Goal: Task Accomplishment & Management: Manage account settings

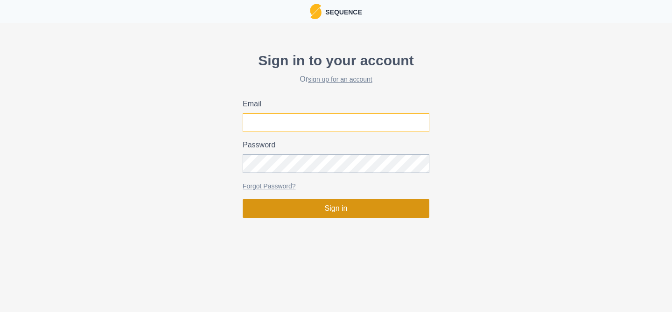
type input "matthew.peakperformanceclimbing@gmail.com"
click at [313, 211] on button "Sign in" at bounding box center [336, 208] width 187 height 19
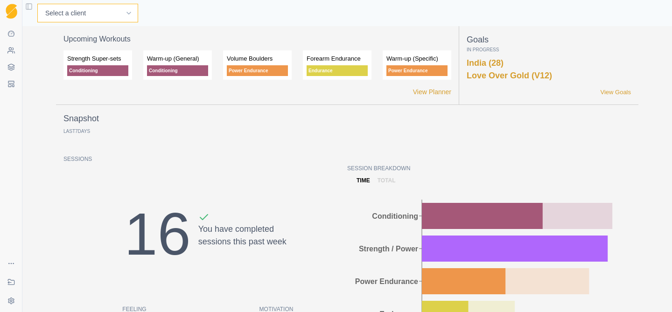
click at [70, 13] on select "Select a client Craig Fletcher Demo (Matt) Kyle Honan Martin Hadley" at bounding box center [87, 13] width 101 height 19
select select "a0224afa-7465-4e9d-8936-2a352f322d86"
click at [37, 4] on select "Select a client Craig Fletcher Demo (Matt) Kyle Honan Martin Hadley" at bounding box center [87, 13] width 101 height 19
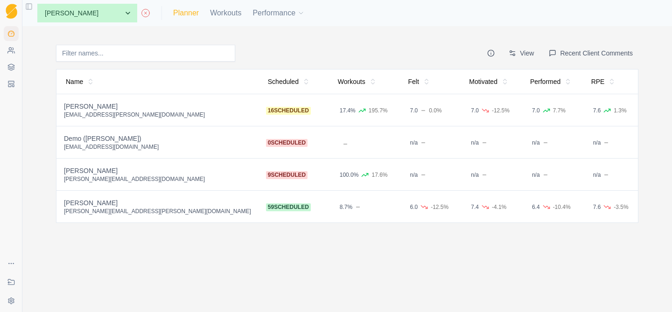
click at [173, 13] on link "Planner" at bounding box center [186, 12] width 26 height 11
select select "month"
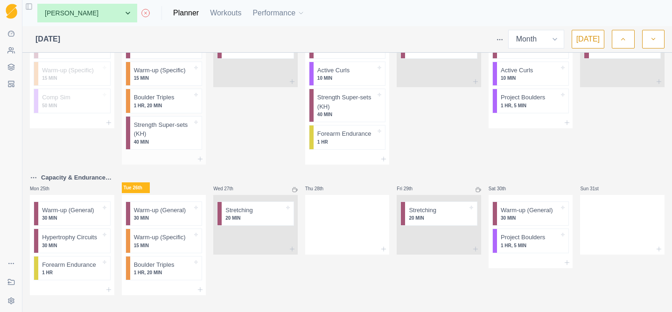
scroll to position [582, 0]
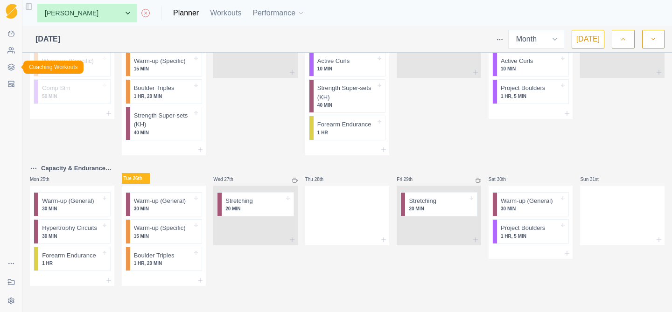
click at [9, 67] on icon at bounding box center [10, 66] width 7 height 7
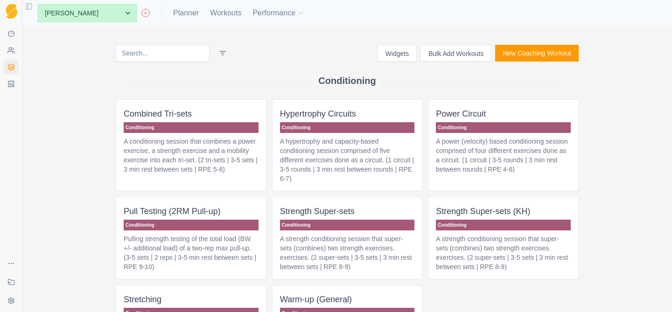
click at [367, 182] on p "A hypertrophy and capacity-based conditioning session comprised of five differe…" at bounding box center [347, 160] width 135 height 47
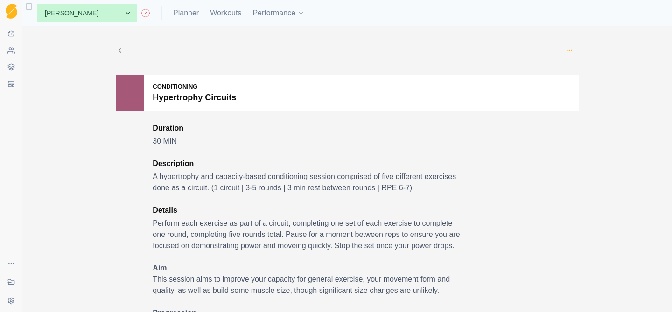
click at [572, 50] on circle "button" at bounding box center [571, 50] width 0 height 0
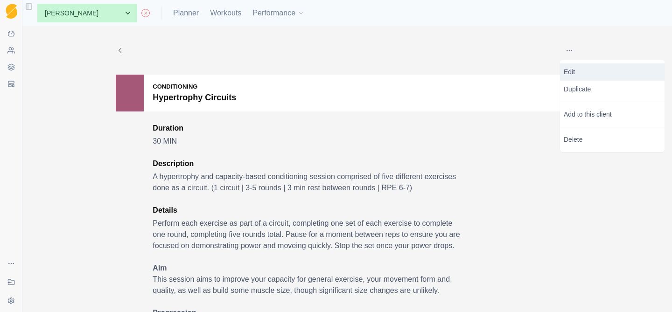
click at [576, 71] on p "Edit" at bounding box center [612, 72] width 97 height 10
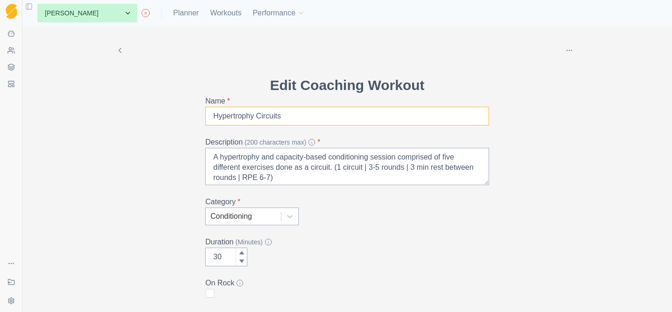
click at [298, 117] on input "Hypertrophy Circuits" at bounding box center [347, 116] width 284 height 19
type input "Hypertrophy Circuit"
click at [581, 110] on div "Delete Edit Coaching Workout Name * Hypertrophy Circuit Description (200 charac…" at bounding box center [347, 240] width 478 height 429
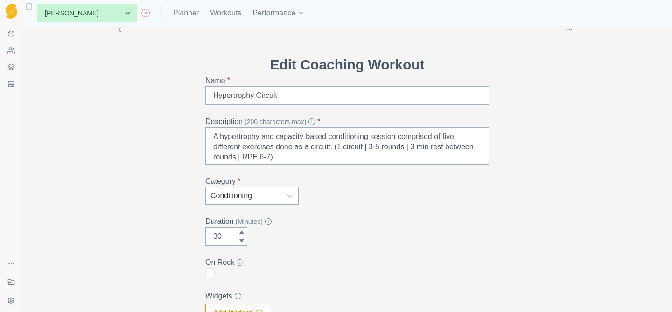
scroll to position [26, 0]
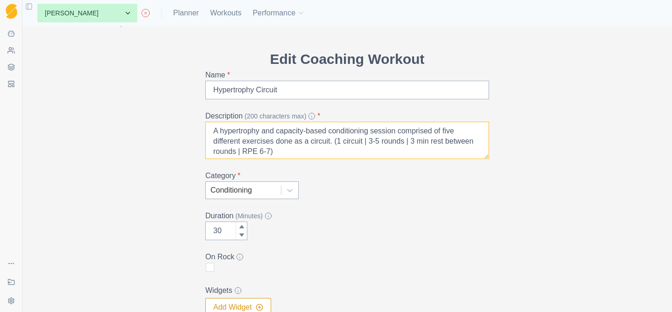
click at [381, 142] on textarea "A hypertrophy and capacity-based conditioning session comprised of five differe…" at bounding box center [347, 140] width 284 height 37
type textarea "A hypertrophy and capacity-based conditioning session comprised of five differe…"
click at [554, 210] on div "Delete Edit Coaching Workout Name * Hypertrophy Circuit Description (200 charac…" at bounding box center [347, 214] width 478 height 429
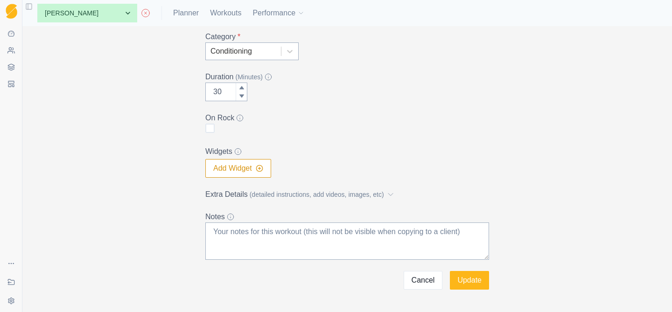
scroll to position [195, 0]
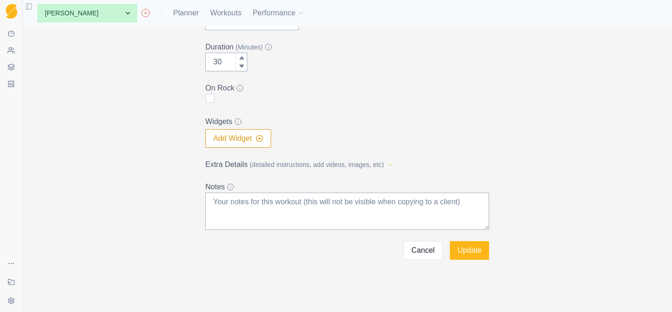
click at [395, 164] on icon at bounding box center [390, 164] width 9 height 9
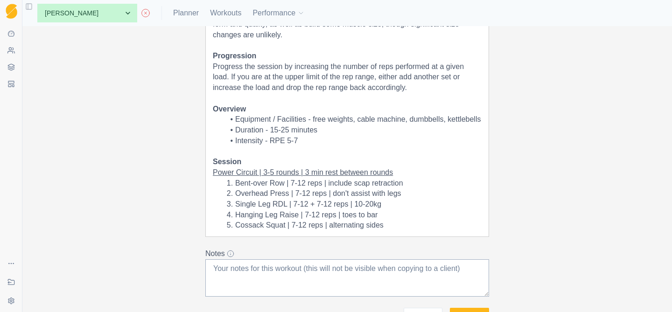
click at [274, 174] on u "Power Circuit | 3-5 rounds | 3 min rest between rounds" at bounding box center [303, 173] width 180 height 8
click at [278, 131] on li "Duration - 15-25 minutes" at bounding box center [353, 130] width 258 height 11
click at [288, 130] on li "Duration - 20-25 minutes" at bounding box center [353, 130] width 258 height 11
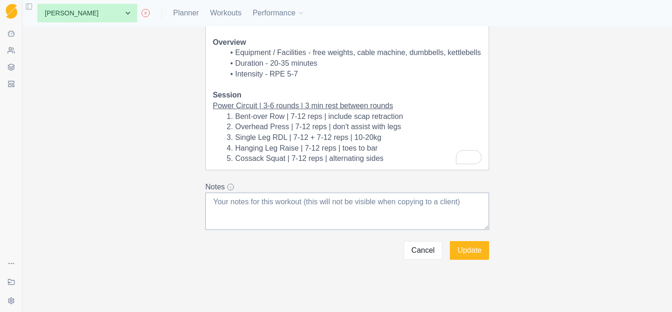
click at [386, 159] on li "Cossack Squat | 7-12 reps | alternating sides" at bounding box center [353, 159] width 258 height 11
click at [308, 159] on li "Cossack Squat | 7-12 reps | alternating sides" at bounding box center [353, 159] width 258 height 11
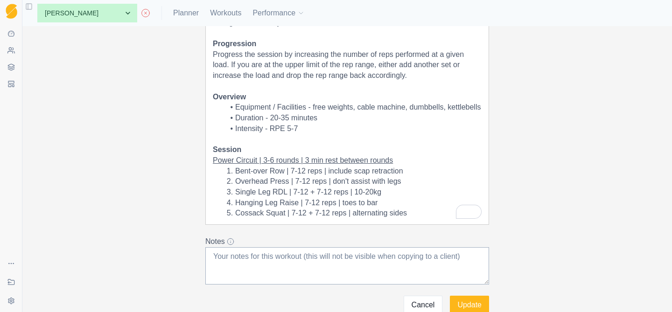
scroll to position [345, 0]
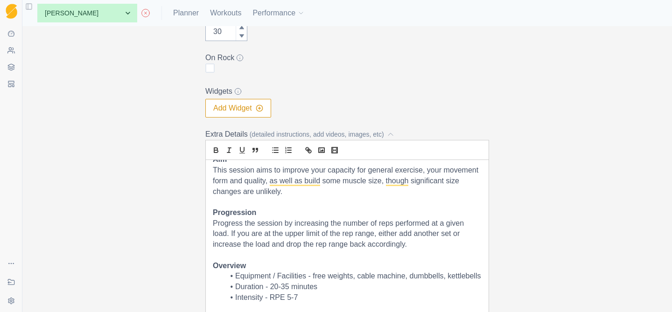
click at [245, 107] on button "Add Widget" at bounding box center [238, 108] width 66 height 19
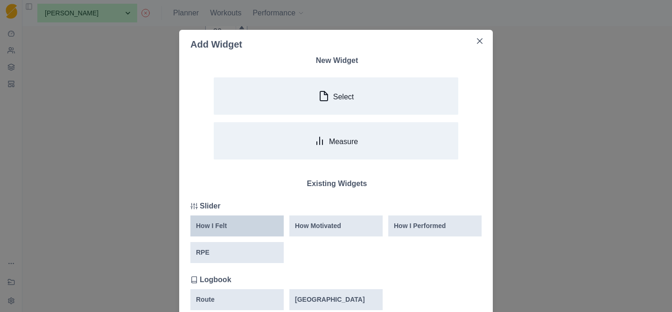
click at [233, 225] on div "How I Felt" at bounding box center [237, 226] width 82 height 10
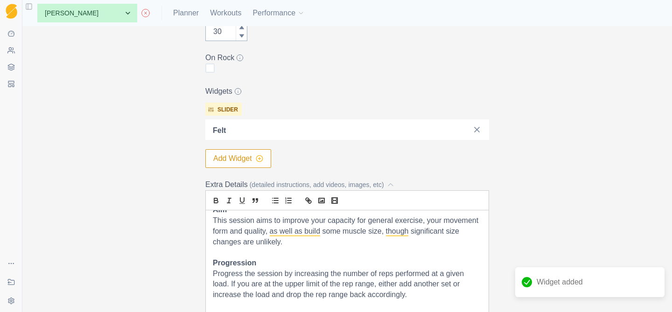
click at [259, 161] on icon "button" at bounding box center [259, 158] width 7 height 7
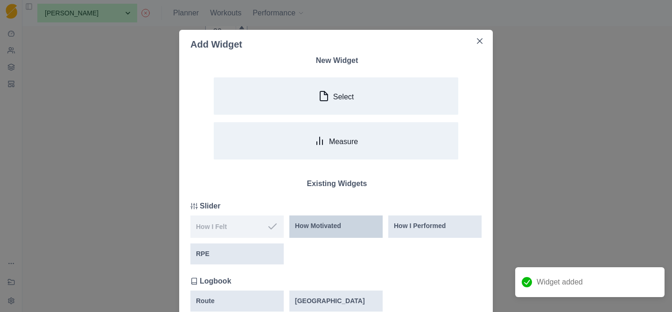
click at [350, 226] on div "How Motivated" at bounding box center [336, 226] width 82 height 10
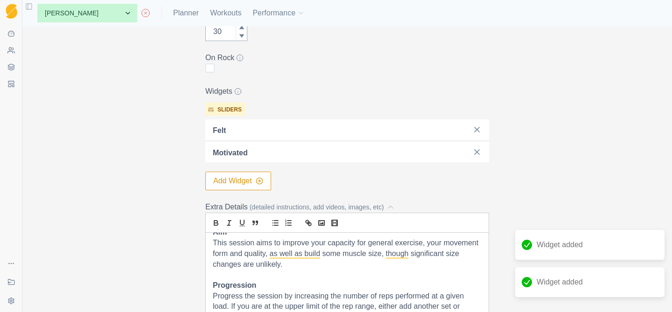
click at [250, 179] on button "Add Widget" at bounding box center [238, 181] width 66 height 19
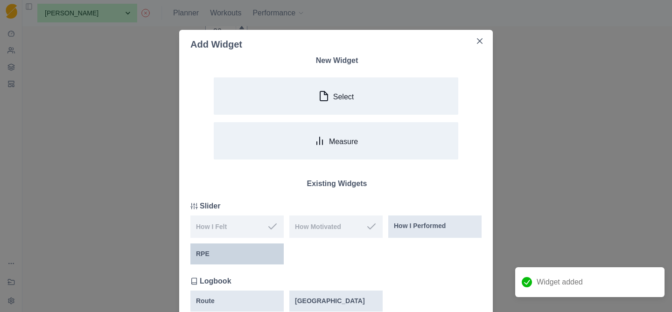
click at [232, 256] on div "RPE" at bounding box center [237, 254] width 82 height 10
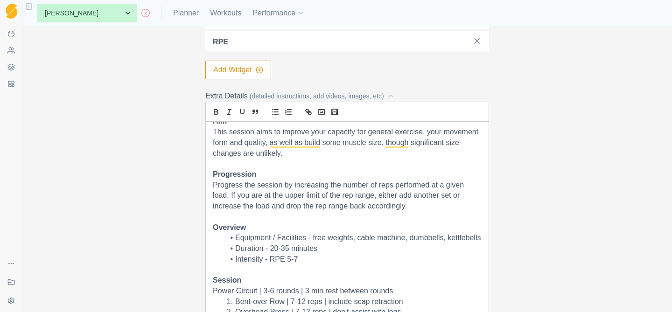
click at [246, 73] on button "Add Widget" at bounding box center [238, 70] width 66 height 19
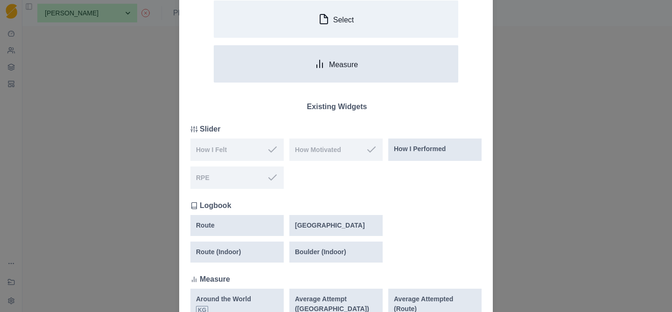
click at [355, 67] on p "Measure" at bounding box center [343, 64] width 29 height 9
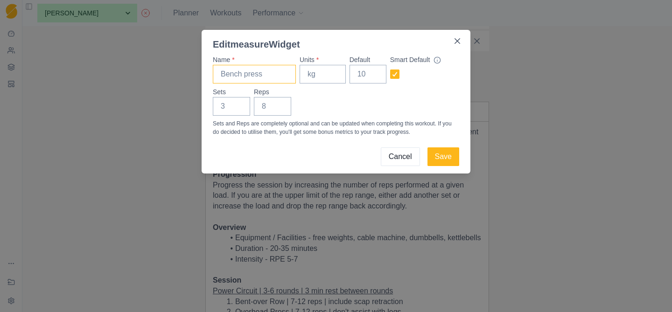
click at [260, 76] on input "Name *" at bounding box center [254, 74] width 83 height 19
type input "Overhead Press"
click at [321, 73] on input "Units *" at bounding box center [323, 74] width 46 height 19
type input "kg"
click at [225, 107] on input "Sets" at bounding box center [231, 106] width 37 height 19
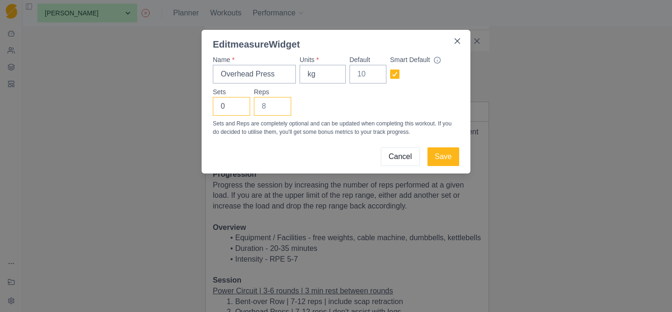
type input "0"
click at [268, 105] on input "Reps" at bounding box center [272, 106] width 37 height 19
type input "0"
click at [444, 154] on button "Save" at bounding box center [444, 157] width 32 height 19
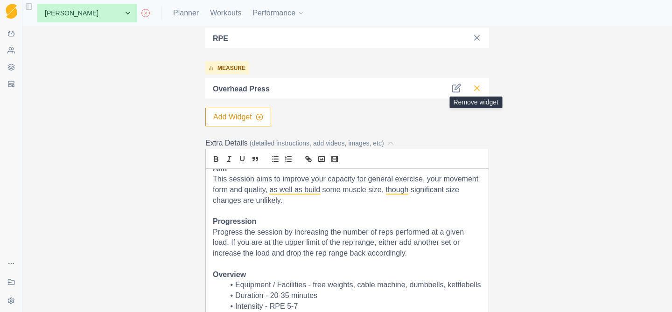
click at [479, 90] on line at bounding box center [477, 88] width 5 height 5
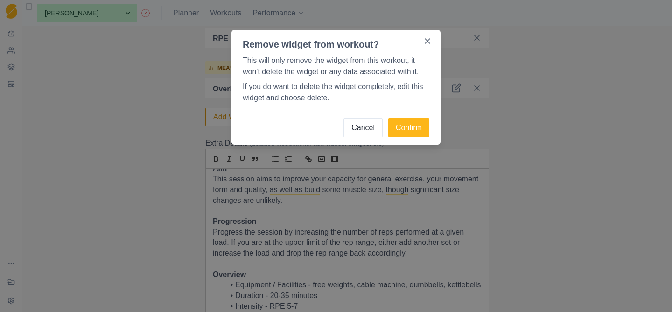
click at [366, 130] on button "Cancel" at bounding box center [363, 128] width 39 height 19
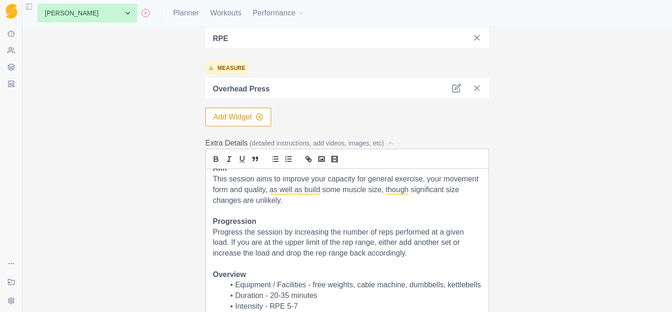
click at [245, 118] on button "Add Widget" at bounding box center [238, 117] width 66 height 19
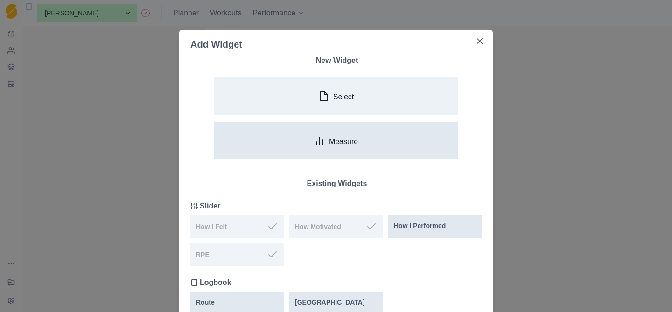
click at [305, 138] on button "Measure" at bounding box center [336, 140] width 245 height 37
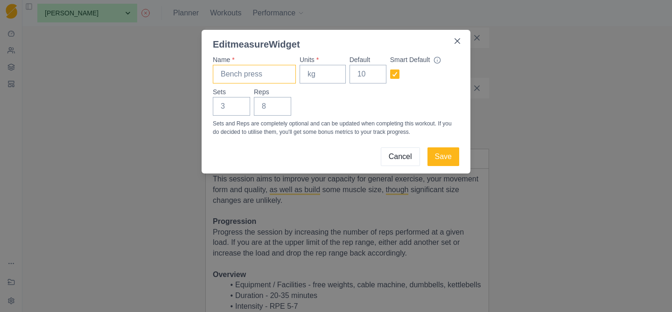
click at [253, 74] on input "Name *" at bounding box center [254, 74] width 83 height 19
type input "Row"
click at [315, 77] on input "Units *" at bounding box center [323, 74] width 46 height 19
type input "kg"
click at [232, 112] on input "Sets" at bounding box center [231, 106] width 37 height 19
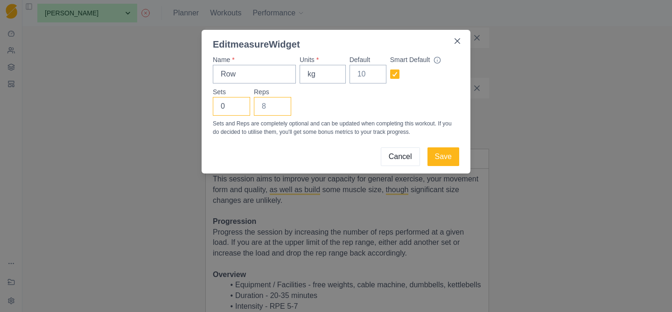
type input "0"
click at [270, 109] on input "Reps" at bounding box center [272, 106] width 37 height 19
type input "0"
click at [444, 156] on button "Save" at bounding box center [444, 157] width 32 height 19
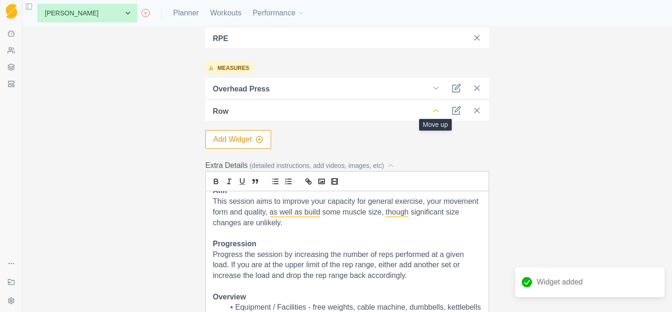
click at [435, 110] on polyline at bounding box center [436, 111] width 5 height 2
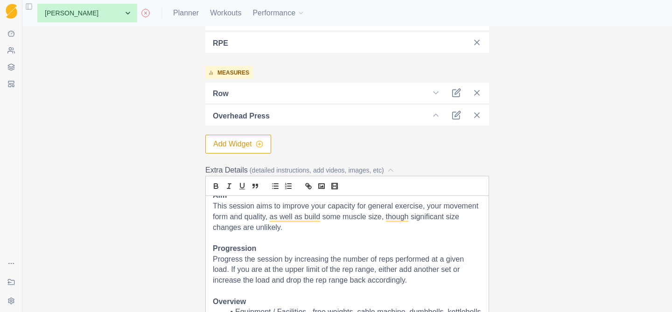
click at [261, 142] on icon "button" at bounding box center [259, 144] width 7 height 7
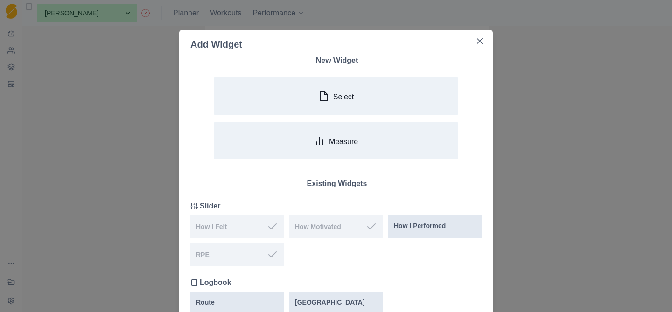
click at [261, 142] on button "Measure" at bounding box center [336, 140] width 245 height 37
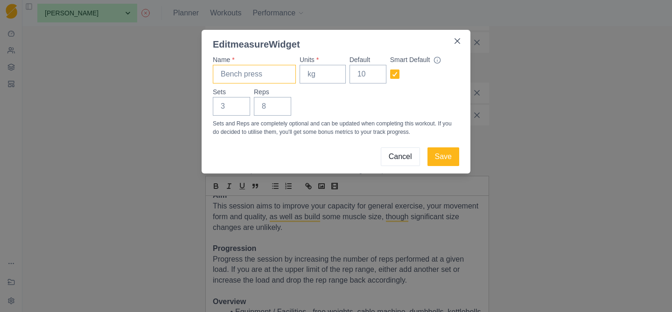
click at [252, 77] on input "Name *" at bounding box center [254, 74] width 83 height 19
type input "Single Leg RDL"
click at [326, 74] on input "Units *" at bounding box center [323, 74] width 46 height 19
type input "kg"
click at [228, 106] on input "Sets" at bounding box center [231, 106] width 37 height 19
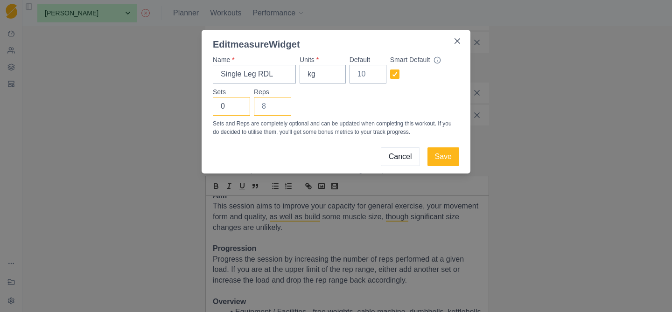
type input "0"
click at [255, 107] on input "Reps" at bounding box center [272, 106] width 37 height 19
type input "0"
click at [446, 156] on button "Save" at bounding box center [444, 157] width 32 height 19
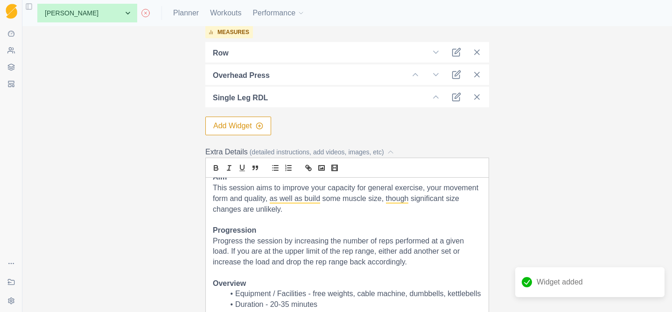
click at [247, 125] on button "Add Widget" at bounding box center [238, 126] width 66 height 19
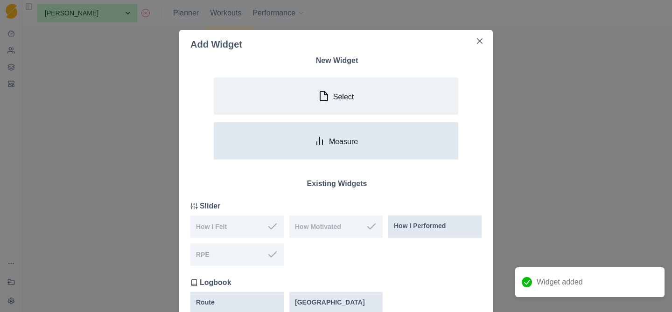
click at [270, 153] on button "Measure" at bounding box center [336, 140] width 245 height 37
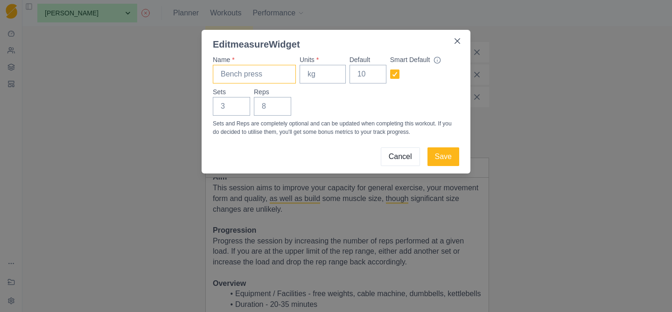
click at [246, 77] on input "Name *" at bounding box center [254, 74] width 83 height 19
type input "Hanging Leg Raise"
click at [316, 73] on input "Units *" at bounding box center [323, 74] width 46 height 19
type input "1"
click at [235, 105] on input "1" at bounding box center [231, 106] width 37 height 19
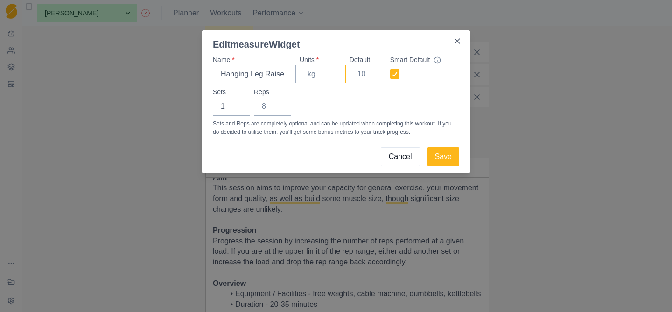
click at [305, 74] on input "Units *" at bounding box center [323, 74] width 46 height 19
click at [226, 108] on input "1" at bounding box center [231, 106] width 37 height 19
type input "0"
click at [267, 108] on input "Reps" at bounding box center [272, 106] width 37 height 19
type input "0"
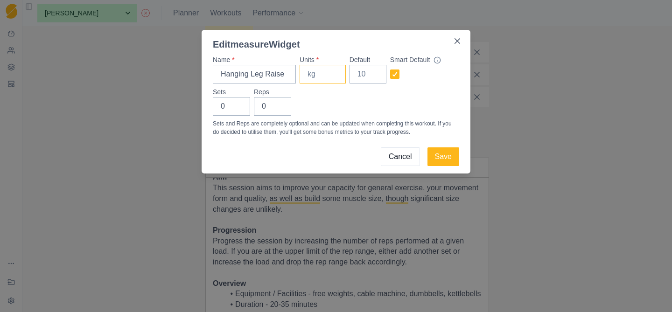
click at [306, 75] on input "Units *" at bounding box center [323, 74] width 46 height 19
type input "kg"
click at [341, 113] on div "Sets 0 Reps 0" at bounding box center [336, 101] width 246 height 28
click at [442, 156] on button "Save" at bounding box center [444, 157] width 32 height 19
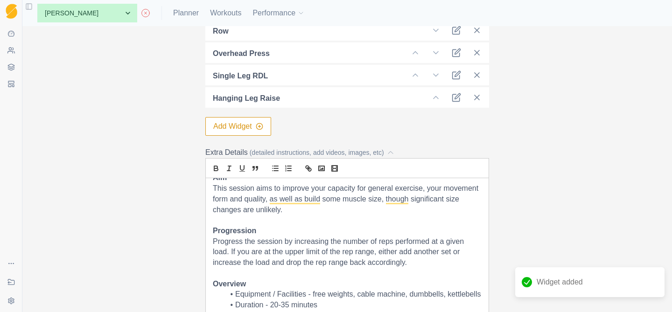
scroll to position [410, 0]
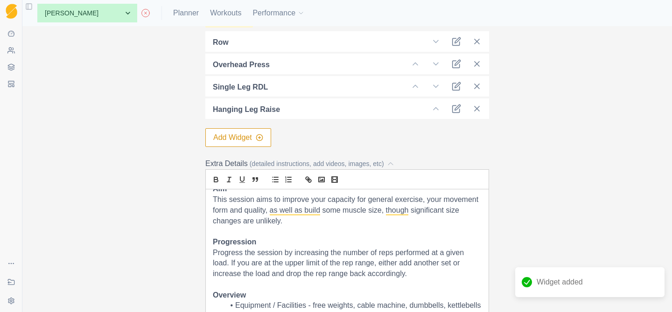
click at [254, 139] on button "Add Widget" at bounding box center [238, 137] width 66 height 19
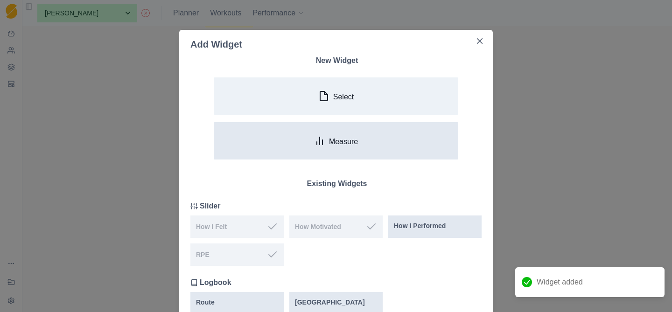
click at [295, 146] on button "Measure" at bounding box center [336, 140] width 245 height 37
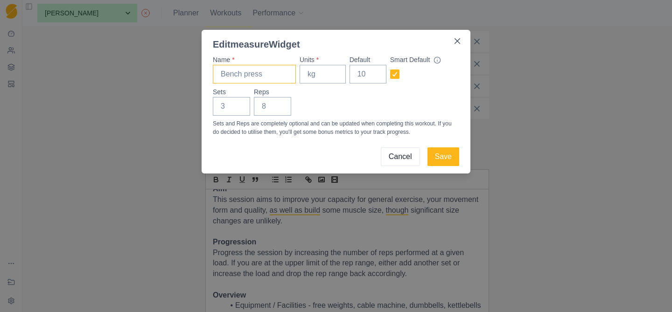
click at [252, 74] on input "Name *" at bounding box center [254, 74] width 83 height 19
type input "Cossack Squat"
click at [308, 76] on input "Units *" at bounding box center [323, 74] width 46 height 19
type input "kg"
click at [227, 106] on input "Sets" at bounding box center [231, 106] width 37 height 19
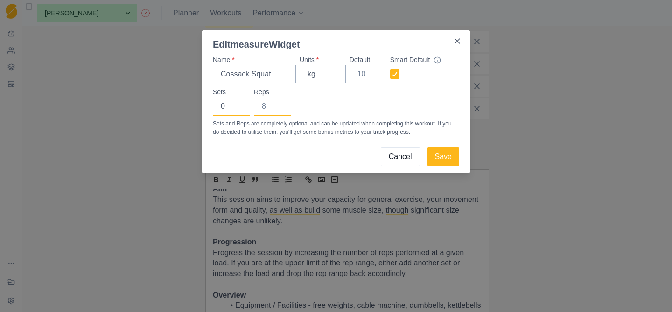
type input "0"
click at [261, 106] on input "Reps" at bounding box center [272, 106] width 37 height 19
type input "0"
click at [445, 159] on button "Save" at bounding box center [444, 157] width 32 height 19
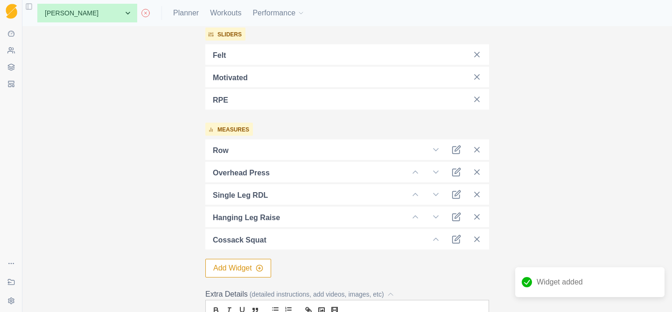
scroll to position [437, 0]
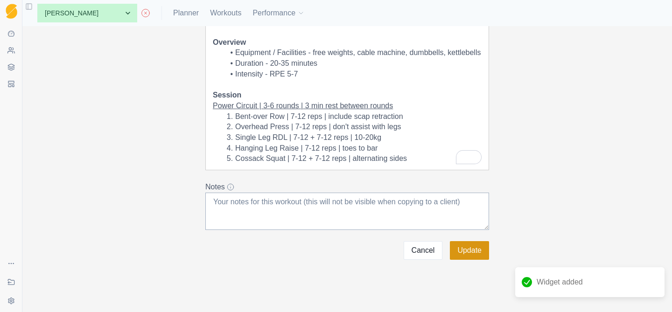
click at [458, 255] on button "Update" at bounding box center [469, 250] width 39 height 19
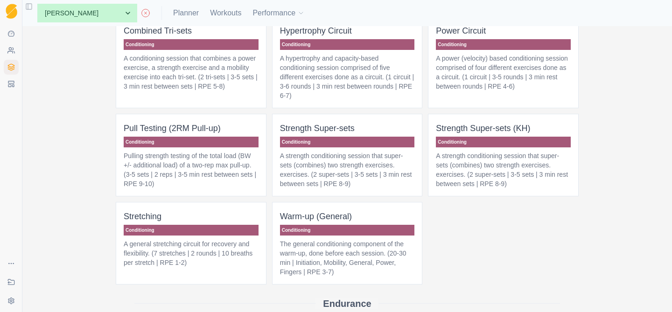
click at [506, 91] on p "A power (velocity) based conditioning session comprised of four different exerc…" at bounding box center [503, 72] width 135 height 37
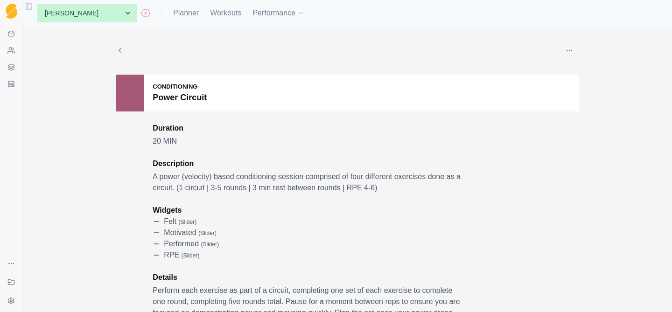
click at [120, 50] on icon at bounding box center [120, 50] width 8 height 8
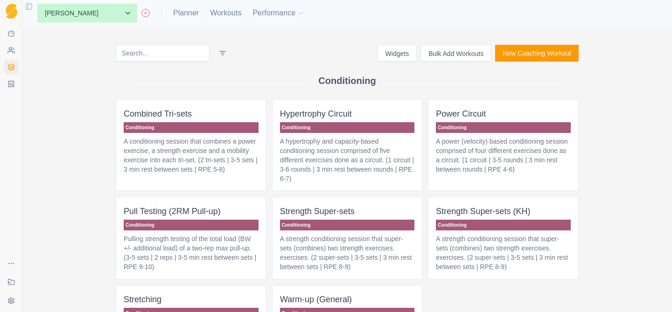
click at [335, 180] on p "A hypertrophy and capacity-based conditioning session comprised of five differe…" at bounding box center [347, 160] width 135 height 47
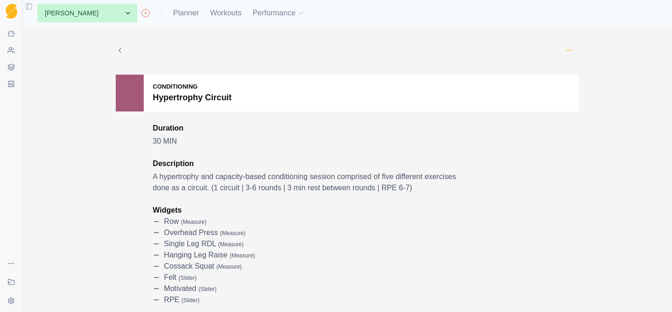
click at [569, 49] on icon "button" at bounding box center [569, 50] width 7 height 7
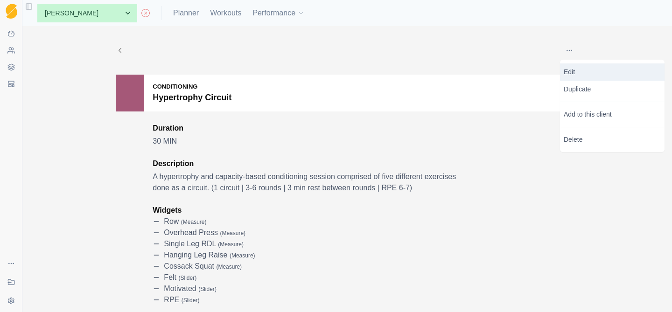
click at [584, 71] on p "Edit" at bounding box center [612, 72] width 97 height 10
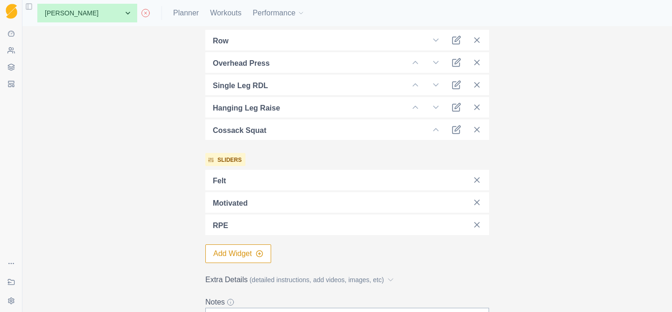
click at [248, 254] on button "Add Widget" at bounding box center [238, 254] width 66 height 19
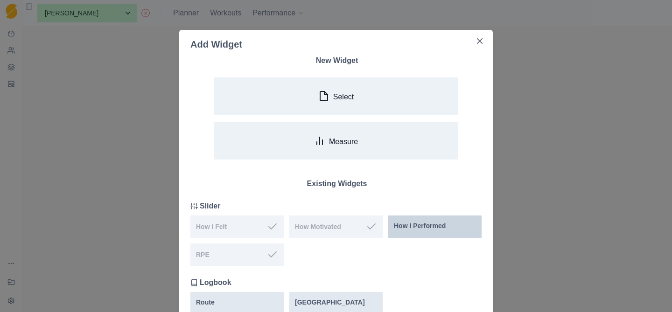
click at [421, 224] on p "How I Performed" at bounding box center [420, 226] width 52 height 10
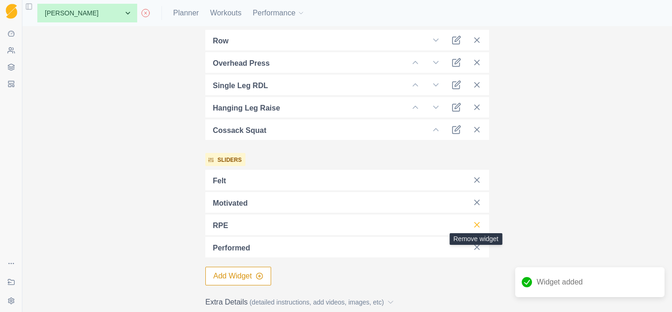
click at [477, 225] on line at bounding box center [477, 225] width 5 height 5
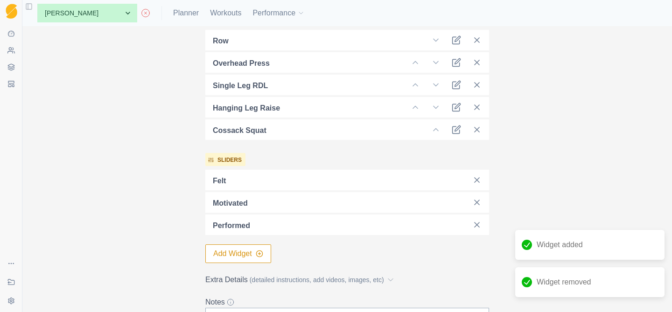
click at [252, 255] on button "Add Widget" at bounding box center [238, 254] width 66 height 19
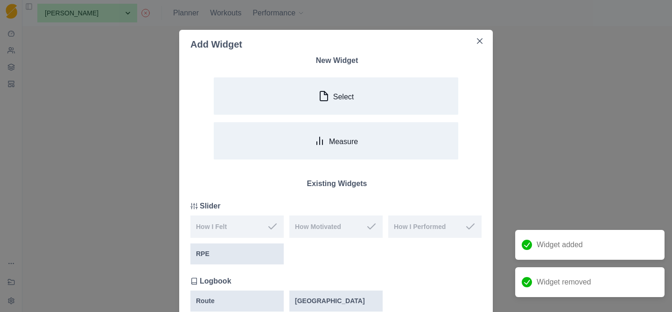
click at [252, 255] on div "RPE" at bounding box center [237, 254] width 82 height 10
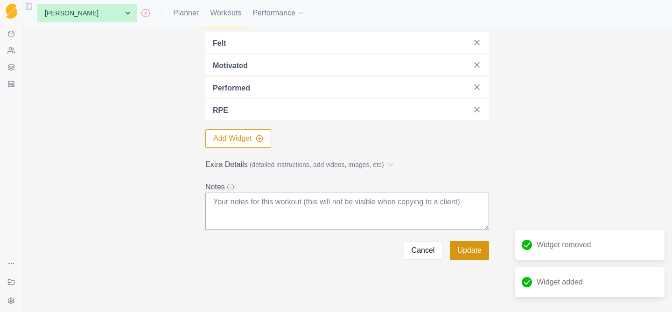
click at [472, 253] on button "Update" at bounding box center [469, 250] width 39 height 19
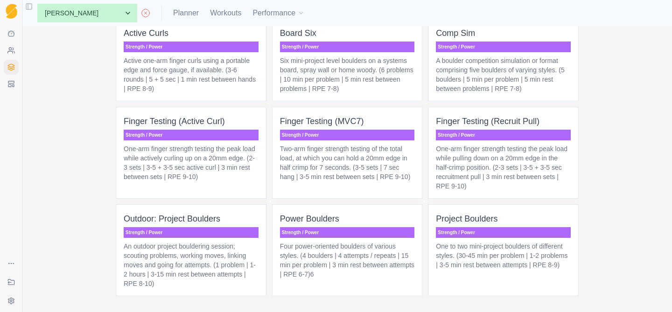
scroll to position [926, 0]
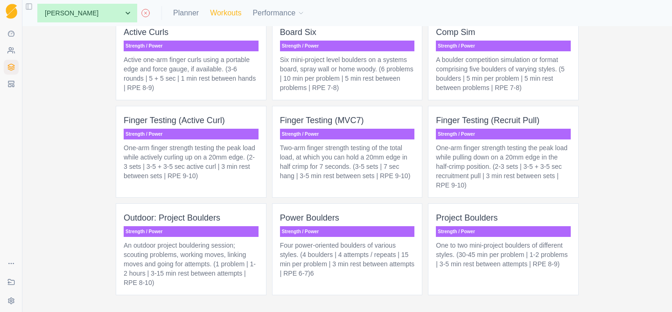
click at [210, 10] on link "Workouts" at bounding box center [225, 12] width 31 height 11
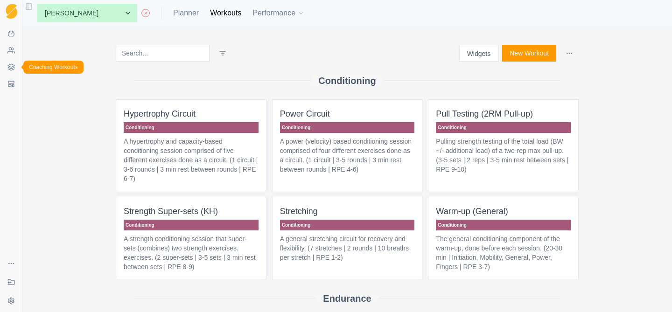
click at [10, 67] on icon at bounding box center [11, 65] width 6 height 3
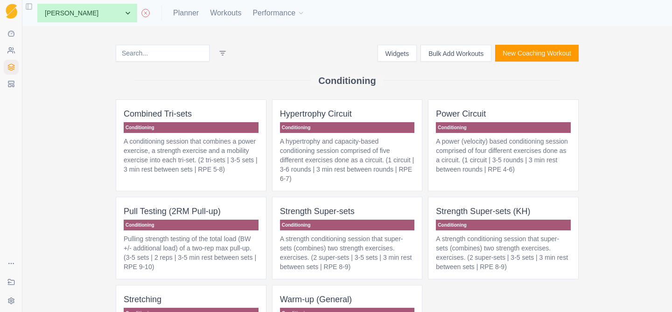
click at [141, 11] on icon at bounding box center [145, 12] width 9 height 9
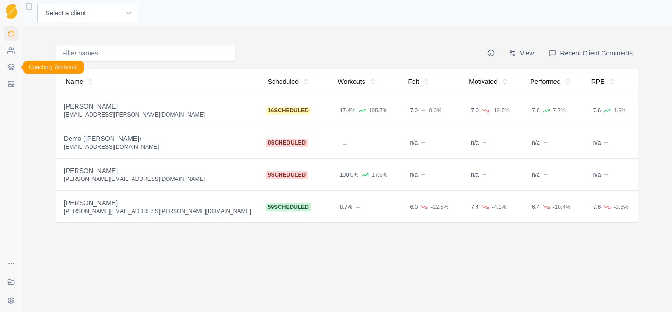
click at [11, 67] on icon at bounding box center [10, 66] width 7 height 7
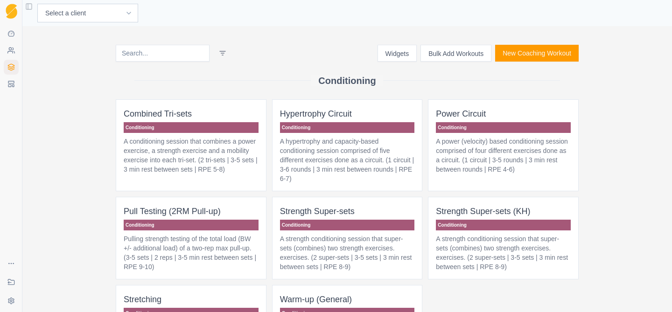
click at [529, 52] on button "New Coaching Workout" at bounding box center [537, 53] width 84 height 17
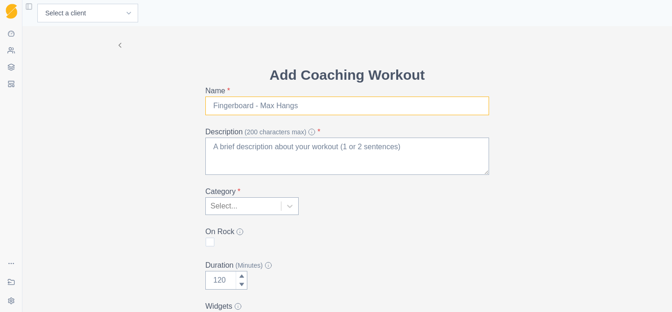
click at [236, 108] on input "Name *" at bounding box center [347, 106] width 284 height 19
type input "[PERSON_NAME]"
click at [213, 147] on textarea "Description (200 characters max) *" at bounding box center [347, 156] width 284 height 37
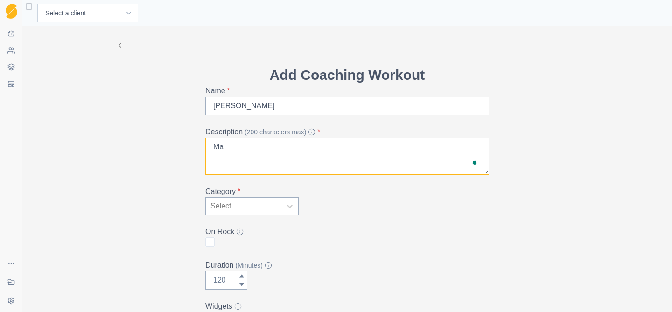
type textarea "M"
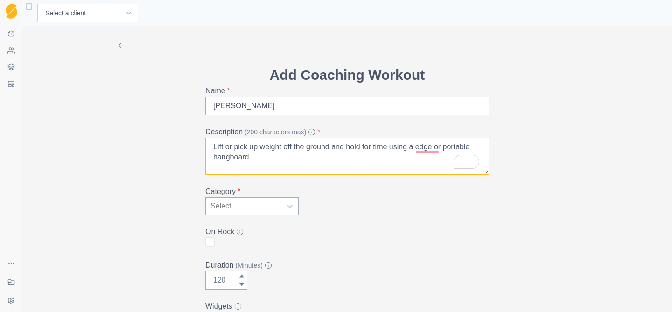
drag, startPoint x: 259, startPoint y: 147, endPoint x: 228, endPoint y: 148, distance: 30.8
click at [228, 148] on textarea "Lift or pick up weight off the ground and hold for time using a edge or portabl…" at bounding box center [347, 156] width 284 height 37
click at [262, 159] on textarea "Lift or pick up weight off the ground and hold for time using a edge or portabl…" at bounding box center [347, 156] width 284 height 37
drag, startPoint x: 258, startPoint y: 149, endPoint x: 212, endPoint y: 146, distance: 45.9
click at [212, 146] on textarea "Lift or pick up weight off the ground and hold for time using a edge or portabl…" at bounding box center [347, 156] width 284 height 37
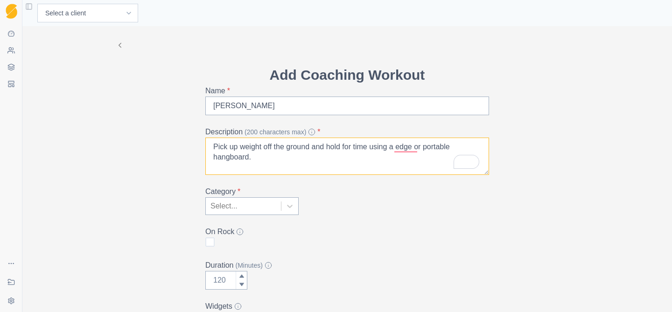
click at [316, 157] on textarea "Pick up weight off the ground and hold for time using a edge or portable hangbo…" at bounding box center [347, 156] width 284 height 37
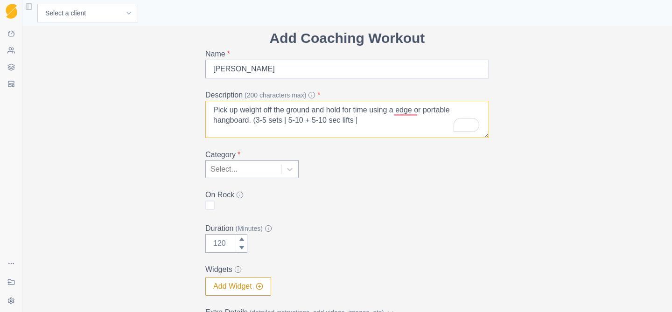
scroll to position [38, 0]
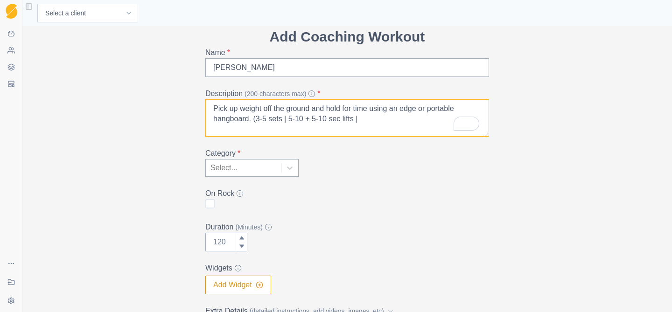
click at [378, 123] on textarea "Pick up weight off the ground and hold for time using an edge or portable hangb…" at bounding box center [347, 117] width 284 height 37
type textarea "Pick up weight off the ground and hold for time using an edge or portable hangb…"
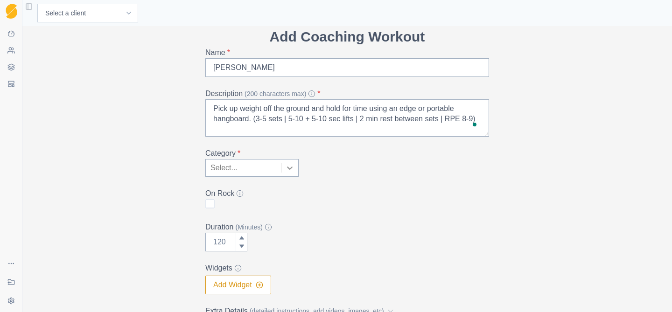
click at [289, 168] on icon at bounding box center [289, 167] width 9 height 9
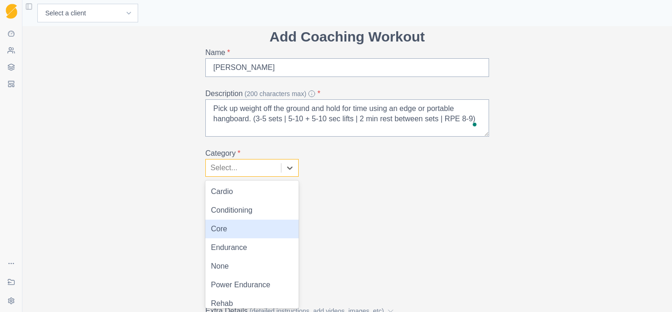
scroll to position [25, 0]
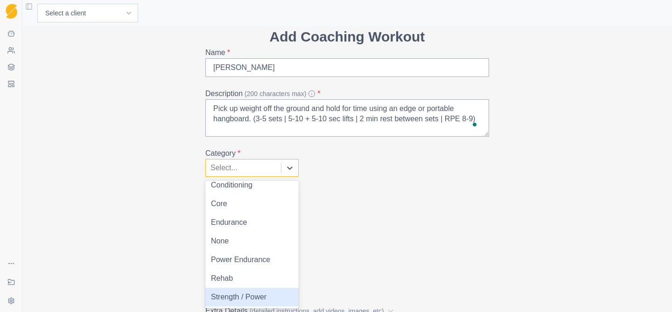
click at [250, 299] on div "Strength / Power" at bounding box center [251, 297] width 93 height 19
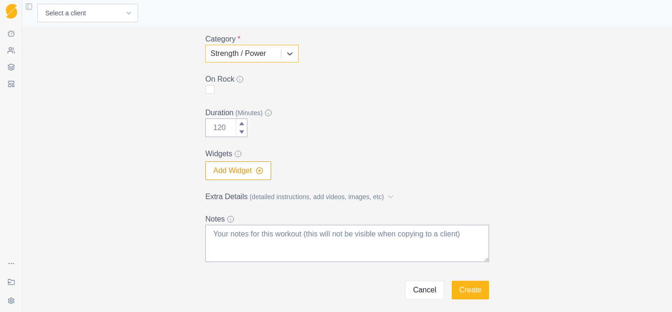
scroll to position [153, 0]
click at [223, 127] on input "Duration (Minutes)" at bounding box center [226, 127] width 42 height 19
type input "12"
click at [359, 115] on label "Duration (Minutes)" at bounding box center [344, 112] width 278 height 11
click at [247, 118] on input "12" at bounding box center [226, 127] width 42 height 19
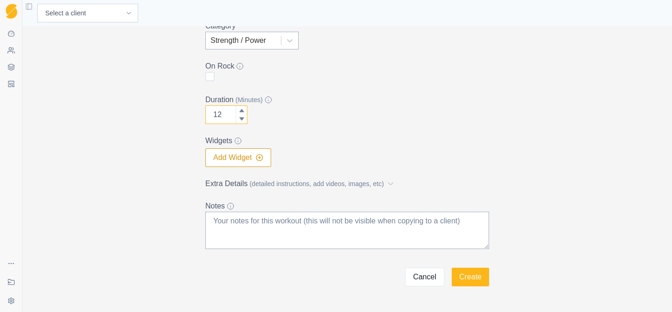
scroll to position [0, 0]
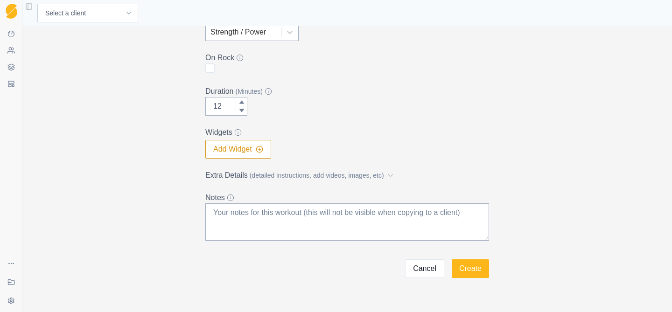
click at [266, 152] on button "Add Widget" at bounding box center [238, 149] width 66 height 19
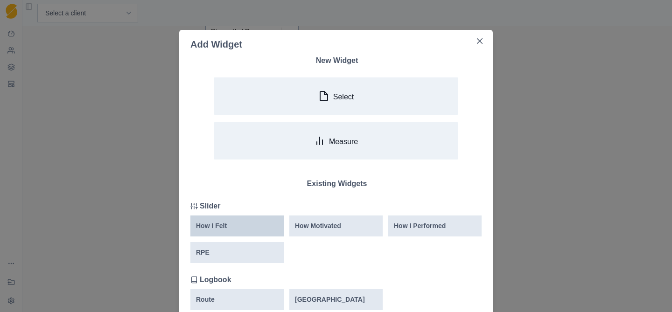
click at [242, 226] on div "How I Felt" at bounding box center [237, 226] width 82 height 10
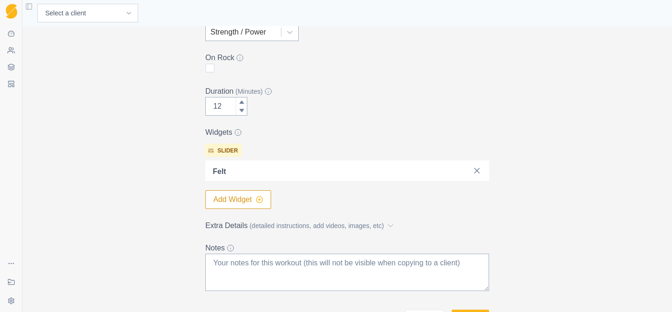
click at [257, 198] on icon "button" at bounding box center [259, 199] width 7 height 7
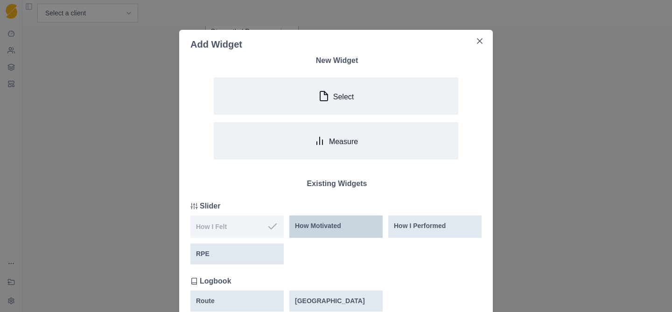
click at [312, 224] on p "How Motivated" at bounding box center [318, 226] width 46 height 10
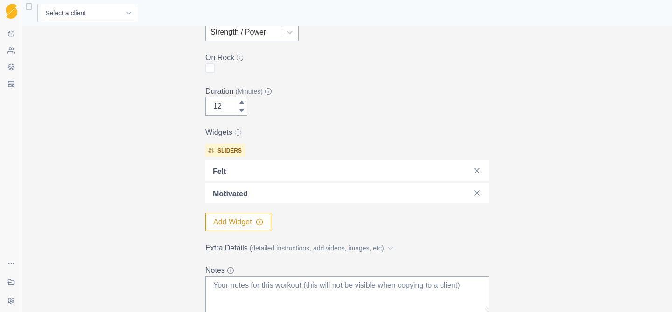
click at [224, 225] on button "Add Widget" at bounding box center [238, 222] width 66 height 19
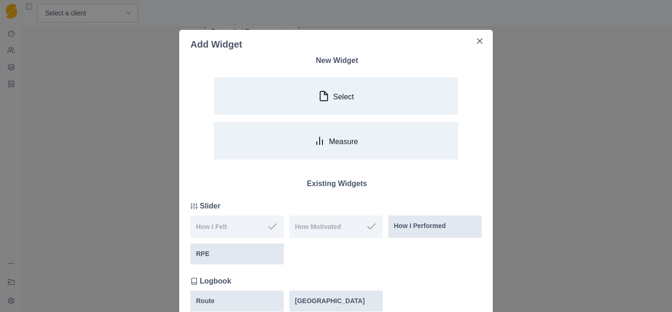
click at [63, 202] on div "Add Widget New Widget Select Measure Existing Widgets Slider How I Felt How Mot…" at bounding box center [336, 156] width 672 height 312
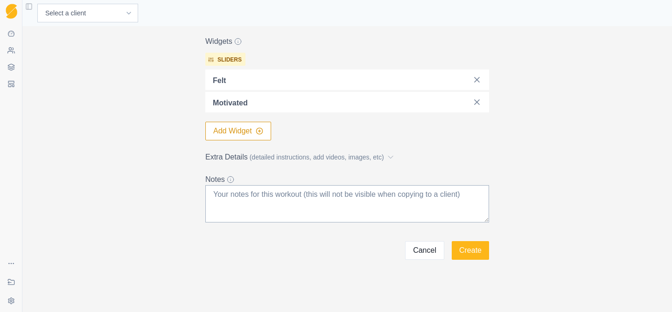
click at [248, 136] on button "Add Widget" at bounding box center [238, 131] width 66 height 19
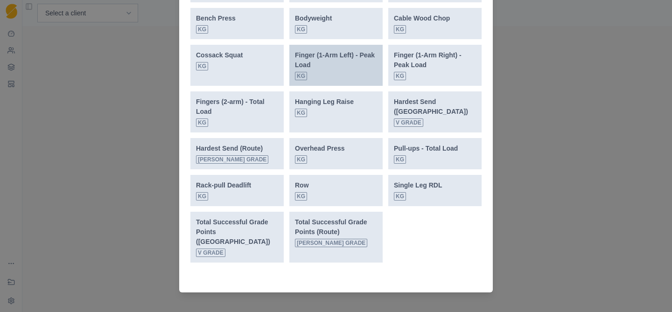
click at [348, 75] on div "Finger (1-Arm Left) - Peak Load kg" at bounding box center [336, 65] width 82 height 30
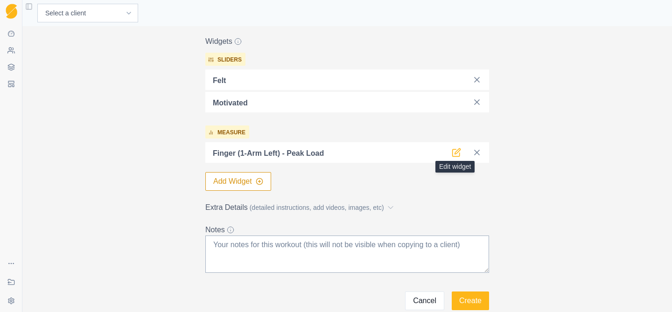
click at [456, 152] on icon at bounding box center [458, 152] width 6 height 6
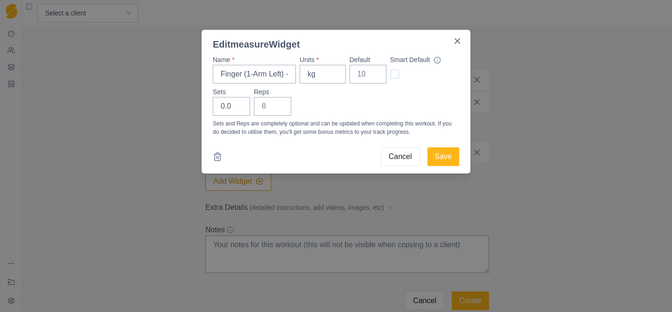
click at [394, 74] on span at bounding box center [394, 74] width 9 height 9
click at [390, 74] on input "checkbox" at bounding box center [390, 74] width 0 height 0
checkbox input "true"
click at [444, 157] on button "Save" at bounding box center [444, 157] width 32 height 19
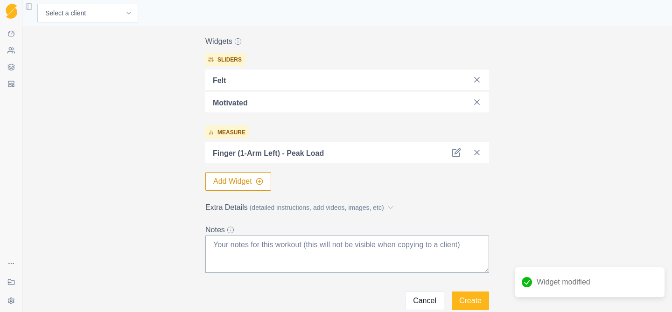
click at [242, 185] on button "Add Widget" at bounding box center [238, 181] width 66 height 19
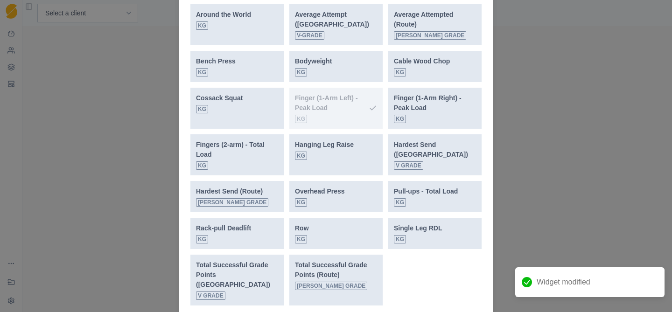
scroll to position [404, 0]
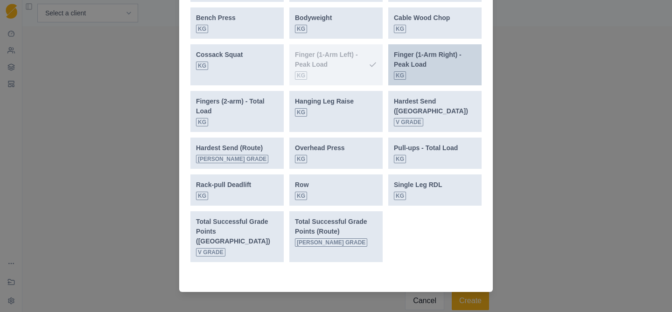
click at [451, 70] on div "Finger (1-Arm Right) - Peak Load kg" at bounding box center [435, 65] width 82 height 30
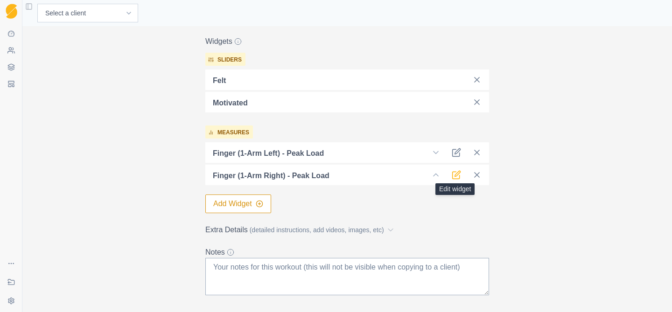
click at [456, 176] on icon at bounding box center [458, 174] width 6 height 6
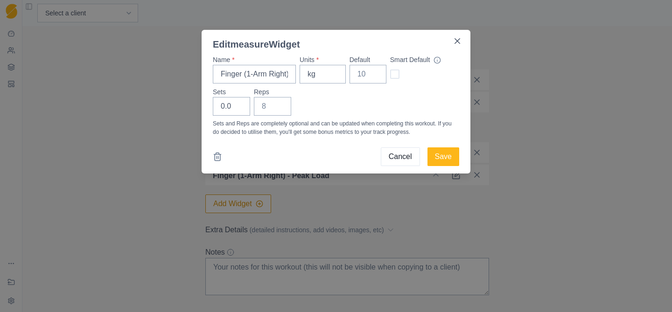
click at [393, 74] on span at bounding box center [394, 74] width 9 height 9
click at [390, 74] on input "checkbox" at bounding box center [390, 74] width 0 height 0
checkbox input "true"
click at [444, 161] on button "Save" at bounding box center [444, 157] width 32 height 19
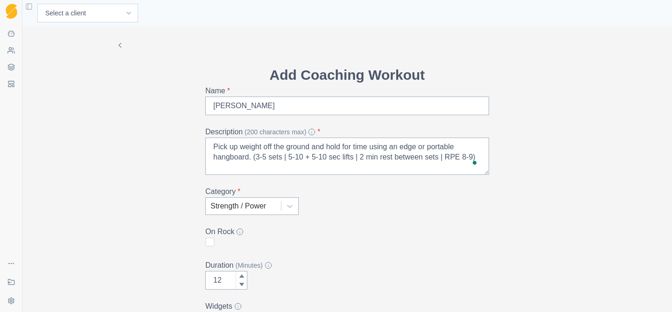
scroll to position [12, 0]
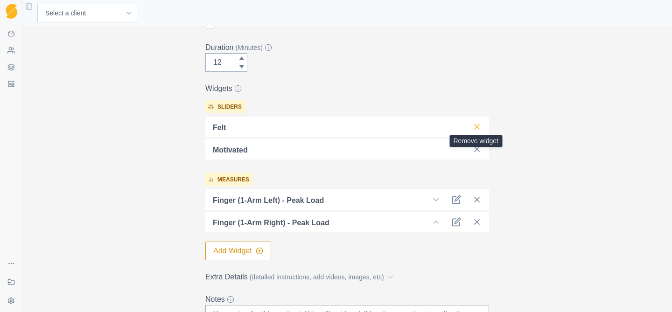
click at [476, 125] on icon at bounding box center [476, 126] width 9 height 9
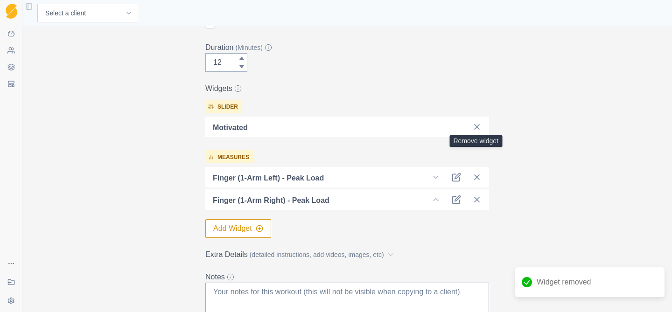
click at [476, 125] on icon at bounding box center [476, 126] width 9 height 9
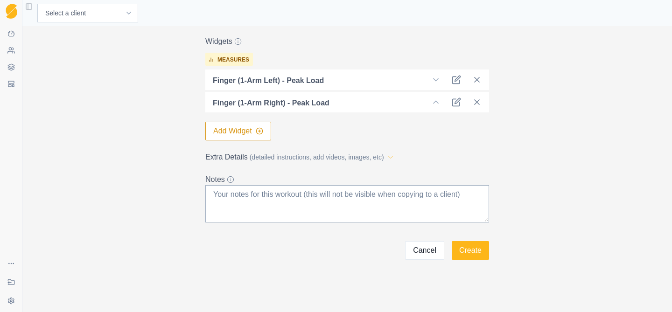
click at [395, 159] on icon at bounding box center [390, 157] width 9 height 9
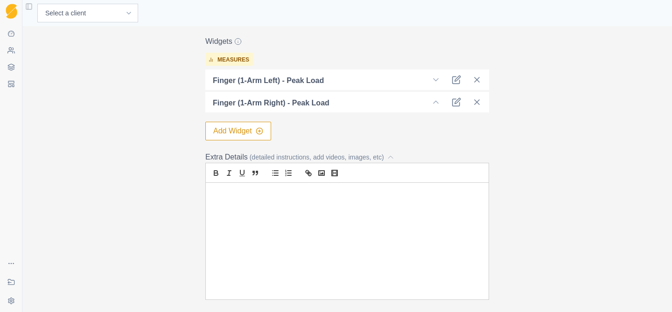
click at [232, 205] on div at bounding box center [347, 241] width 283 height 117
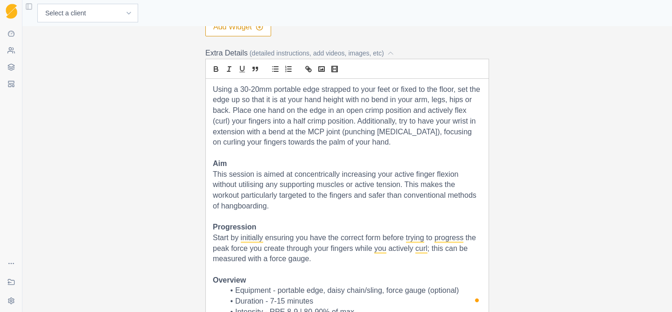
click at [351, 90] on p "Using a 30-20mm portable edge strapped to your feet or fixed to the floor, set …" at bounding box center [347, 115] width 269 height 63
click at [360, 92] on p "Using a 30-20mm portable edge attached to your feet or fixed to the floor, set …" at bounding box center [347, 115] width 269 height 63
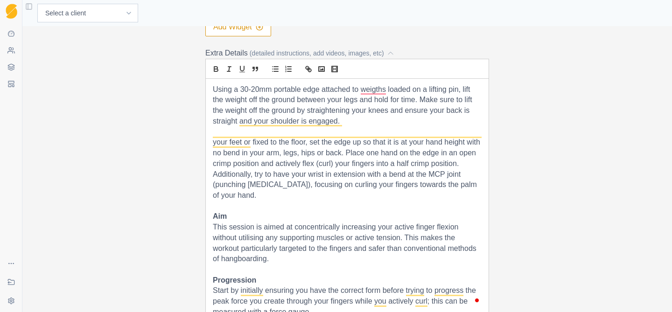
click at [347, 122] on p "Using a 30-20mm portable edge attached to weigths loaded on a lifting pin, lift…" at bounding box center [347, 105] width 269 height 42
click at [308, 124] on p "Using a 30-20mm portable edge attached to weigths loaded on a lifting pin, lift…" at bounding box center [347, 105] width 269 height 42
click at [346, 121] on p "Using a 30-20mm portable edge attached to weigths loaded on a lifting pin, lift…" at bounding box center [347, 105] width 269 height 42
click at [406, 112] on p "Using a 30-20mm portable edge attached to weigths loaded on a lifting pin, lift…" at bounding box center [347, 105] width 269 height 42
click at [346, 120] on p "Using a 30-20mm portable edge attached to weigths loaded on a lifting pin, lift…" at bounding box center [347, 105] width 269 height 42
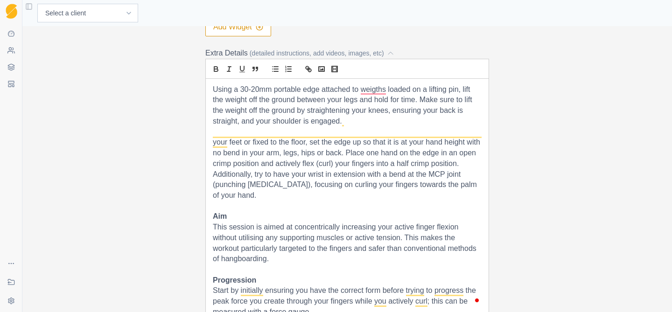
click at [355, 123] on p "Using a 30-20mm portable edge attached to weigths loaded on a lifting pin, lift…" at bounding box center [347, 105] width 269 height 42
click at [357, 124] on p "Using a 30-20mm portable edge attached to weights loaded on a lifting pin, lift…" at bounding box center [347, 105] width 269 height 42
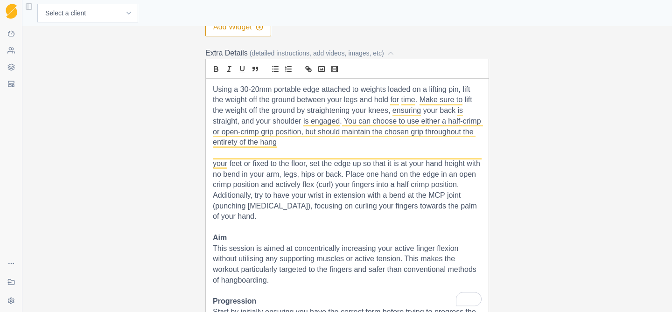
click at [285, 141] on p "Using a 30-20mm portable edge attached to weights loaded on a lifting pin, lift…" at bounding box center [347, 115] width 269 height 63
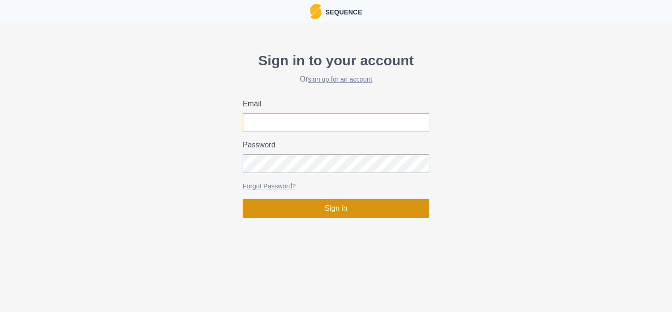
type input "[PERSON_NAME][EMAIL_ADDRESS][DOMAIN_NAME]"
click at [328, 210] on button "Sign in" at bounding box center [336, 208] width 187 height 19
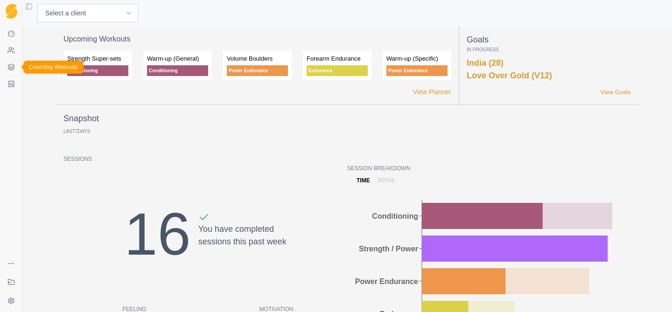
click at [11, 62] on link "Coaching Workouts" at bounding box center [11, 67] width 15 height 15
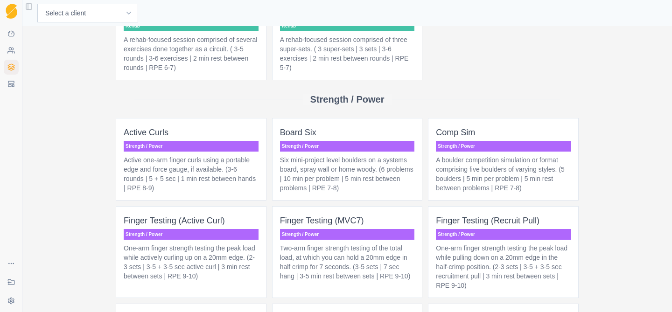
scroll to position [820, 0]
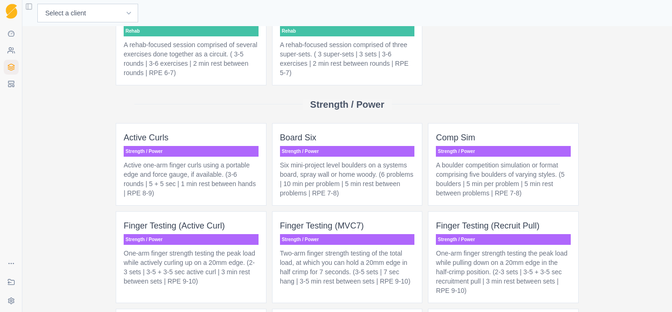
click at [229, 190] on p "Active one-arm finger curls using a portable edge and force gauge, if available…" at bounding box center [191, 179] width 135 height 37
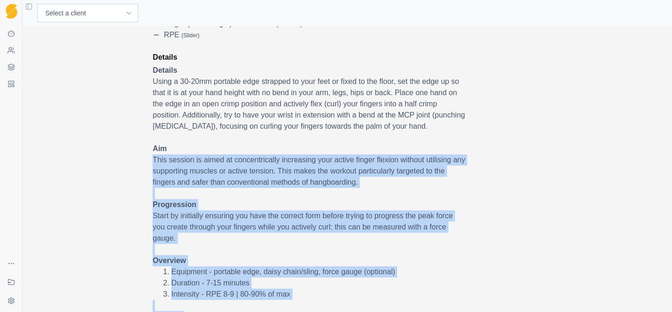
scroll to position [190, 0]
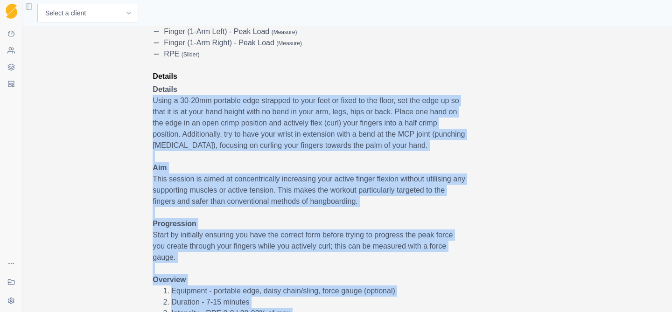
drag, startPoint x: 344, startPoint y: 276, endPoint x: 152, endPoint y: 101, distance: 260.4
click at [152, 101] on div "Strength / Power Active Curls Duration 10 MIN Description Active one-arm finger…" at bounding box center [347, 132] width 463 height 495
copy span "Using a 30-20mm portable edge strapped to your feet or fixed to the floor, set …"
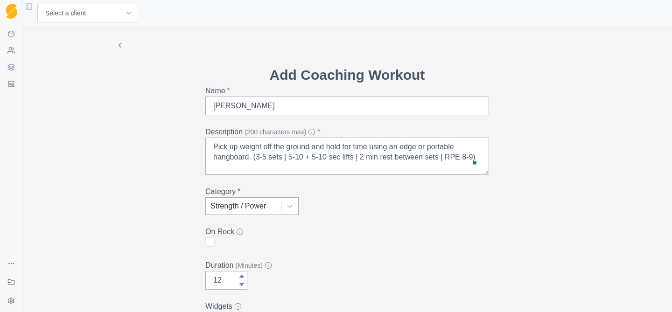
scroll to position [369, 0]
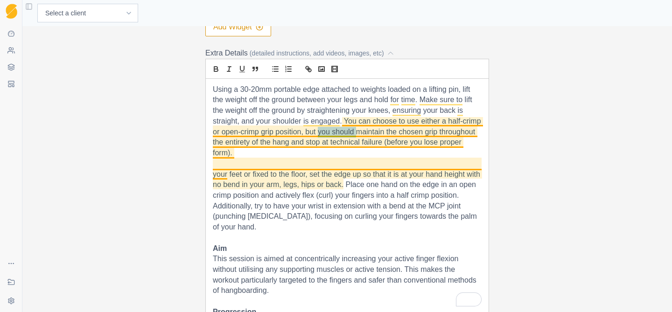
drag, startPoint x: 356, startPoint y: 133, endPoint x: 318, endPoint y: 132, distance: 38.3
click at [318, 132] on p "Using a 30-20mm portable edge attached to weights loaded on a lifting pin, lift…" at bounding box center [347, 121] width 269 height 74
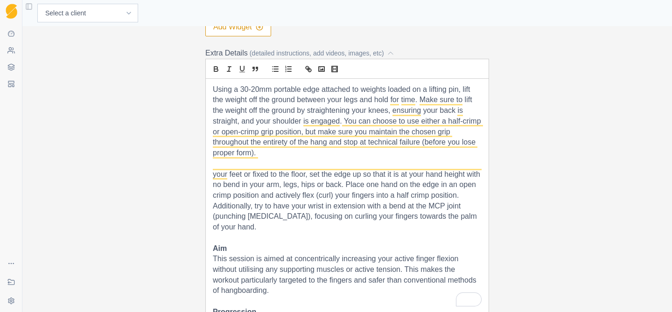
click at [247, 227] on p "your feet or fixed to the floor, set the edge up so that it is at your hand hei…" at bounding box center [347, 200] width 269 height 63
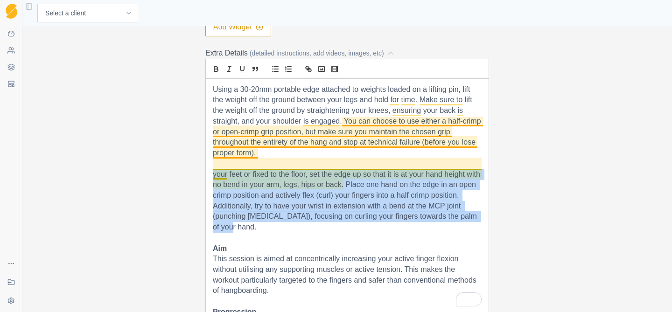
drag, startPoint x: 247, startPoint y: 227, endPoint x: 213, endPoint y: 173, distance: 64.1
click at [213, 173] on p "your feet or fixed to the floor, set the edge up so that it is at your hand hei…" at bounding box center [347, 200] width 269 height 63
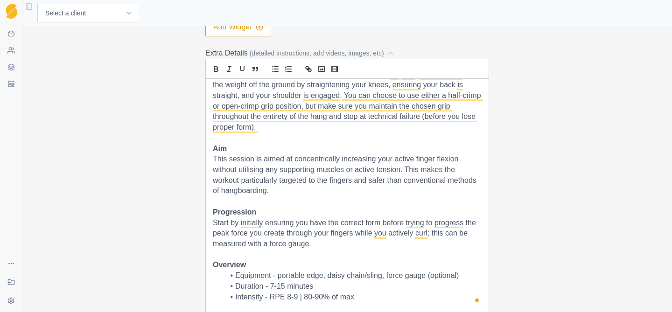
scroll to position [36, 0]
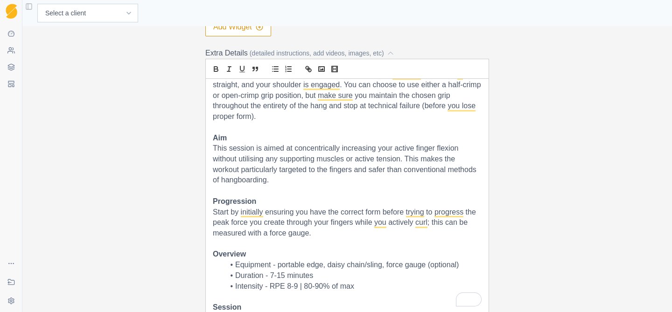
click at [230, 149] on p "This session is aimed at concentrically increasing your active finger flexion w…" at bounding box center [347, 164] width 269 height 42
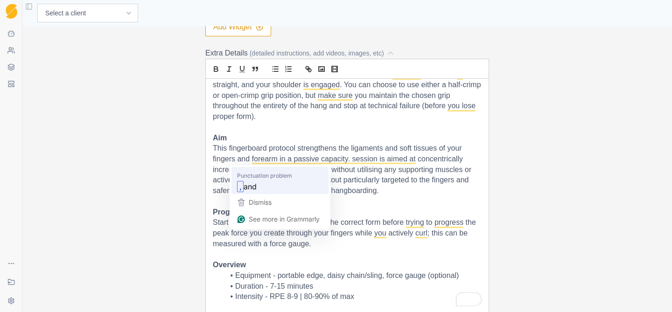
click at [253, 187] on p "This fingerboard protocol strengthens the ligaments and soft tissues of your fi…" at bounding box center [347, 169] width 269 height 53
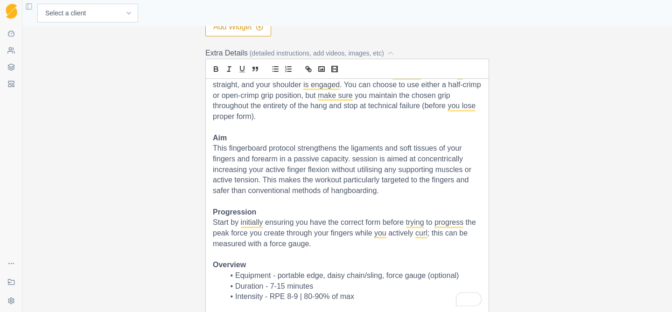
click at [248, 188] on p "This fingerboard protocol strengthens the ligaments and soft tissues of your fi…" at bounding box center [347, 169] width 269 height 53
click at [353, 160] on p "This fingerboard protocol strengthens the ligaments and soft tissues of your fi…" at bounding box center [347, 169] width 269 height 53
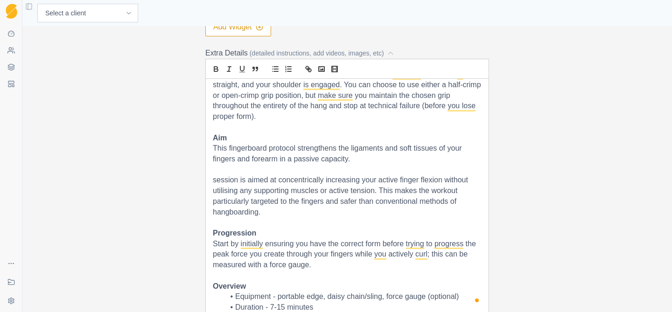
click at [363, 158] on p "This fingerboard protocol strengthens the ligaments and soft tissues of your fi…" at bounding box center [347, 153] width 269 height 21
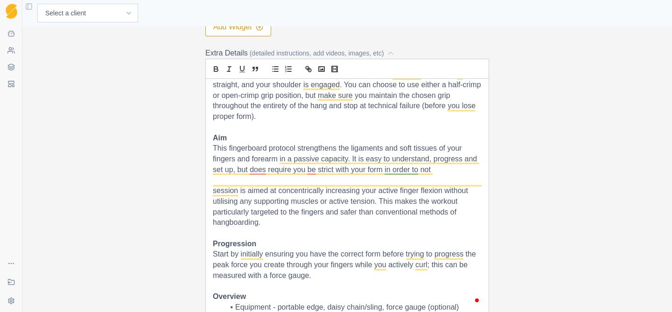
click at [442, 173] on p "This fingerboard protocol strengthens the ligaments and soft tissues of your fi…" at bounding box center [347, 159] width 269 height 32
click at [456, 171] on p "This fingerboard protocol strengthens the ligaments and soft tissues of your fi…" at bounding box center [347, 159] width 269 height 32
click at [274, 225] on p "session is aimed at concentrically increasing your active finger flexion withou…" at bounding box center [347, 207] width 269 height 42
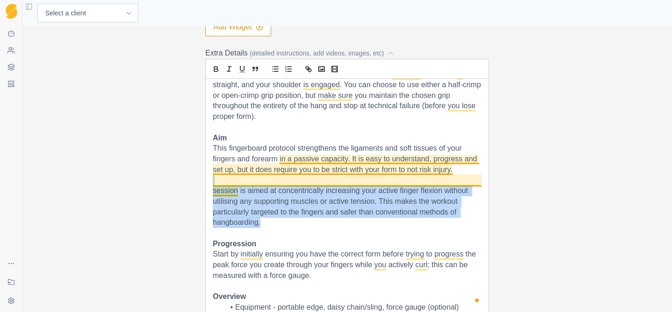
drag, startPoint x: 274, startPoint y: 225, endPoint x: 213, endPoint y: 184, distance: 72.9
click at [213, 184] on div "Using a 30-20mm portable edge attached to weights loaded on a lifting pin, lift…" at bounding box center [347, 195] width 283 height 233
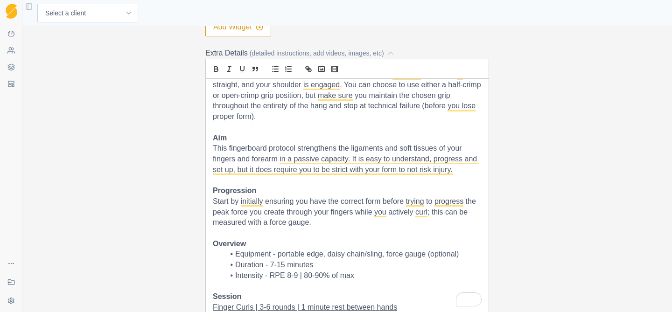
scroll to position [64, 0]
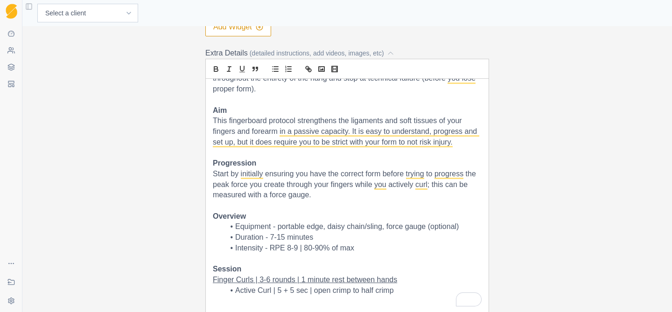
click at [326, 197] on p "Start by initially ensuring you have the correct form before trying to progress…" at bounding box center [347, 185] width 269 height 32
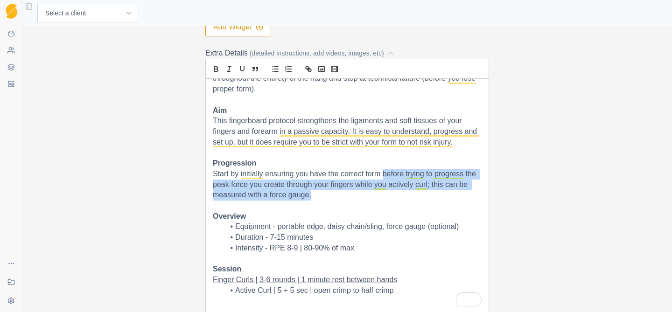
drag, startPoint x: 317, startPoint y: 195, endPoint x: 384, endPoint y: 174, distance: 70.0
click at [384, 174] on p "Start by initially ensuring you have the correct form before trying to progress…" at bounding box center [347, 185] width 269 height 32
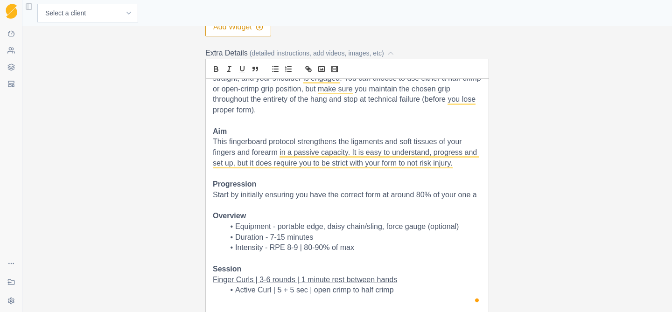
scroll to position [53, 0]
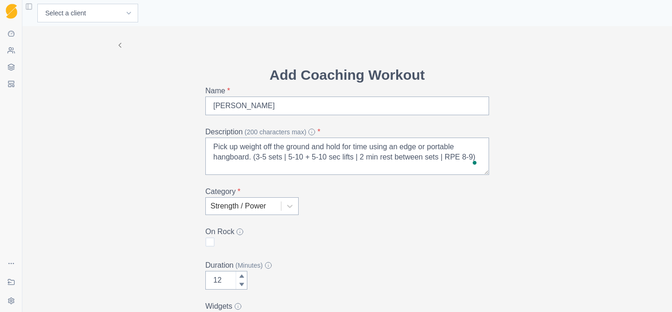
scroll to position [64, 0]
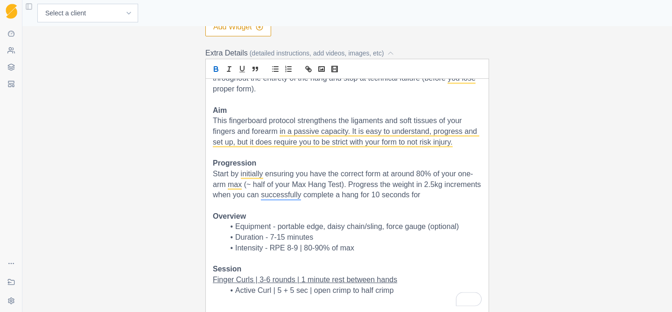
click at [216, 69] on icon "bold" at bounding box center [216, 70] width 4 height 2
click at [213, 66] on icon "bold" at bounding box center [216, 69] width 8 height 8
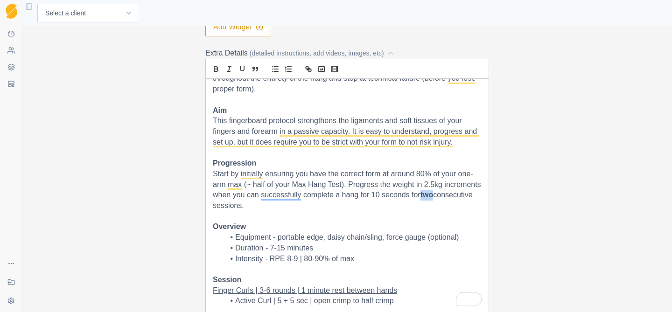
drag, startPoint x: 435, startPoint y: 194, endPoint x: 422, endPoint y: 194, distance: 12.6
click at [422, 194] on p "Start by initially ensuring you have the correct form at around 80% of your one…" at bounding box center [347, 190] width 269 height 42
click at [217, 67] on icon "bold" at bounding box center [216, 69] width 8 height 8
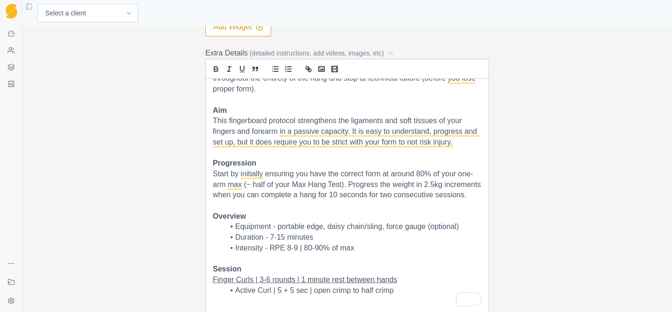
click at [297, 195] on p "Start by initially ensuring you have the correct form at around 80% of your one…" at bounding box center [347, 185] width 269 height 32
click at [479, 197] on p "Start by initially ensuring you have the correct form at around 80% of your one…" at bounding box center [347, 185] width 269 height 32
click at [311, 198] on p "Start by initially ensuring you have the correct form at around 80% of your one…" at bounding box center [347, 185] width 269 height 32
click at [309, 197] on p "Start by initially ensuring you have the correct form at around 80% of your one…" at bounding box center [347, 185] width 269 height 32
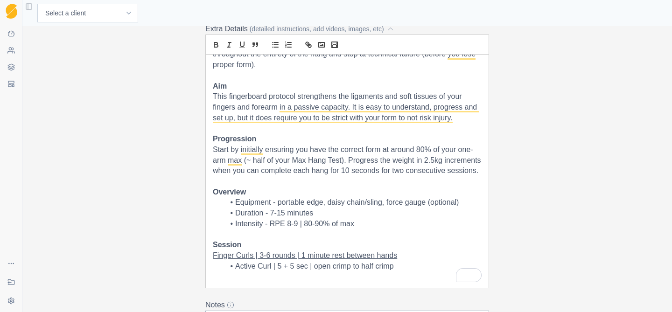
scroll to position [402, 0]
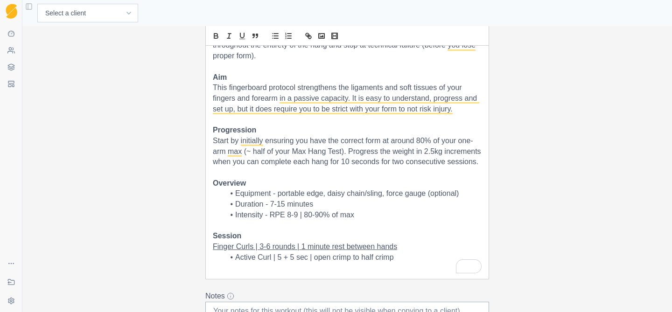
click at [282, 259] on li "Active Curl | 5 + 5 sec | open crimp to half crimp" at bounding box center [353, 258] width 258 height 11
click at [303, 260] on li "Active Curl | 5-10 + 5 sec | open crimp to half crimp" at bounding box center [353, 258] width 258 height 11
click at [380, 260] on li "Active Curl | 5-10 + 5-10 sec | open crimp to half crimp" at bounding box center [353, 258] width 258 height 11
click at [380, 260] on li "Active Curl | 5-10 + 5-10 sec | half crimp" at bounding box center [353, 258] width 258 height 11
click at [351, 259] on li "Active Curl | 5-10 + 5-10 sec | half crimp or open-crimp" at bounding box center [353, 258] width 258 height 11
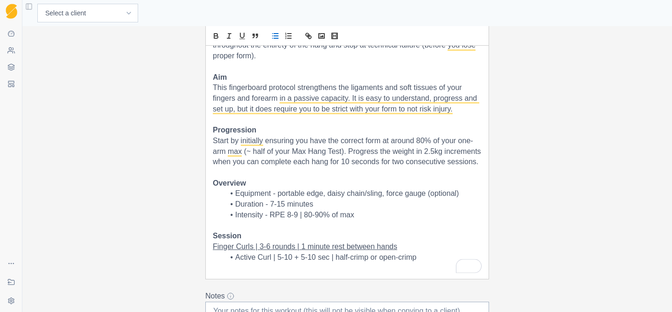
click at [272, 258] on li "Active Curl | 5-10 + 5-10 sec | half-crimp or open-crimp" at bounding box center [353, 258] width 258 height 11
drag, startPoint x: 272, startPoint y: 258, endPoint x: 237, endPoint y: 257, distance: 35.0
click at [237, 257] on li "Active Curl | 5-10 + 5-10 sec | half-crimp or open-crimp" at bounding box center [353, 258] width 258 height 11
click at [269, 248] on u "Finger Curls | 3-6 rounds | 1 minute rest between hands" at bounding box center [305, 247] width 184 height 8
click at [364, 215] on li "Intensity - RPE 8-9 | 80-90% of max" at bounding box center [353, 215] width 258 height 11
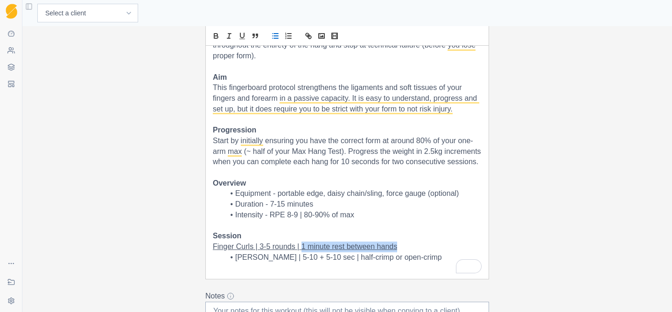
drag, startPoint x: 402, startPoint y: 248, endPoint x: 303, endPoint y: 246, distance: 99.9
click at [303, 246] on p "Finger Curls | 3-5 rounds | 1 minute rest between hands" at bounding box center [347, 247] width 269 height 11
click at [360, 212] on li "Intensity - RPE 8-9 | 80-90% of max" at bounding box center [353, 215] width 258 height 11
click at [454, 169] on p "To enrich screen reader interactions, please activate Accessibility in Grammarl…" at bounding box center [347, 173] width 269 height 11
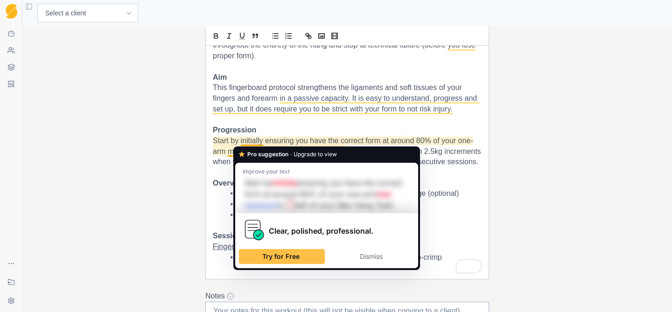
click at [265, 141] on p "Start by initially ensuring you have the correct form at around 80% of your one…" at bounding box center [347, 152] width 269 height 32
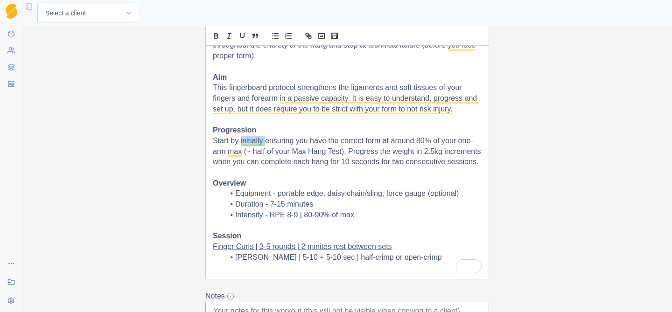
drag, startPoint x: 266, startPoint y: 141, endPoint x: 240, endPoint y: 141, distance: 25.2
click at [240, 141] on p "Start by initially ensuring you have the correct form at around 80% of your one…" at bounding box center [347, 152] width 269 height 32
click at [464, 165] on p "Start by ensuring you have the correct form at around 80% of your one-arm max (…" at bounding box center [347, 152] width 269 height 32
click at [319, 152] on p "Start by ensuring you have the correct form at around 80% of your one-arm max (…" at bounding box center [347, 152] width 269 height 32
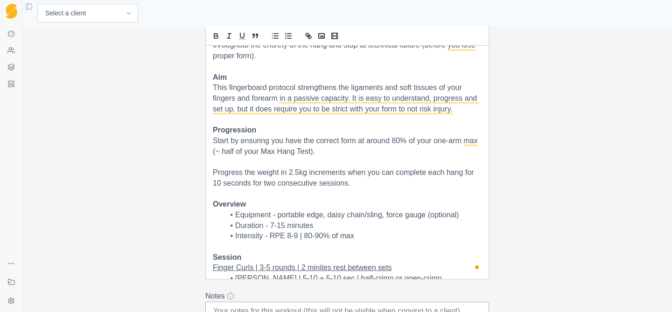
click at [328, 153] on p "Start by ensuring you have the correct form at around 80% of your one-arm max (…" at bounding box center [347, 146] width 269 height 21
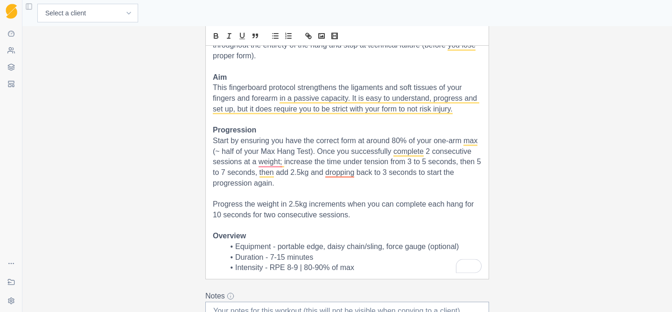
click at [429, 151] on p "Start by ensuring you have the correct form at around 80% of your one-arm max (…" at bounding box center [347, 162] width 269 height 53
click at [406, 163] on p "Start by ensuring you have the correct form at around 80% of your one-arm max (…" at bounding box center [347, 162] width 269 height 53
click at [421, 163] on p "Start by ensuring you have the correct form at around 80% of your one-arm max (…" at bounding box center [347, 162] width 269 height 53
click at [439, 163] on p "Start by ensuring you have the correct form at around 80% of your one-arm max (…" at bounding box center [347, 162] width 269 height 53
drag, startPoint x: 439, startPoint y: 163, endPoint x: 456, endPoint y: 165, distance: 16.4
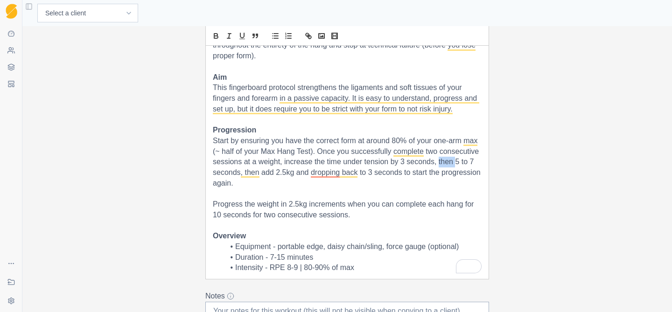
click at [456, 165] on p "Start by ensuring you have the correct form at around 80% of your one-arm max (…" at bounding box center [347, 162] width 269 height 53
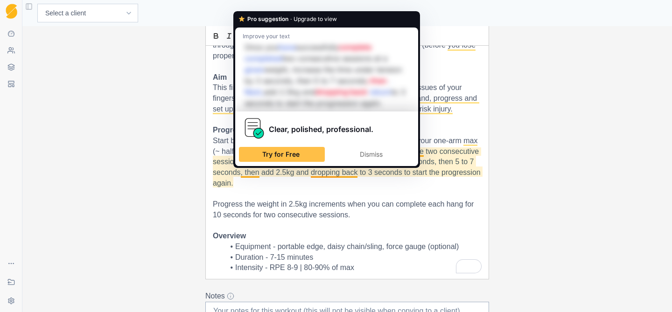
click at [241, 174] on p "Start by ensuring you have the correct form at around 80% of your one-arm max (…" at bounding box center [347, 162] width 269 height 53
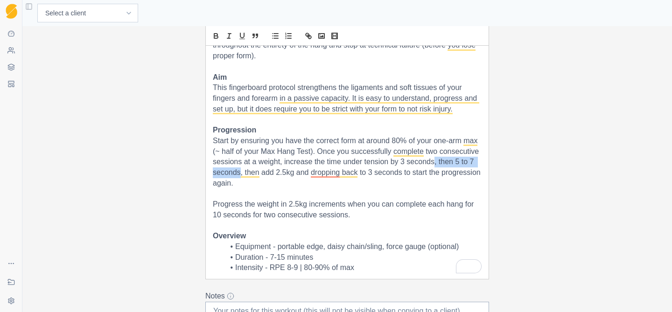
drag, startPoint x: 241, startPoint y: 174, endPoint x: 434, endPoint y: 162, distance: 193.6
click at [434, 162] on p "Start by ensuring you have the correct form at around 80% of your one-arm max (…" at bounding box center [347, 162] width 269 height 53
click at [458, 164] on p "Start by ensuring you have the correct form at around 80% of your one-arm max (…" at bounding box center [347, 162] width 269 height 53
click at [261, 175] on p "Start by ensuring you have the correct form at around 80% of your one-arm max (…" at bounding box center [347, 162] width 269 height 53
click at [268, 174] on p "Start by ensuring you have the correct form at around 80% of your one-arm max (…" at bounding box center [347, 162] width 269 height 53
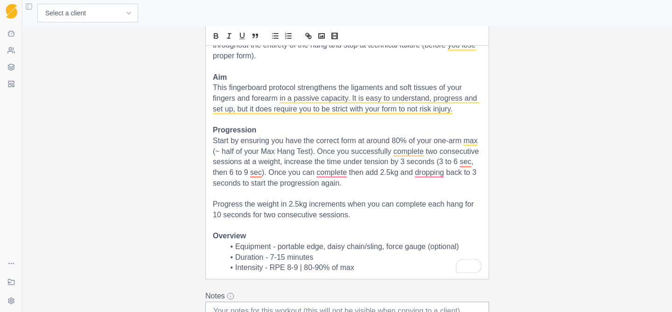
click at [349, 174] on p "Start by ensuring you have the correct form at around 80% of your one-arm max (…" at bounding box center [347, 162] width 269 height 53
drag, startPoint x: 318, startPoint y: 173, endPoint x: 302, endPoint y: 173, distance: 16.3
click at [302, 173] on p "Start by ensuring you have the correct form at around 80% of your one-arm max (…" at bounding box center [347, 162] width 269 height 53
click at [335, 173] on p "Start by ensuring you have the correct form at around 80% of your one-arm max (…" at bounding box center [347, 162] width 269 height 53
click at [357, 172] on p "Start by ensuring you have the correct form at around 80% of your one-arm max (…" at bounding box center [347, 162] width 269 height 53
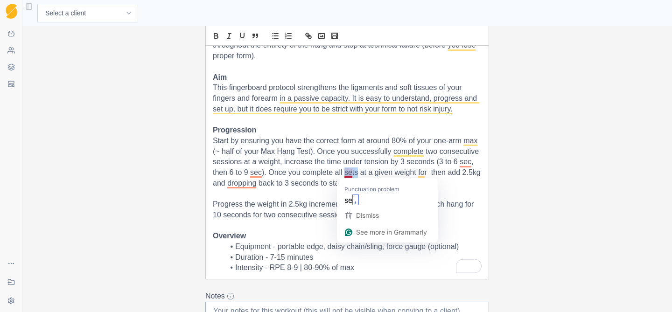
drag, startPoint x: 357, startPoint y: 172, endPoint x: 345, endPoint y: 173, distance: 12.2
click at [345, 173] on p "Start by ensuring you have the correct form at around 80% of your one-arm max (…" at bounding box center [347, 162] width 269 height 53
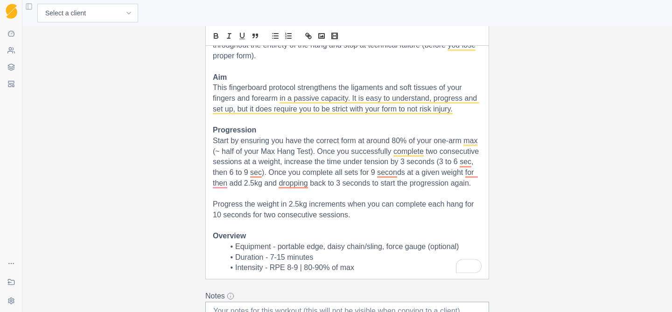
click at [231, 183] on p "Start by ensuring you have the correct form at around 80% of your one-arm max (…" at bounding box center [347, 162] width 269 height 53
drag, startPoint x: 231, startPoint y: 183, endPoint x: 464, endPoint y: 174, distance: 233.1
click at [464, 174] on p "Start by ensuring you have the correct form at around 80% of your one-arm max (…" at bounding box center [347, 162] width 269 height 53
click at [436, 183] on p "Start by ensuring you have the correct form at around 80% of your one-arm max (…" at bounding box center [347, 162] width 269 height 53
drag, startPoint x: 402, startPoint y: 186, endPoint x: 366, endPoint y: 187, distance: 36.4
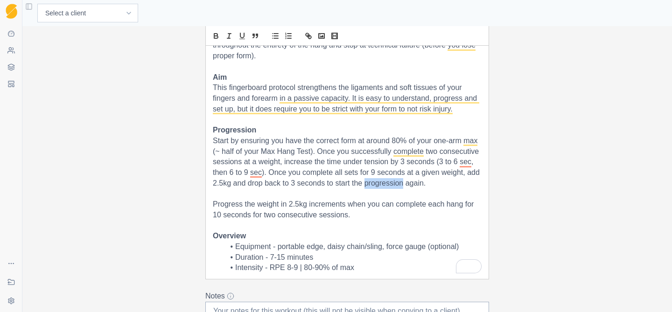
click at [366, 187] on p "Start by ensuring you have the correct form at around 80% of your one-arm max (…" at bounding box center [347, 162] width 269 height 53
click at [422, 183] on p "Start by ensuring you have the correct form at around 80% of your one-arm max (…" at bounding box center [347, 162] width 269 height 53
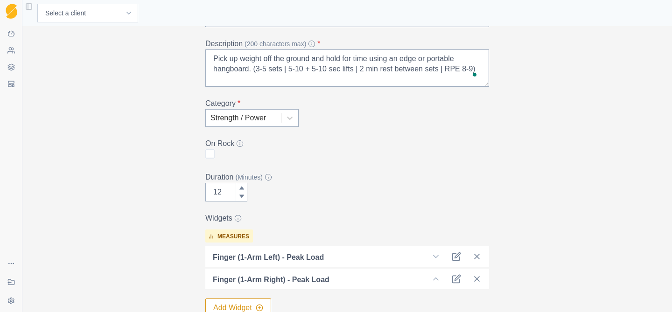
scroll to position [0, 0]
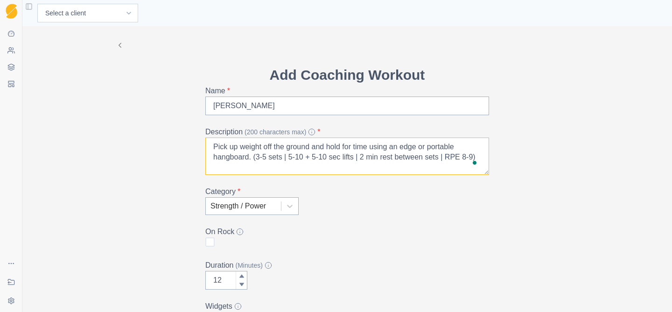
click at [296, 158] on textarea "Pick up weight off the ground and hold for time using an edge or portable hangb…" at bounding box center [347, 156] width 284 height 37
click at [303, 158] on textarea "Pick up weight off the ground and hold for time using an edge or portable hangb…" at bounding box center [347, 156] width 284 height 37
click at [306, 159] on textarea "Pick up weight off the ground and hold for time using an edge or portable hangb…" at bounding box center [347, 156] width 284 height 37
click at [317, 157] on textarea "Pick up weight off the ground and hold for time using an edge or portable hangb…" at bounding box center [347, 156] width 284 height 37
click at [327, 158] on textarea "Pick up weight off the ground and hold for time using an edge or portable hangb…" at bounding box center [347, 156] width 284 height 37
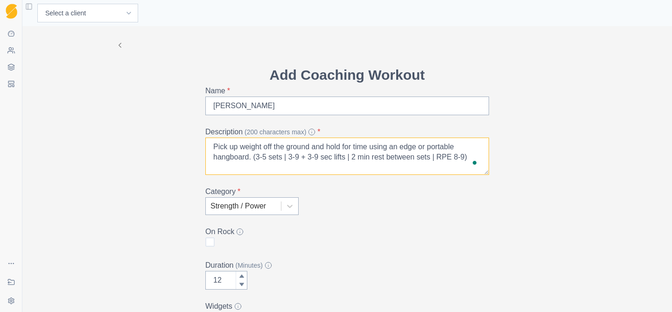
click at [268, 158] on textarea "Pick up weight off the ground and hold for time using an edge or portable hangb…" at bounding box center [347, 156] width 284 height 37
type textarea "Pick up weight off the ground and hold for time using an edge or portable hangb…"
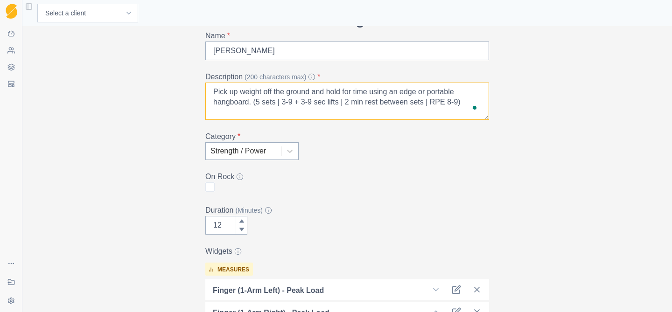
scroll to position [57, 0]
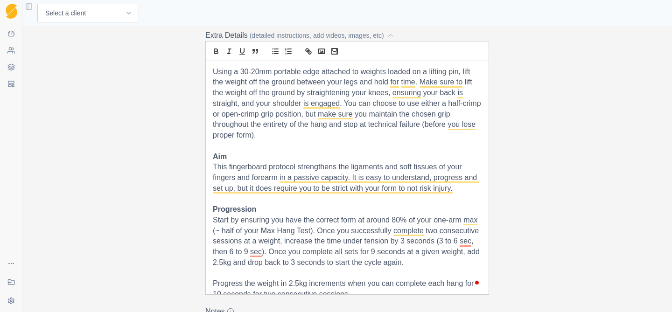
click at [301, 106] on p "Using a 30-20mm portable edge attached to weights loaded on a lifting pin, lift…" at bounding box center [347, 104] width 269 height 74
click at [311, 105] on p "Using a 30-20mm portable edge attached to weights loaded on a lifting pin, lift…" at bounding box center [347, 104] width 269 height 74
click at [310, 137] on p "Using a 30-20mm portable edge attached to weights loaded on a lifting pin, lift…" at bounding box center [347, 104] width 269 height 74
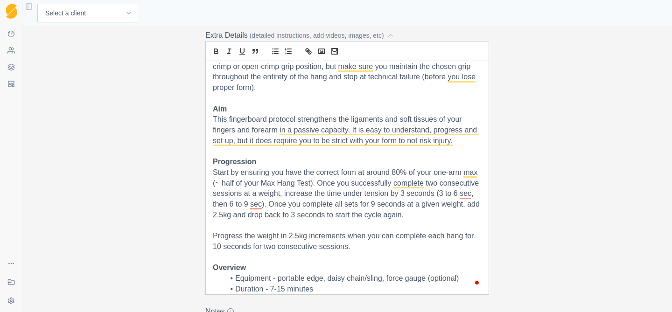
click at [462, 145] on p "This fingerboard protocol strengthens the ligaments and soft tissues of your fi…" at bounding box center [347, 130] width 269 height 32
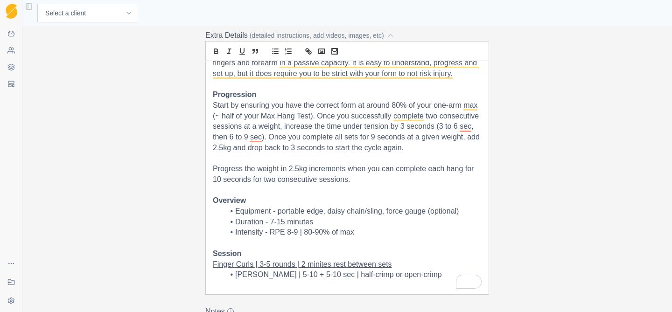
click at [367, 106] on p "Start by ensuring you have the correct form at around 80% of your one-arm max (…" at bounding box center [347, 126] width 269 height 53
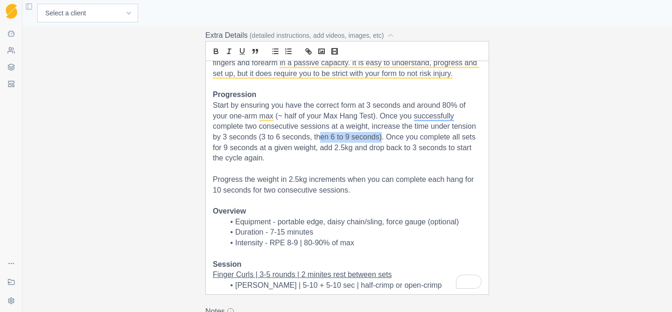
drag, startPoint x: 382, startPoint y: 139, endPoint x: 319, endPoint y: 139, distance: 62.6
click at [319, 139] on p "Start by ensuring you have the correct form at 3 seconds and around 80% of your…" at bounding box center [347, 131] width 269 height 63
click at [313, 139] on p "Start by ensuring you have the correct form at 3 seconds and around 80% of your…" at bounding box center [347, 131] width 269 height 63
drag, startPoint x: 381, startPoint y: 138, endPoint x: 310, endPoint y: 138, distance: 71.0
click at [310, 138] on p "Start by ensuring you have the correct form at 3 seconds and around 80% of your…" at bounding box center [347, 131] width 269 height 63
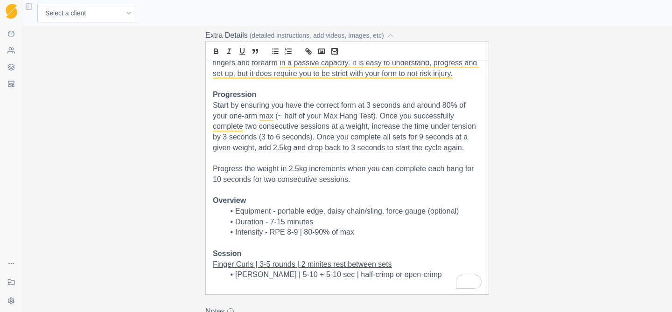
click at [310, 139] on p "Start by ensuring you have the correct form at 3 seconds and around 80% of your…" at bounding box center [347, 126] width 269 height 53
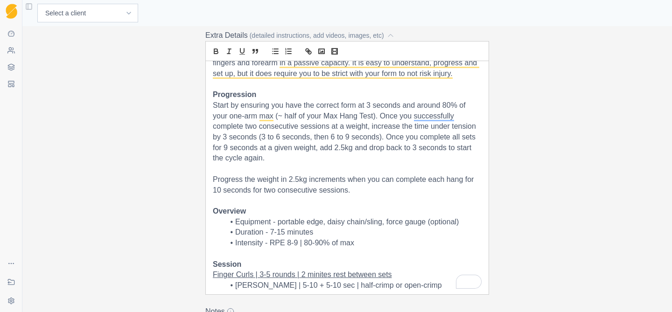
click at [268, 163] on p "Start by ensuring you have the correct form at 3 seconds and around 80% of your…" at bounding box center [347, 131] width 269 height 63
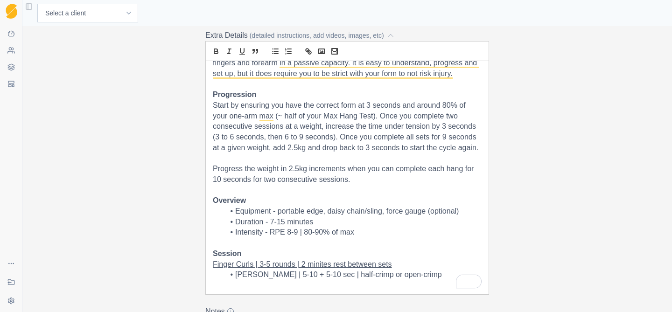
click at [364, 183] on p "Progress the weight in 2.5kg increments when you can complete each hang for 10 …" at bounding box center [347, 174] width 269 height 21
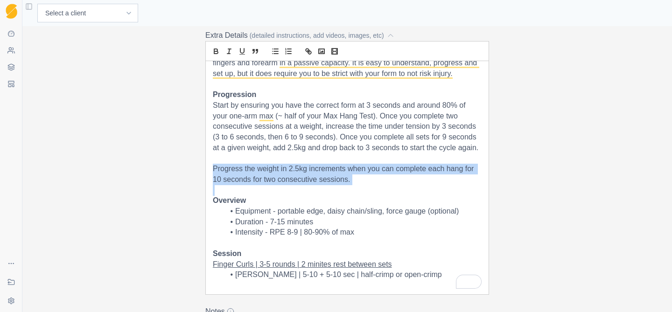
drag, startPoint x: 364, startPoint y: 183, endPoint x: 218, endPoint y: 164, distance: 146.8
click at [218, 164] on p "Progress the weight in 2.5kg increments when you can complete each hang for 10 …" at bounding box center [347, 174] width 269 height 21
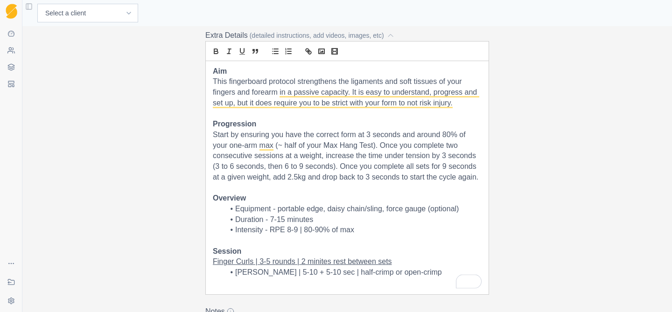
scroll to position [85, 0]
drag, startPoint x: 459, startPoint y: 210, endPoint x: 387, endPoint y: 211, distance: 71.9
click at [387, 211] on li "Equipment - portable edge, daisy chain/sling, force gauge (optional)" at bounding box center [353, 209] width 258 height 11
click at [377, 231] on li "Intensity - RPE 8-9 | 80-90% of max" at bounding box center [353, 230] width 258 height 11
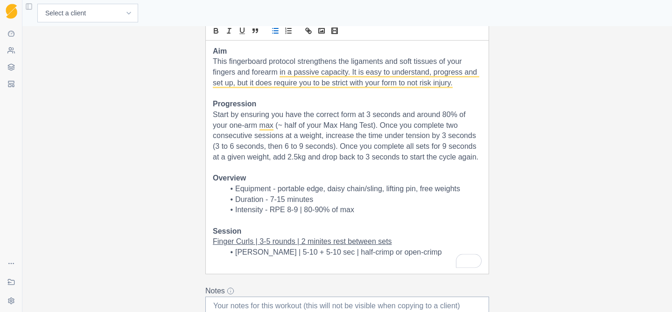
scroll to position [409, 0]
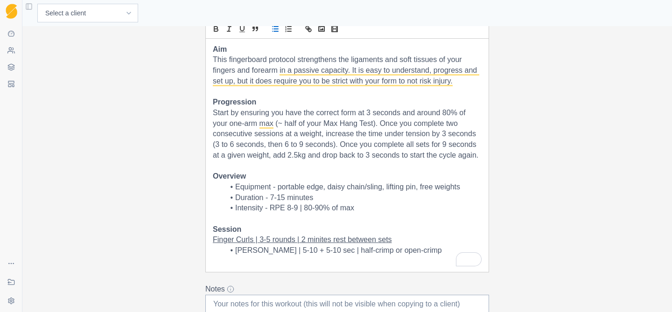
click at [278, 197] on li "Duration - 7-15 minutes" at bounding box center [353, 198] width 258 height 11
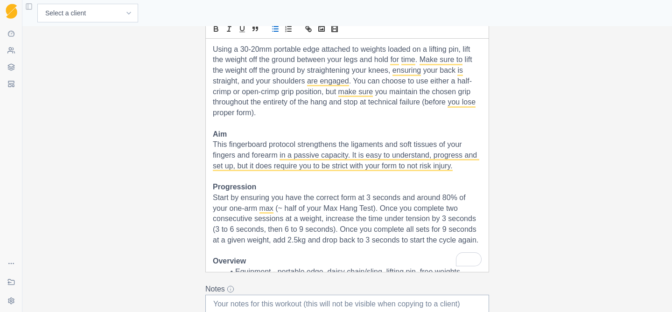
scroll to position [331, 0]
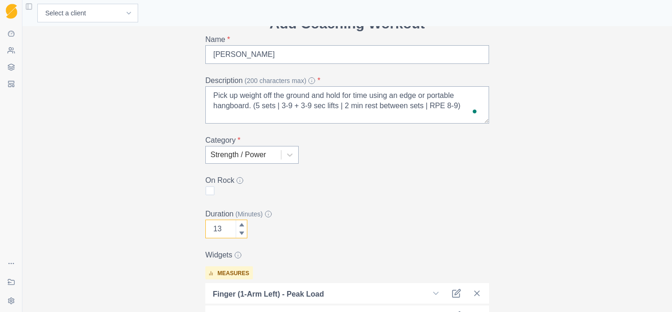
click at [242, 225] on icon at bounding box center [241, 224] width 5 height 3
type input "15"
click at [241, 223] on icon at bounding box center [242, 225] width 6 height 6
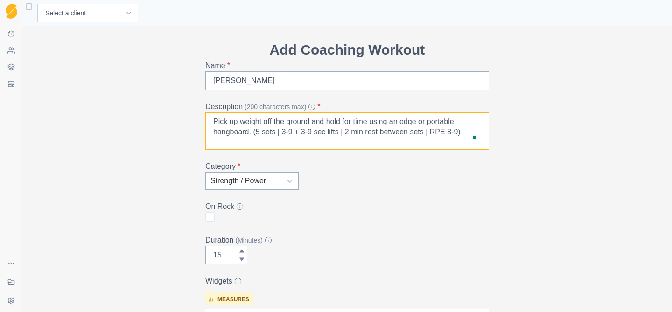
click at [260, 134] on textarea "Pick up weight off the ground and hold for time using an edge or portable hangb…" at bounding box center [347, 131] width 284 height 37
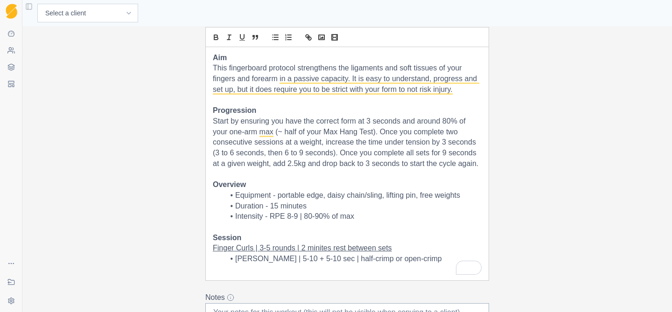
click at [270, 250] on u "Finger Curls | 3-5 rounds | 2 minites rest between sets" at bounding box center [302, 248] width 179 height 8
click at [303, 249] on u "Finger Curls | 4 sets rounds | 2 minites rest between sets" at bounding box center [307, 248] width 188 height 8
click at [377, 248] on p "Finger Curls | 4 sets | 2 minites rest between sets" at bounding box center [347, 248] width 269 height 11
click at [289, 249] on u "Finger Curls | 4 sets | 2 minites rest between sets" at bounding box center [294, 248] width 163 height 8
click at [376, 248] on p "Finger Curls | 4 sets | 1 minites rest between sets" at bounding box center [347, 248] width 269 height 11
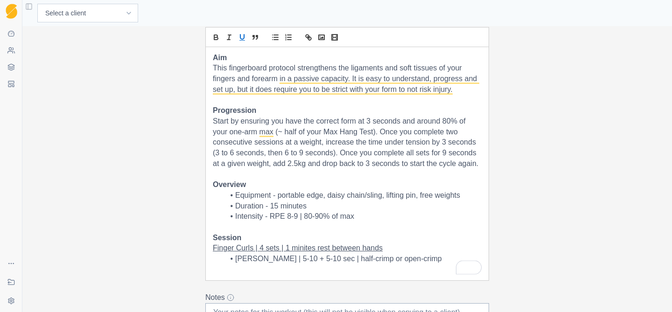
click at [364, 215] on li "Intensity - RPE 8-9 | 80-90% of max" at bounding box center [353, 216] width 258 height 11
click at [285, 261] on li "Max Lifts | 5-10 + 5-10 sec | half-crimp or open-crimp" at bounding box center [353, 259] width 258 height 11
click at [305, 261] on li "Max Lifts | 3-9 + 5-10 sec | half-crimp or open-crimp" at bounding box center [353, 259] width 258 height 11
click at [365, 216] on li "Intensity - RPE 8-9 | 80-90% of max" at bounding box center [353, 216] width 258 height 11
drag, startPoint x: 253, startPoint y: 252, endPoint x: 215, endPoint y: 250, distance: 38.8
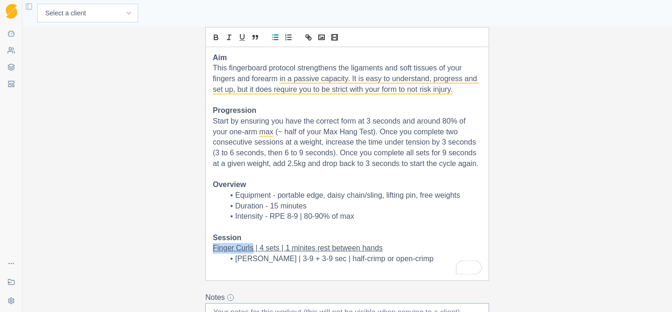
click at [215, 250] on u "Finger Curls | 4 sets | 1 minites rest between hands" at bounding box center [298, 248] width 170 height 8
click at [348, 205] on li "Duration - 15 minutes" at bounding box center [353, 206] width 258 height 11
click at [377, 220] on li "Intensity - RPE 8-9 | 80-90% of max" at bounding box center [353, 216] width 258 height 11
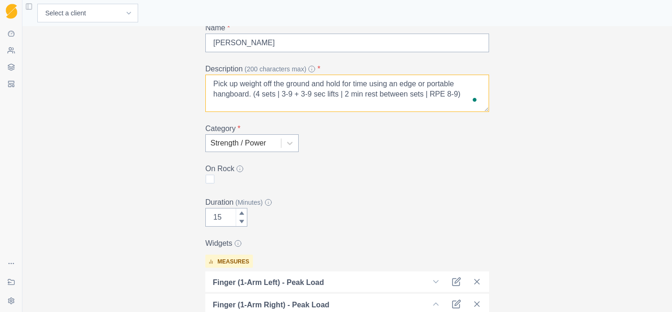
click at [432, 95] on textarea "Pick up weight off the ground and hold for time using an edge or portable hangb…" at bounding box center [347, 93] width 284 height 37
click at [353, 95] on textarea "Pick up weight off the ground and hold for time using an edge or portable hangb…" at bounding box center [347, 93] width 284 height 37
type textarea "Pick up weight off the ground and hold for time using an edge or portable hangb…"
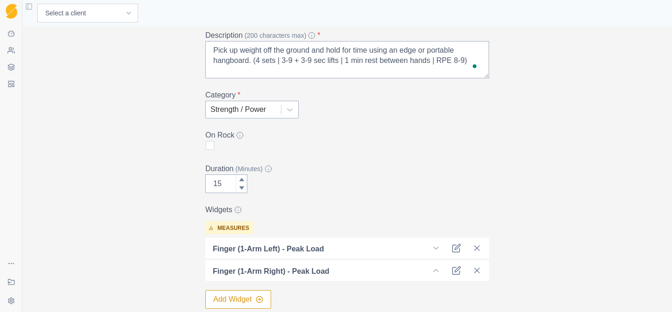
scroll to position [101, 0]
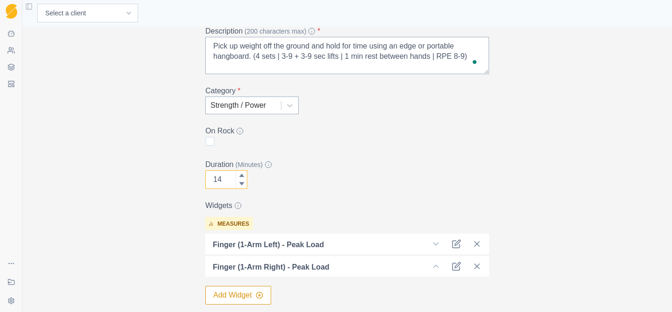
click at [241, 185] on icon at bounding box center [241, 184] width 5 height 3
type input "12"
click at [241, 185] on icon at bounding box center [241, 184] width 5 height 3
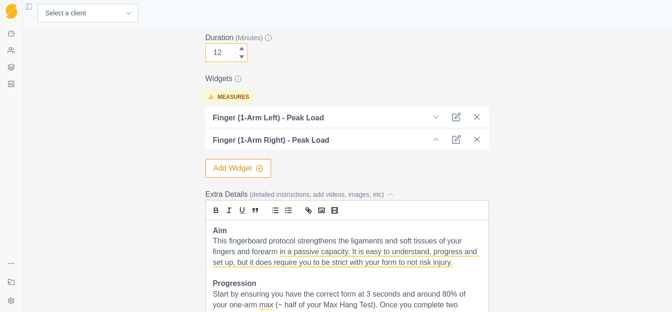
scroll to position [270, 0]
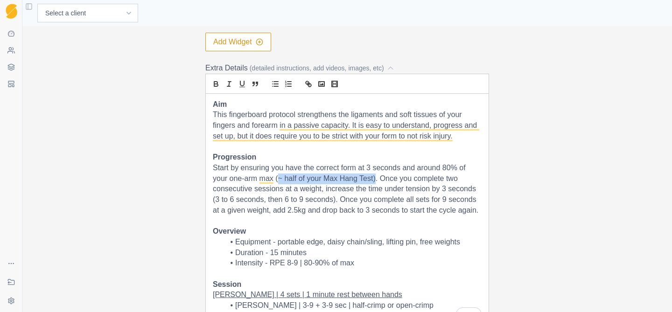
drag, startPoint x: 375, startPoint y: 180, endPoint x: 278, endPoint y: 180, distance: 97.6
click at [278, 180] on p "Start by ensuring you have the correct form at 3 seconds and around 80% of your…" at bounding box center [347, 189] width 269 height 53
click at [378, 261] on li "Intensity - RPE 8-9 | 80-90% of max" at bounding box center [353, 263] width 258 height 11
click at [376, 180] on p "Start by ensuring you have the correct form at 3 seconds and around 80% of your…" at bounding box center [347, 189] width 269 height 53
click at [268, 202] on p "Start by ensuring you have the correct form at 3 seconds and around 80% of your…" at bounding box center [347, 189] width 269 height 53
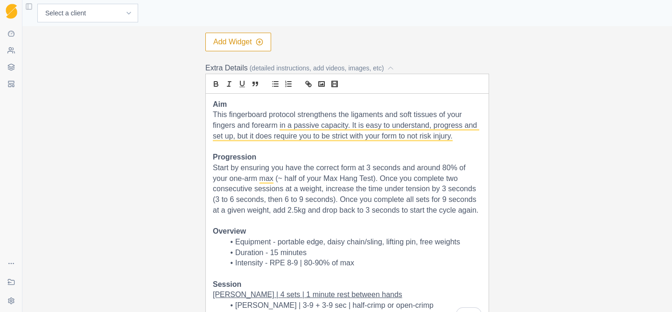
click at [335, 200] on p "Start by ensuring you have the correct form at 3 seconds and around 80% of your…" at bounding box center [347, 189] width 269 height 53
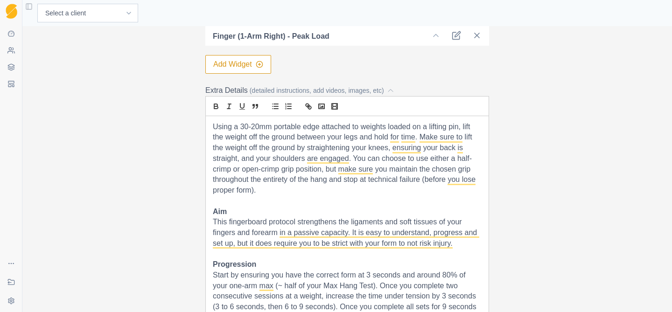
scroll to position [332, 0]
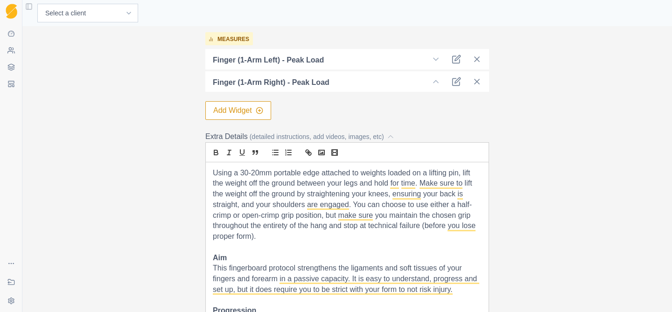
click at [252, 176] on p "Using a 30-20mm portable edge attached to weights loaded on a lifting pin, lift…" at bounding box center [347, 205] width 269 height 74
click at [266, 239] on p "Using a 25-20mm portable edge attached to weights loaded on a lifting pin, lift…" at bounding box center [347, 205] width 269 height 74
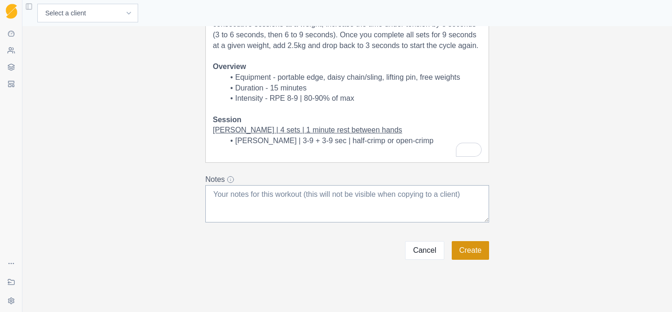
click at [475, 253] on button "Create" at bounding box center [470, 250] width 37 height 19
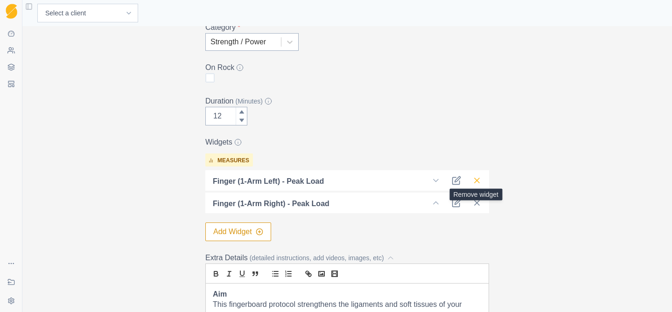
click at [477, 181] on line at bounding box center [477, 180] width 5 height 5
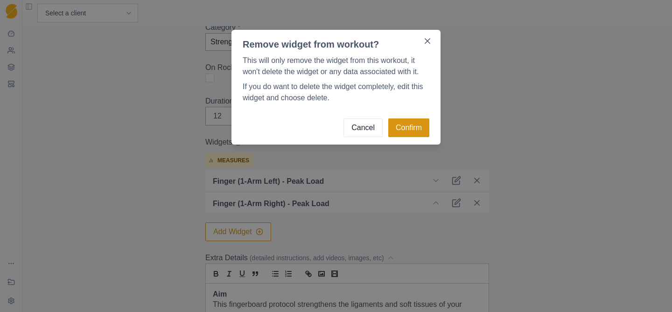
click at [412, 127] on button "Confirm" at bounding box center [408, 128] width 41 height 19
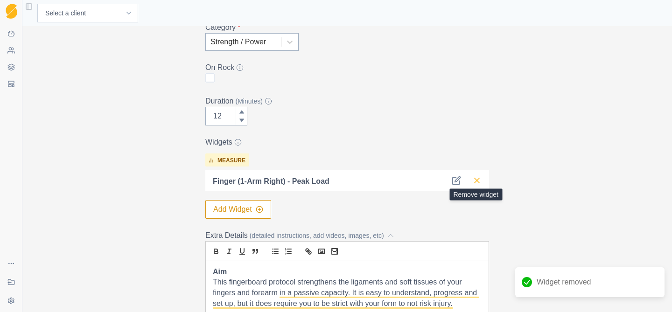
click at [479, 179] on icon at bounding box center [476, 180] width 9 height 9
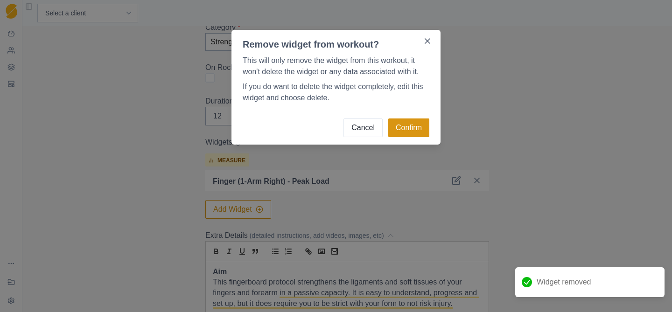
click at [406, 126] on button "Confirm" at bounding box center [408, 128] width 41 height 19
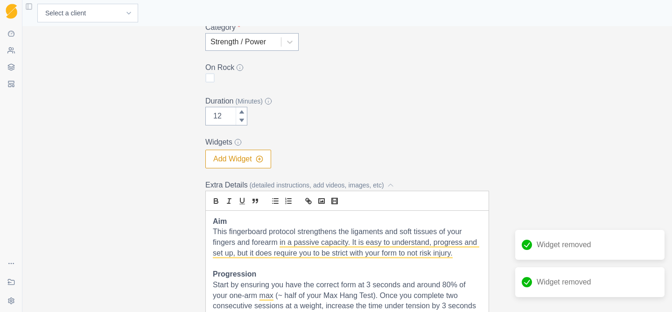
click at [252, 158] on button "Add Widget" at bounding box center [238, 159] width 66 height 19
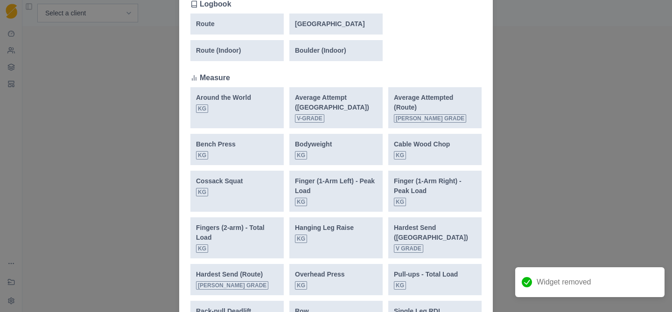
click at [333, 181] on p "Finger (1-Arm Left) - Peak Load" at bounding box center [336, 186] width 82 height 20
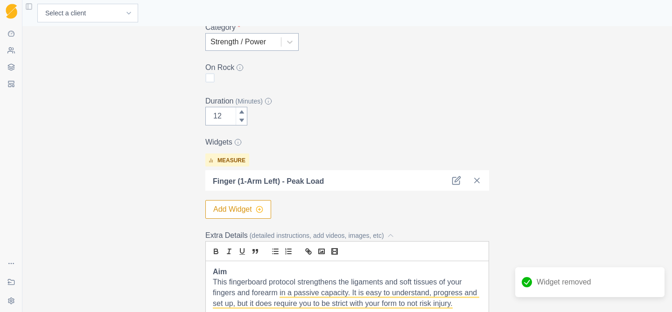
click at [258, 212] on icon "button" at bounding box center [259, 209] width 7 height 7
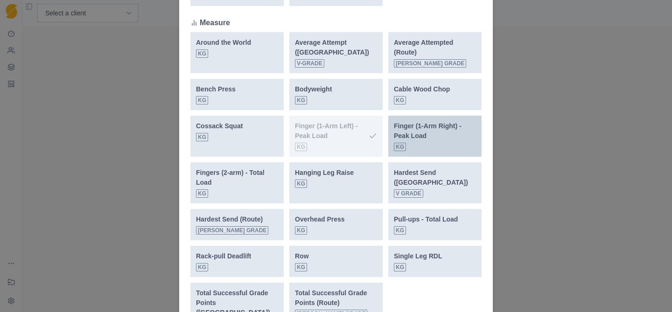
click at [438, 143] on div "Finger (1-Arm Right) - Peak Load kg" at bounding box center [435, 136] width 82 height 30
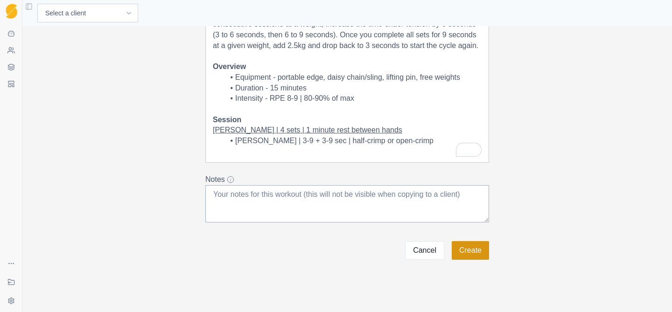
click at [476, 250] on button "Create" at bounding box center [470, 250] width 37 height 19
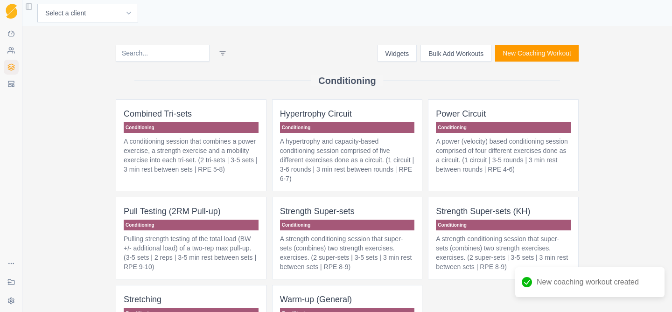
click at [380, 53] on button "Widgets" at bounding box center [398, 53] width 40 height 17
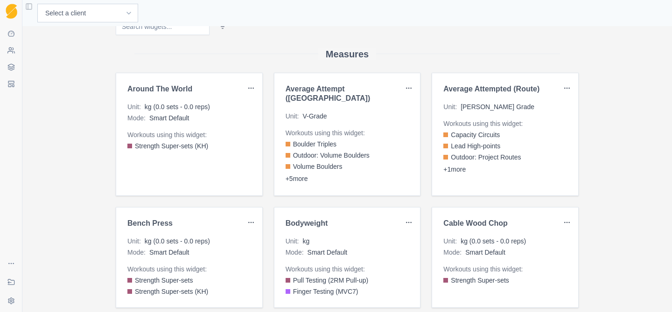
click at [253, 89] on html "Sequence Dashboard Clients Coaching Workouts Templates Exit Coaching Settings T…" at bounding box center [336, 156] width 672 height 312
click at [92, 221] on html "Sequence Dashboard Clients Coaching Workouts Templates Exit Coaching Settings T…" at bounding box center [336, 156] width 672 height 312
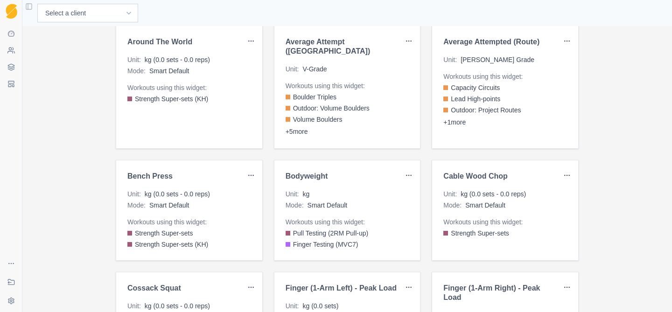
click at [249, 42] on html "Sequence Dashboard Clients Coaching Workouts Templates Exit Coaching Settings T…" at bounding box center [336, 156] width 672 height 312
click at [63, 196] on html "Sequence Dashboard Clients Coaching Workouts Templates Exit Coaching Settings T…" at bounding box center [336, 156] width 672 height 312
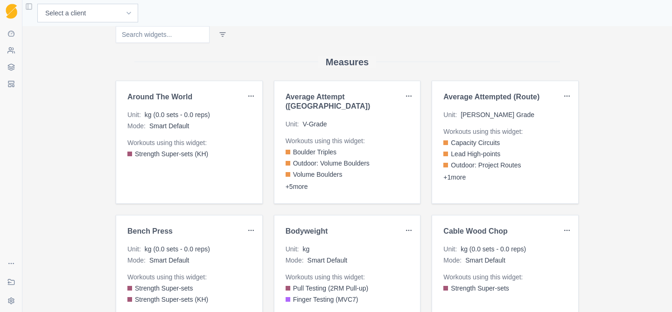
click at [248, 95] on html "Sequence Dashboard Clients Coaching Workouts Templates Exit Coaching Settings T…" at bounding box center [336, 156] width 672 height 312
click at [236, 111] on div "Edit" at bounding box center [228, 115] width 55 height 15
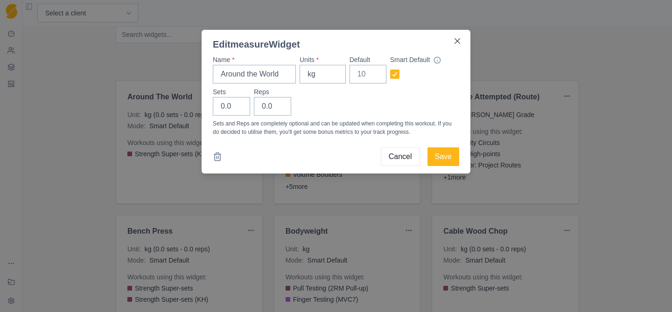
click at [83, 190] on div "Edit measure Widget Name * Around the World Units * kg Default Smart Default Se…" at bounding box center [336, 156] width 672 height 312
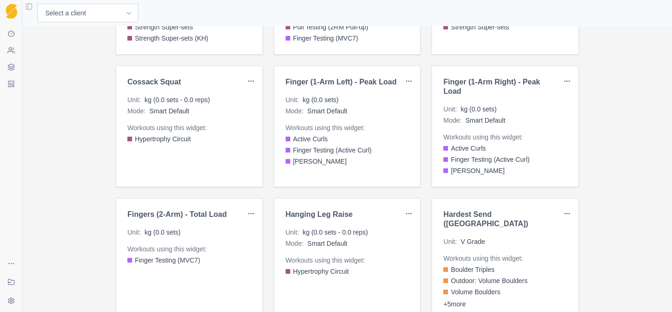
scroll to position [306, 0]
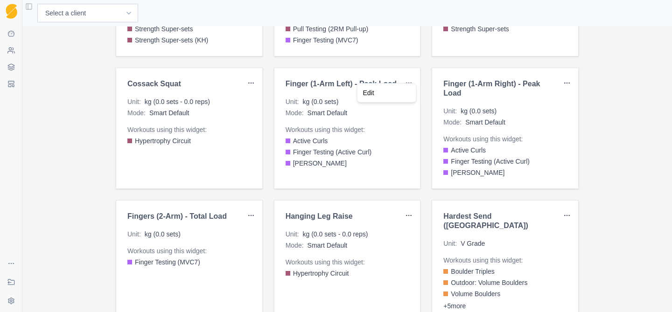
click at [411, 74] on html "Sequence Dashboard Clients Coaching Workouts Templates Exit Coaching Settings T…" at bounding box center [336, 156] width 672 height 312
click at [395, 92] on div "Edit" at bounding box center [386, 92] width 55 height 15
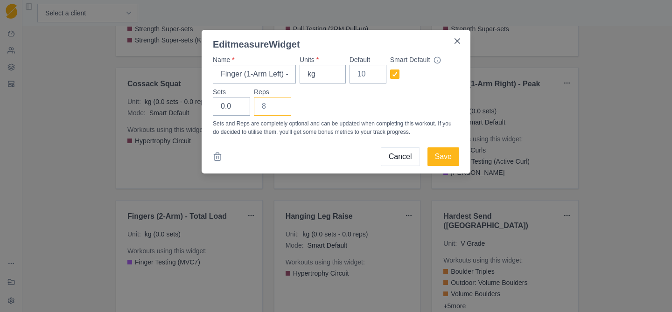
click at [263, 110] on input "Reps" at bounding box center [272, 106] width 37 height 19
type input "0"
click at [357, 113] on div "Sets 0.0 Reps 0" at bounding box center [336, 101] width 246 height 28
click at [448, 157] on button "Save" at bounding box center [444, 157] width 32 height 19
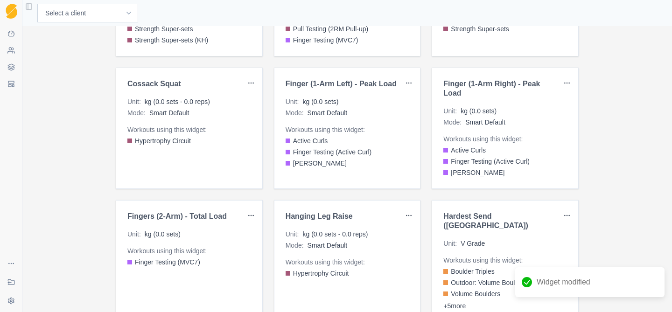
click at [566, 74] on html "Sequence Dashboard Clients Coaching Workouts Templates Exit Coaching Settings T…" at bounding box center [336, 156] width 672 height 312
click at [554, 92] on div "Edit" at bounding box center [544, 92] width 55 height 15
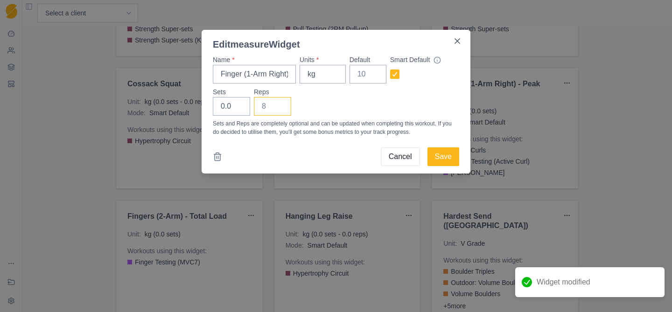
click at [261, 107] on input "Reps" at bounding box center [272, 106] width 37 height 19
type input "0"
click at [363, 105] on div "Sets 0.0 Reps 0" at bounding box center [336, 101] width 246 height 28
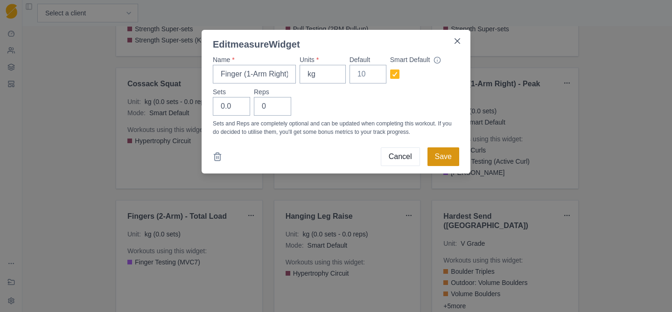
click at [448, 156] on button "Save" at bounding box center [444, 157] width 32 height 19
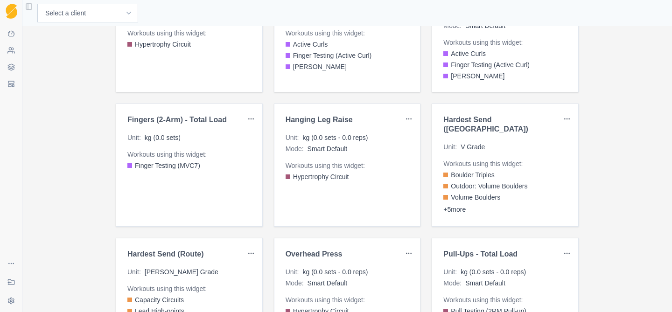
scroll to position [0, 0]
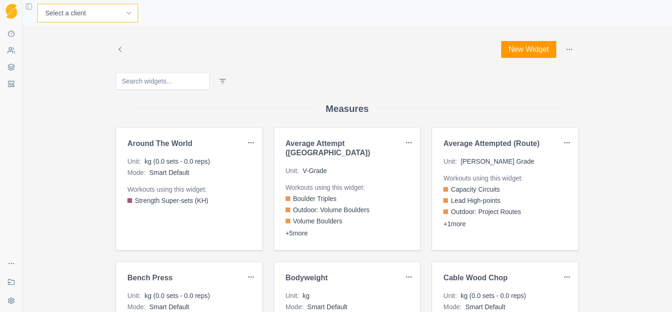
click at [84, 10] on select "Select a client Craig Fletcher Demo (Matt) Kyle Honan Martin Hadley" at bounding box center [87, 13] width 101 height 19
select select "a0224afa-7465-4e9d-8936-2a352f322d86"
click at [37, 4] on select "Select a client Craig Fletcher Demo (Matt) Kyle Honan Martin Hadley" at bounding box center [87, 13] width 101 height 19
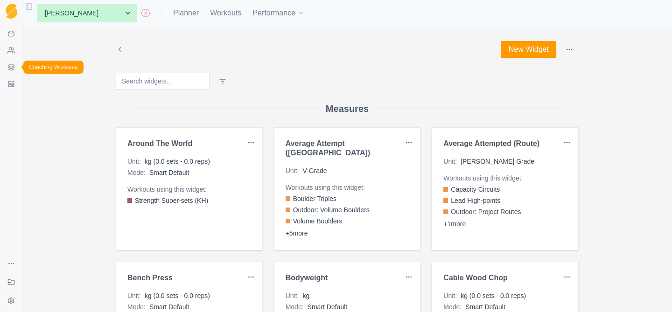
click at [9, 65] on icon at bounding box center [10, 66] width 7 height 7
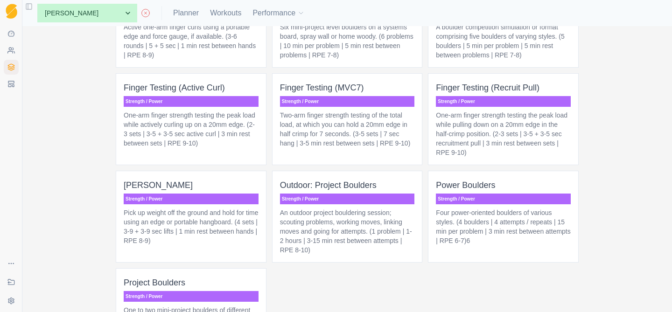
scroll to position [958, 0]
click at [188, 181] on p "[PERSON_NAME]" at bounding box center [191, 185] width 135 height 13
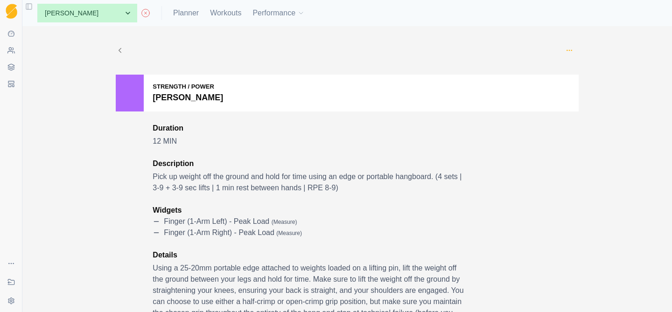
click at [571, 49] on icon "button" at bounding box center [569, 50] width 7 height 7
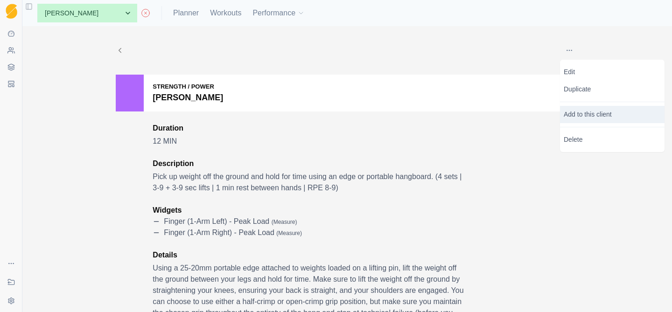
click at [593, 114] on p "Add to this client" at bounding box center [612, 114] width 105 height 17
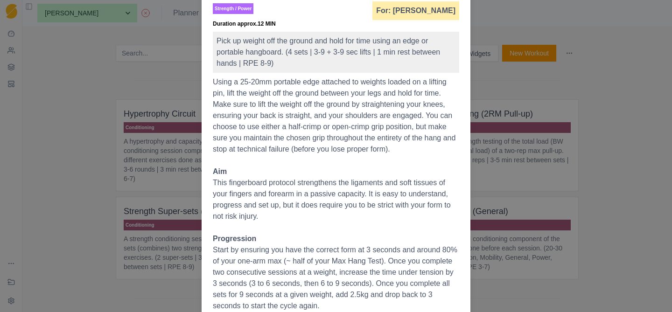
scroll to position [373, 0]
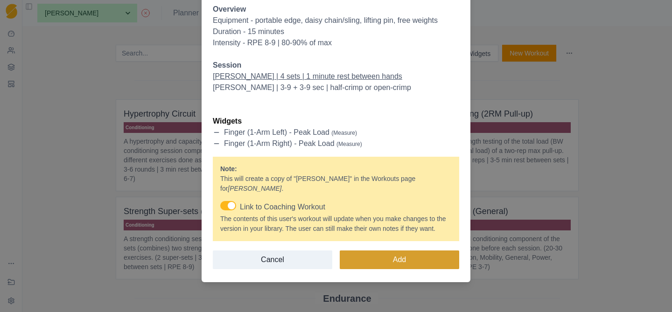
click at [396, 257] on button "Add" at bounding box center [400, 260] width 120 height 19
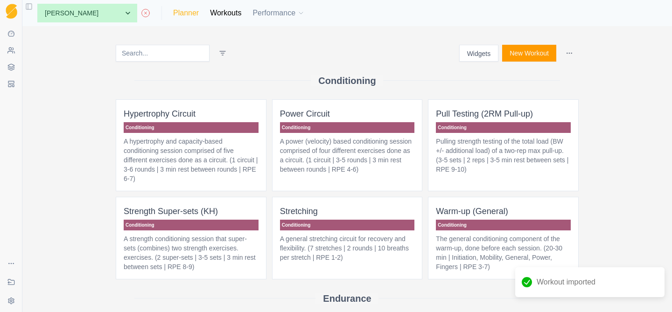
click at [173, 14] on link "Planner" at bounding box center [186, 12] width 26 height 11
select select "month"
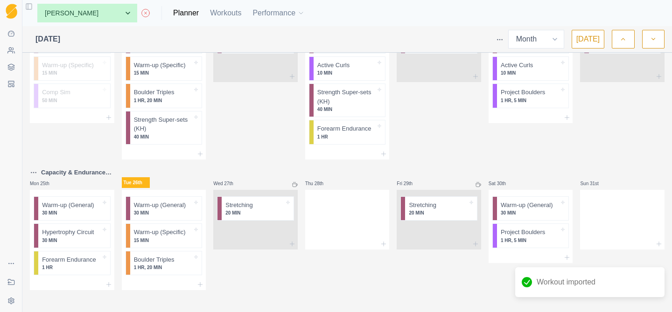
scroll to position [573, 0]
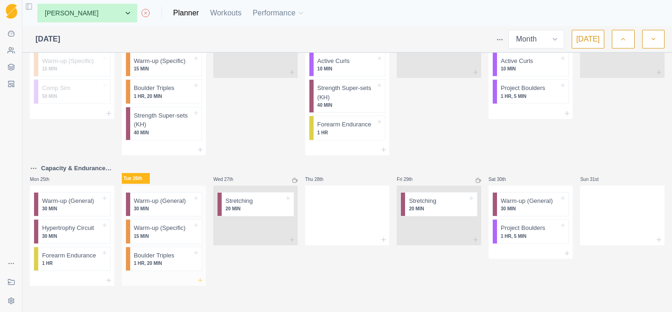
click at [200, 282] on icon at bounding box center [200, 280] width 7 height 7
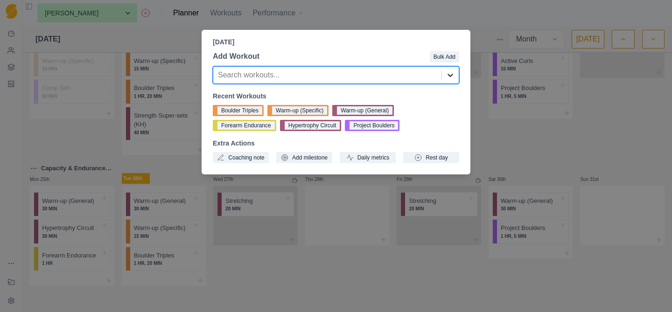
click at [451, 74] on icon at bounding box center [450, 74] width 9 height 9
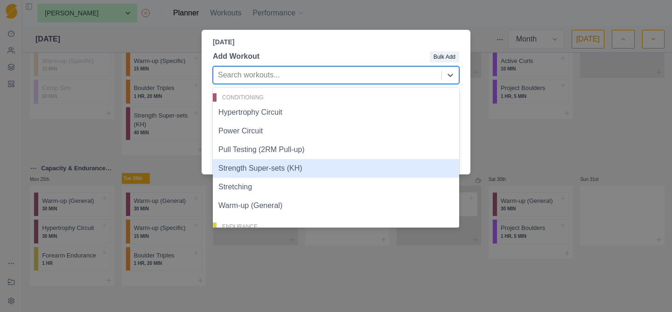
scroll to position [344, 0]
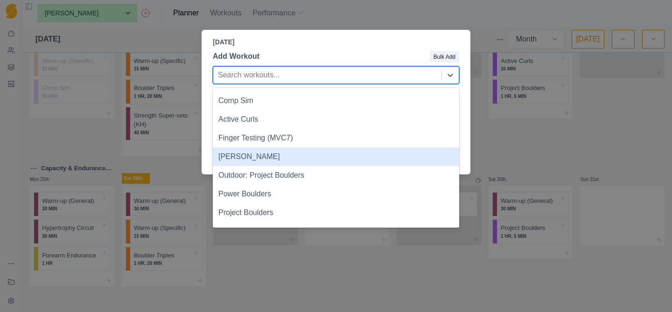
click at [394, 165] on div "[PERSON_NAME]" at bounding box center [336, 157] width 246 height 19
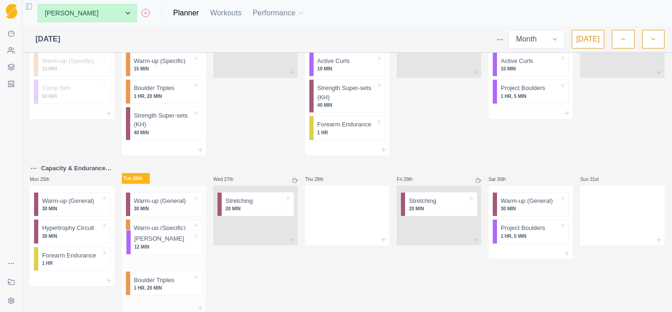
scroll to position [577, 0]
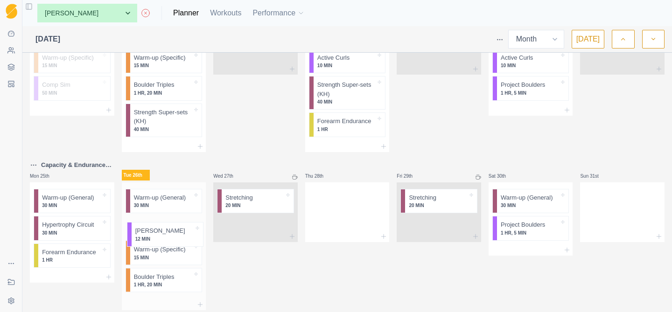
drag, startPoint x: 155, startPoint y: 290, endPoint x: 156, endPoint y: 234, distance: 56.0
click at [156, 234] on div "Warm-up (General) 30 MIN Warm-up (Specific) 15 MIN Boulder Triples 1 HR, 20 MIN…" at bounding box center [164, 241] width 84 height 117
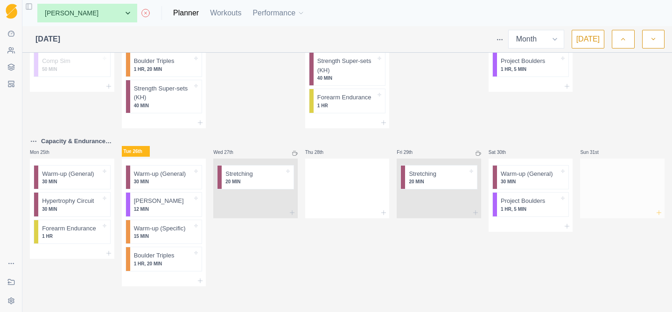
click at [660, 212] on icon at bounding box center [658, 212] width 7 height 7
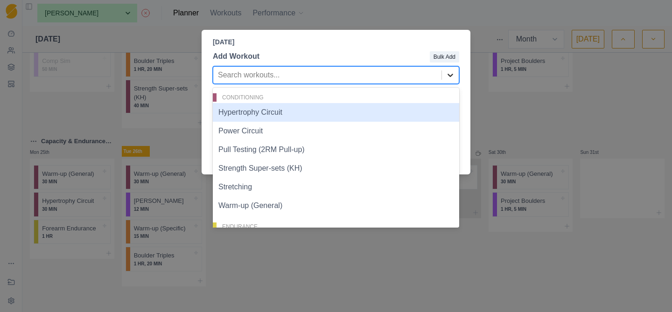
click at [452, 77] on icon at bounding box center [450, 74] width 9 height 9
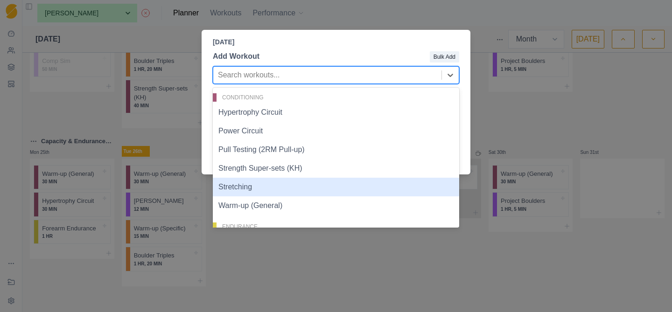
click at [300, 190] on div "Stretching" at bounding box center [336, 187] width 246 height 19
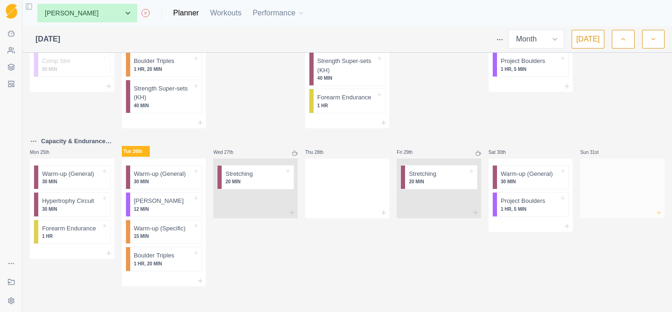
click at [662, 212] on icon at bounding box center [658, 212] width 7 height 7
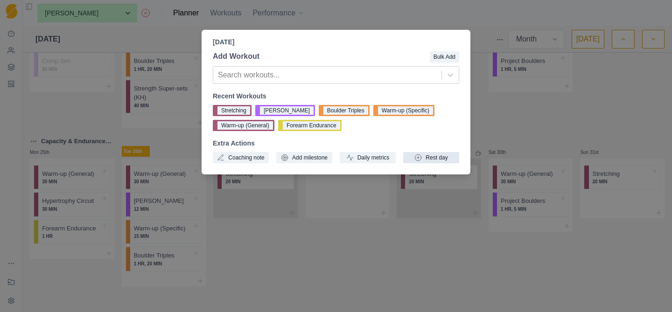
click at [423, 157] on button "Rest day" at bounding box center [431, 157] width 56 height 11
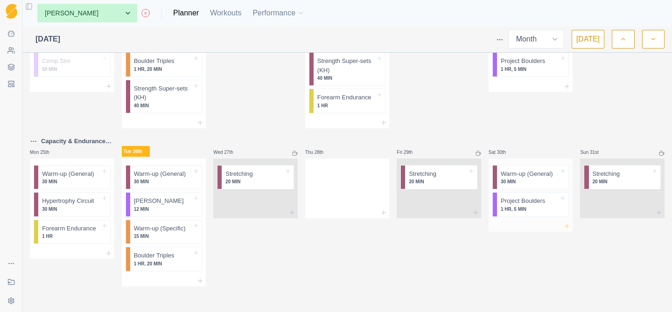
click at [568, 227] on icon at bounding box center [566, 226] width 7 height 7
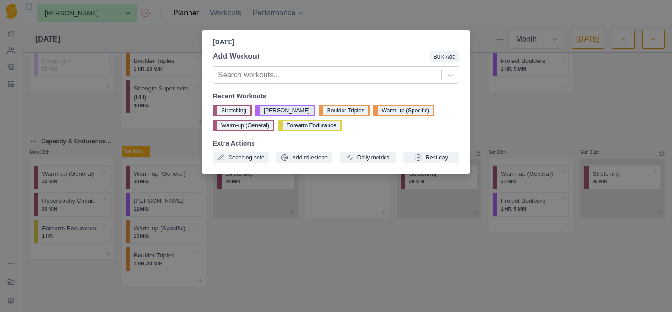
click at [280, 112] on button "[PERSON_NAME]" at bounding box center [285, 110] width 60 height 11
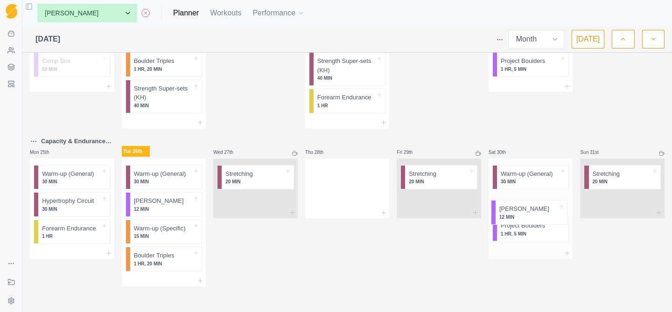
drag, startPoint x: 525, startPoint y: 229, endPoint x: 525, endPoint y: 200, distance: 28.9
click at [525, 200] on div "Warm-up (General) 30 MIN Project Boulders 1 HR, 5 MIN Max Lifts 12 MIN" at bounding box center [531, 204] width 84 height 90
click at [569, 253] on icon at bounding box center [566, 253] width 7 height 7
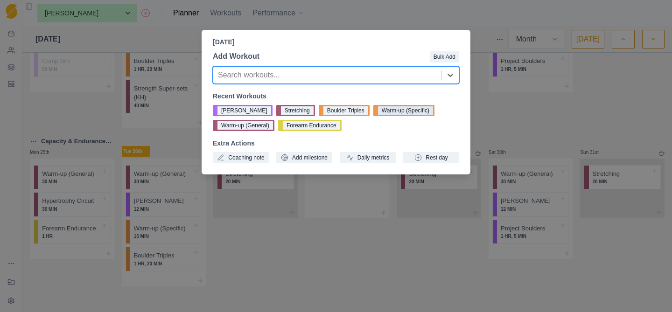
click at [383, 110] on button "Warm-up (Specific)" at bounding box center [403, 110] width 61 height 11
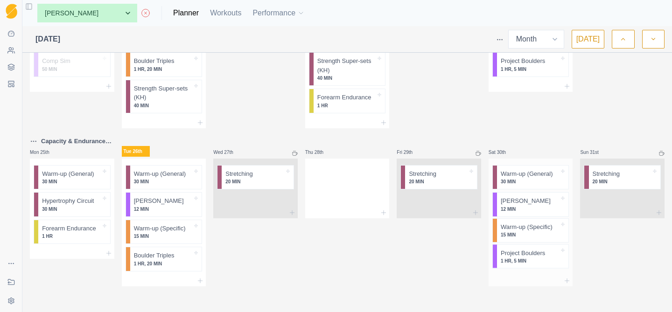
drag, startPoint x: 518, startPoint y: 262, endPoint x: 518, endPoint y: 230, distance: 32.7
click at [518, 231] on div "Warm-up (General) 30 MIN Max Lifts 12 MIN Project Boulders 1 HR, 5 MIN Warm-up …" at bounding box center [531, 217] width 84 height 117
click at [384, 213] on icon at bounding box center [383, 212] width 7 height 7
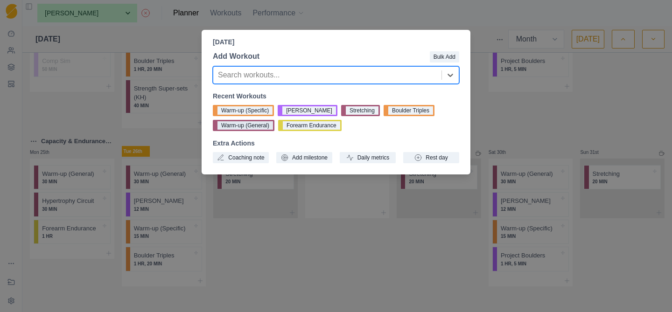
click at [255, 127] on button "Warm-up (General)" at bounding box center [244, 125] width 62 height 11
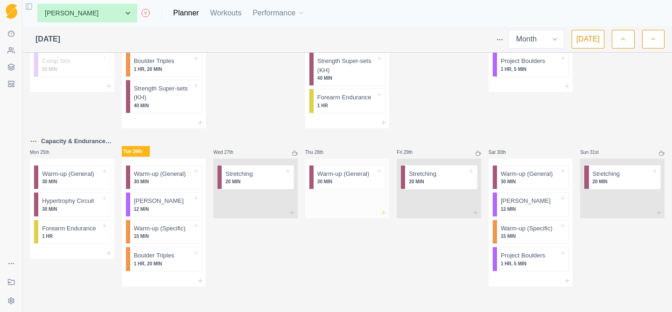
click at [384, 213] on icon at bounding box center [383, 212] width 7 height 7
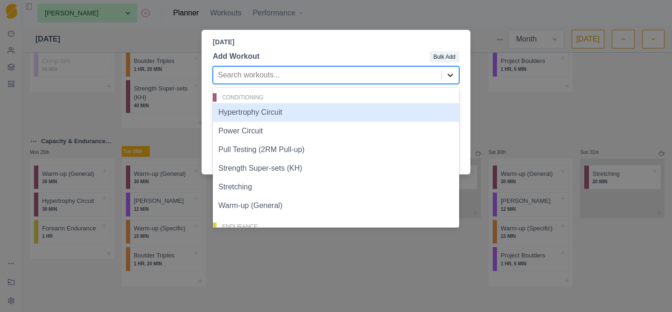
click at [449, 77] on icon at bounding box center [450, 74] width 9 height 9
click at [344, 116] on div "Hypertrophy Circuit" at bounding box center [336, 112] width 246 height 19
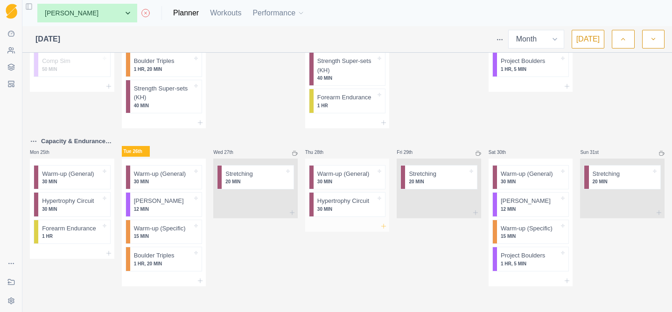
click at [386, 226] on icon at bounding box center [383, 226] width 7 height 7
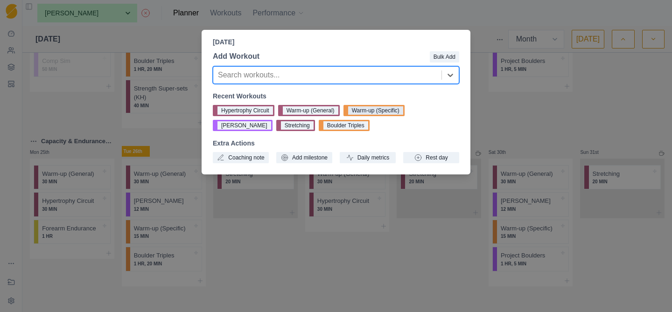
click at [373, 110] on button "Warm-up (Specific)" at bounding box center [374, 110] width 61 height 11
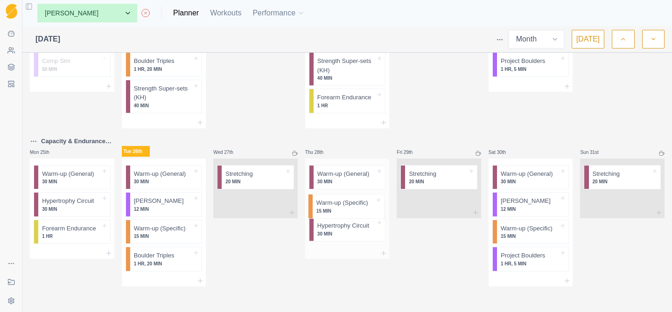
drag, startPoint x: 343, startPoint y: 231, endPoint x: 342, endPoint y: 202, distance: 29.4
click at [342, 202] on div "Warm-up (General) 30 MIN Hypertrophy Circuit 30 MIN Warm-up (Specific) 15 MIN" at bounding box center [347, 204] width 84 height 90
click at [384, 253] on line at bounding box center [384, 253] width 0 height 4
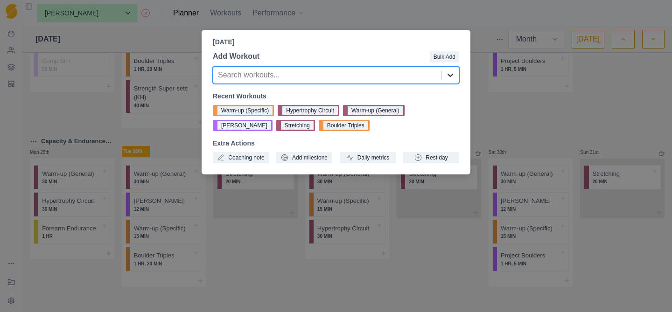
click at [452, 73] on icon at bounding box center [450, 74] width 9 height 9
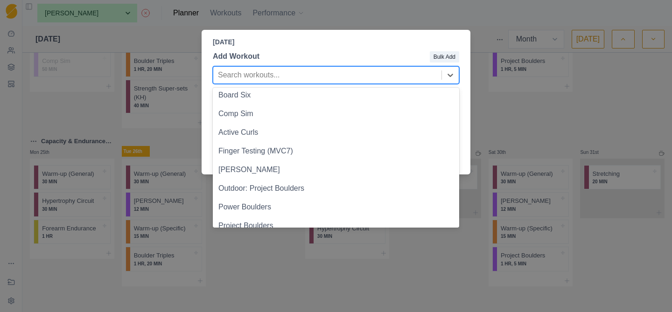
scroll to position [344, 0]
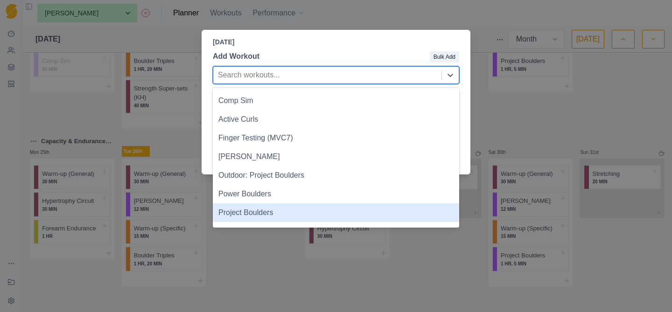
click at [250, 274] on div "Thursday, August 28th, 2025 Add Workout Bulk Add Project Boulders, 22 of 22. 22…" at bounding box center [336, 156] width 672 height 312
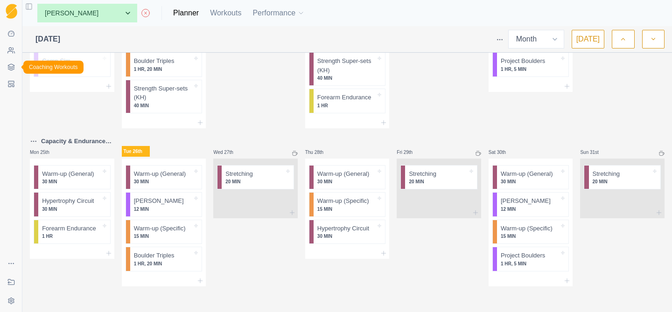
click at [12, 68] on icon at bounding box center [10, 66] width 7 height 7
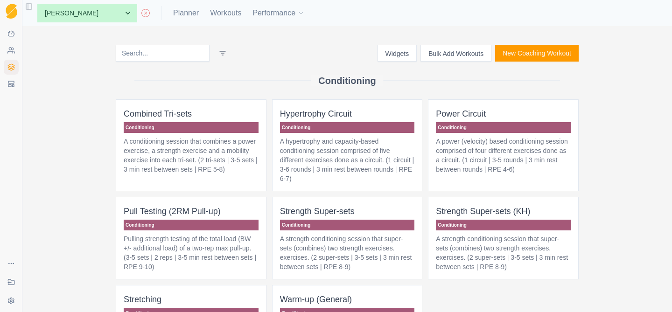
click at [539, 49] on button "New Coaching Workout" at bounding box center [537, 53] width 84 height 17
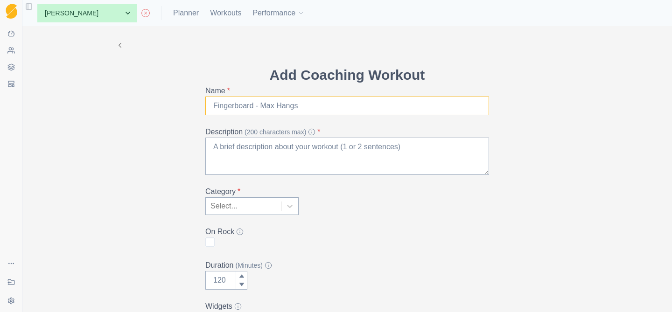
click at [252, 105] on input "Name *" at bounding box center [347, 106] width 284 height 19
type input "Flash Repeats"
click at [221, 147] on textarea "Description (200 characters max) *" at bounding box center [347, 156] width 284 height 37
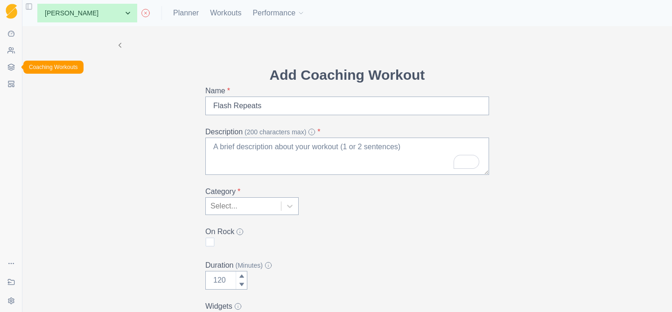
click at [12, 67] on icon at bounding box center [11, 65] width 6 height 3
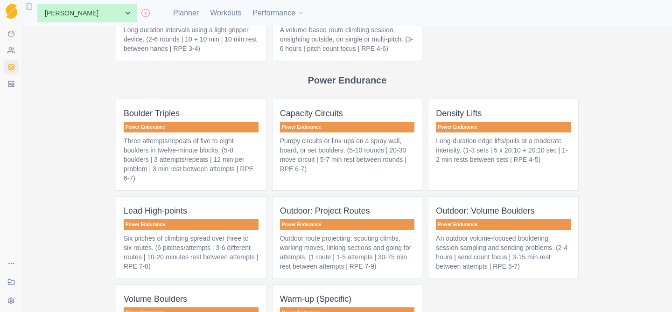
scroll to position [419, 0]
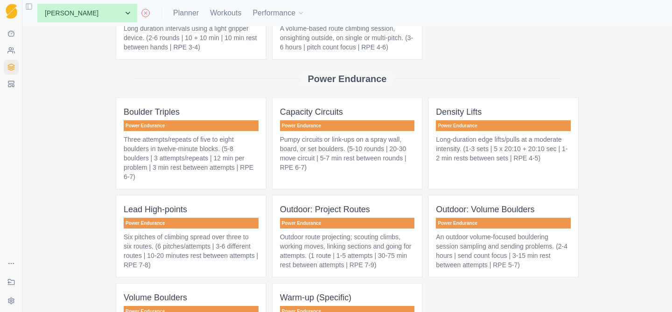
click at [362, 162] on p "Pumpy circuits or link-ups on a spray wall, board, or set boulders. (5-10 round…" at bounding box center [347, 153] width 135 height 37
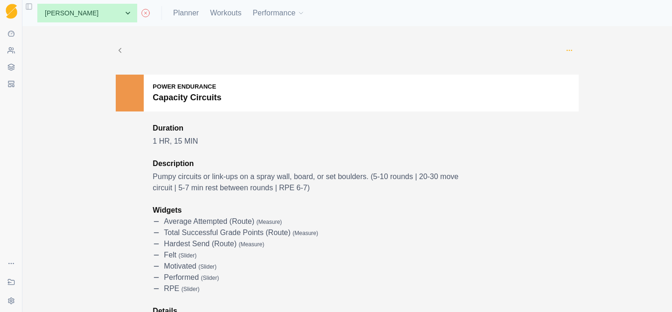
click at [570, 49] on icon "button" at bounding box center [569, 50] width 7 height 7
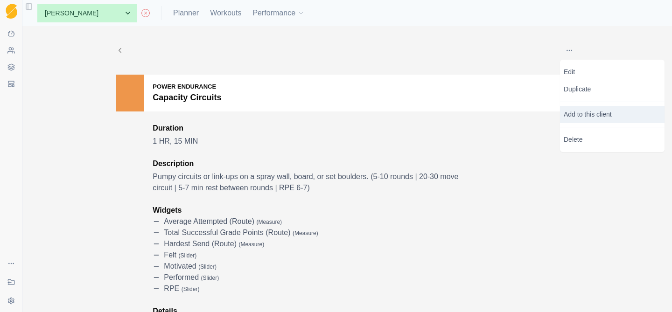
click at [578, 115] on p "Add to this client" at bounding box center [612, 114] width 105 height 17
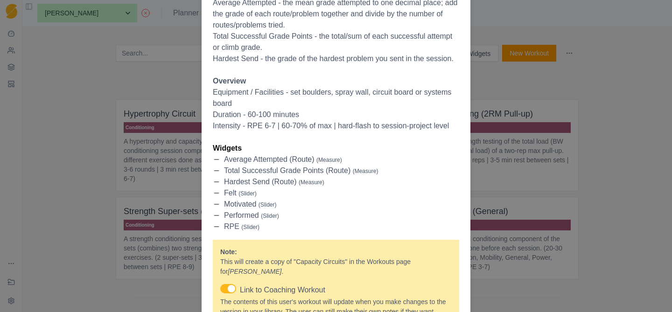
scroll to position [472, 0]
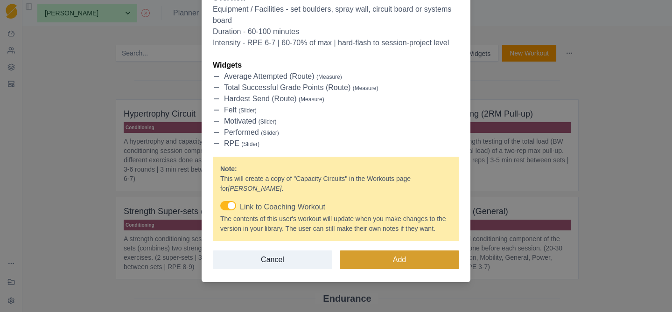
click at [387, 261] on button "Add" at bounding box center [400, 260] width 120 height 19
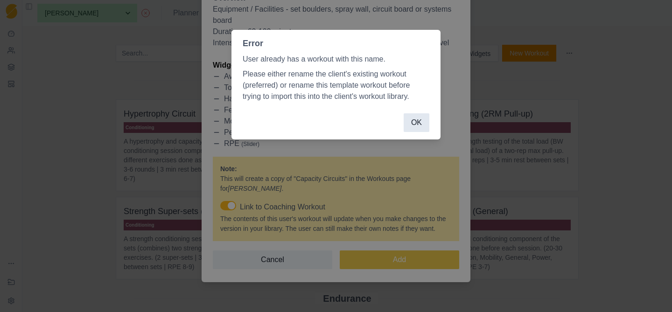
click at [418, 125] on button "OK" at bounding box center [417, 122] width 26 height 19
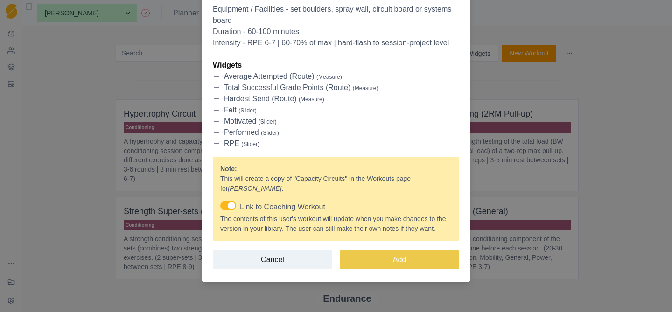
click at [89, 159] on div "Capacity Circuits Power Endurance For: Kyle Honan Duration approx. 1 HR, 15 MIN…" at bounding box center [336, 156] width 672 height 312
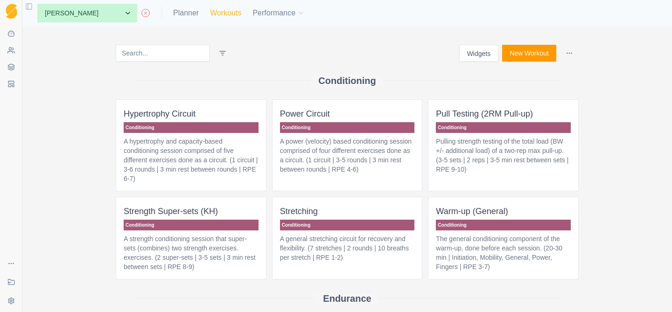
click at [210, 13] on link "Workouts" at bounding box center [225, 12] width 31 height 11
click at [173, 14] on link "Planner" at bounding box center [186, 12] width 26 height 11
select select "month"
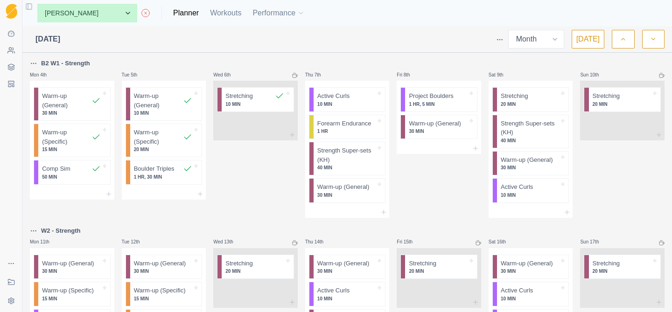
scroll to position [600, 0]
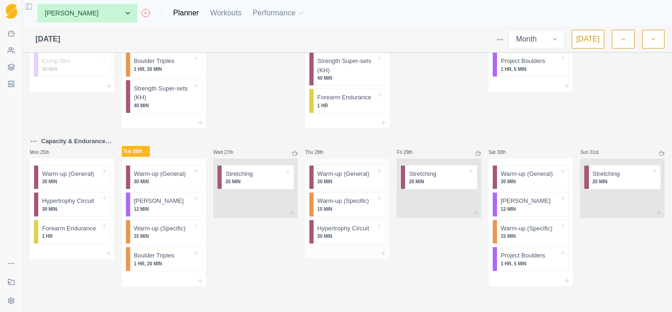
click at [384, 253] on line at bounding box center [384, 253] width 0 height 4
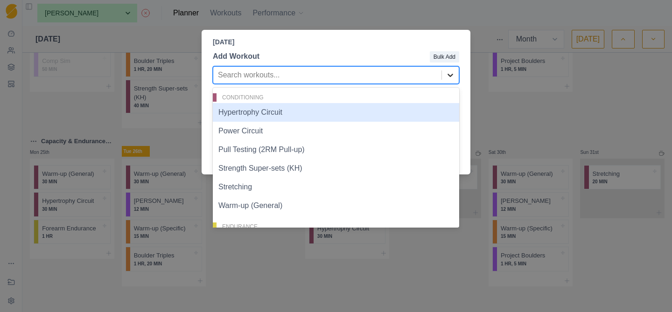
click at [445, 75] on div at bounding box center [450, 75] width 17 height 17
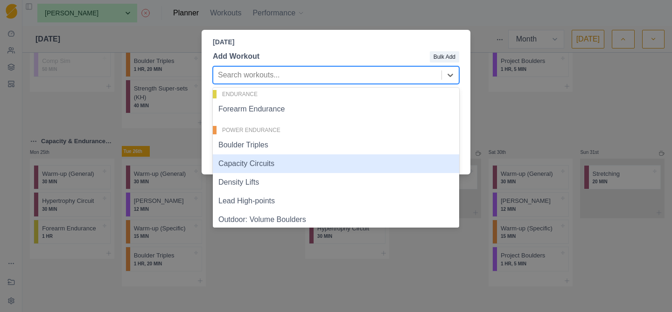
scroll to position [171, 0]
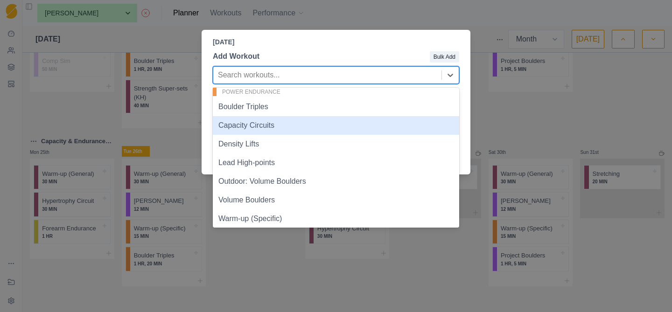
click at [296, 127] on div "Capacity Circuits" at bounding box center [336, 125] width 246 height 19
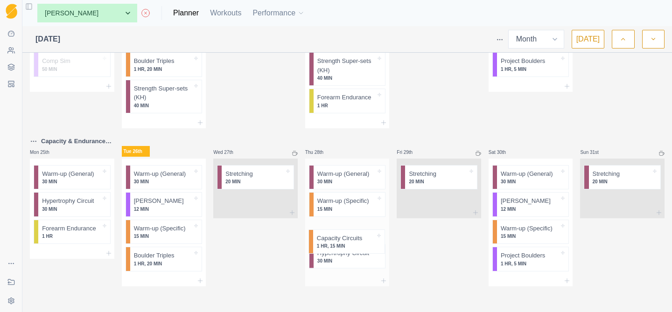
drag, startPoint x: 335, startPoint y: 257, endPoint x: 335, endPoint y: 228, distance: 29.4
click at [335, 228] on div "Warm-up (General) 30 MIN Warm-up (Specific) 15 MIN Hypertrophy Circuit 30 MIN C…" at bounding box center [347, 217] width 84 height 117
click at [110, 142] on p "Capacity & Endurance W1" at bounding box center [77, 141] width 73 height 9
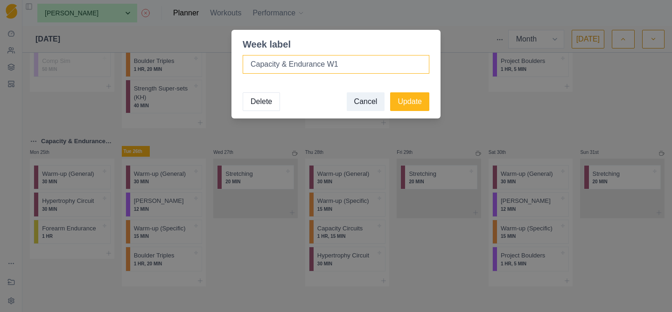
drag, startPoint x: 345, startPoint y: 63, endPoint x: 327, endPoint y: 63, distance: 17.7
click at [327, 63] on input "Capacity & Endurance W1" at bounding box center [336, 64] width 187 height 19
click at [252, 63] on input "Capacity & Endurance" at bounding box center [336, 64] width 187 height 19
type input "W4 Capacity & Endurance"
click at [411, 101] on button "Update" at bounding box center [409, 101] width 39 height 19
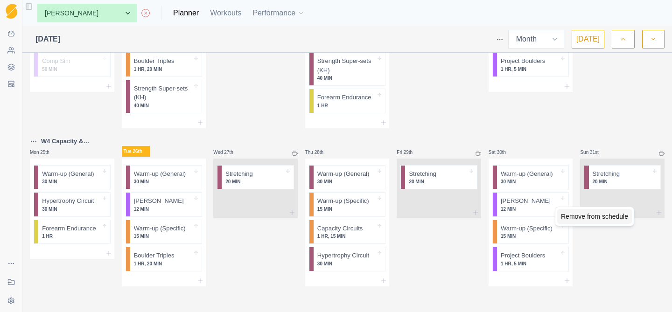
click at [570, 214] on div "Remove from schedule" at bounding box center [594, 216] width 75 height 15
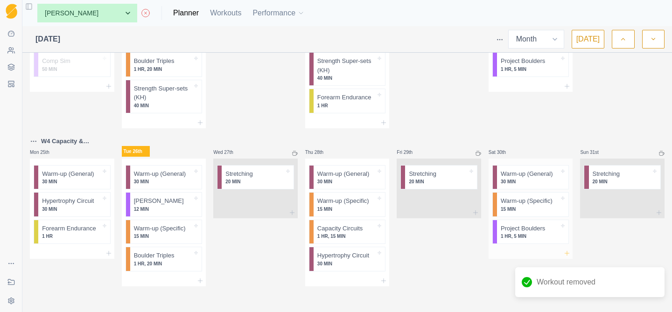
click at [570, 252] on icon at bounding box center [566, 253] width 7 height 7
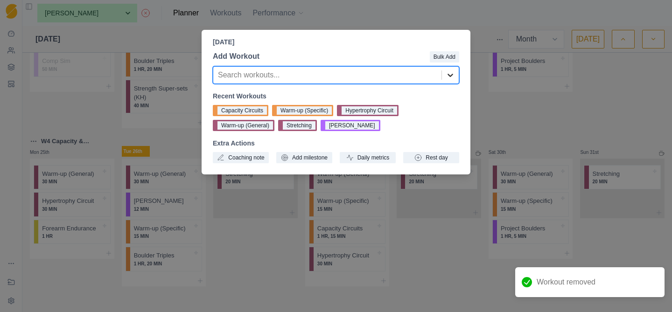
click at [454, 74] on icon at bounding box center [450, 74] width 9 height 9
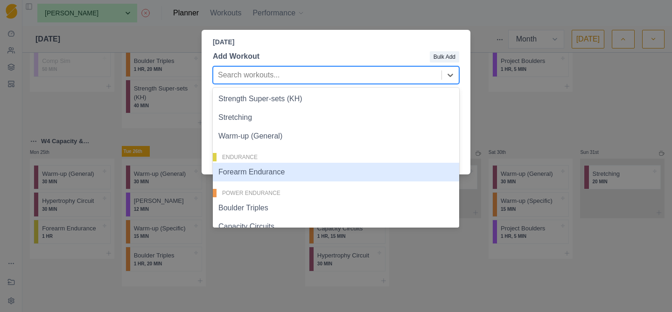
scroll to position [71, 0]
click at [330, 170] on div "Forearm Endurance" at bounding box center [336, 171] width 246 height 19
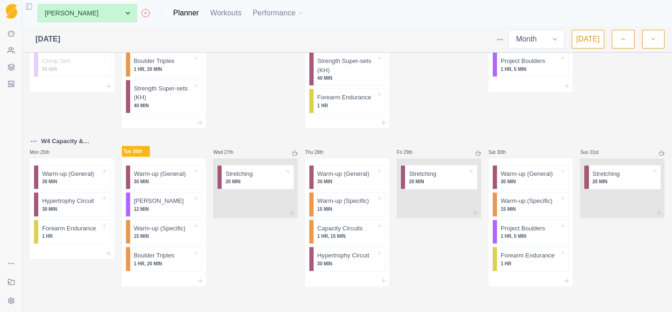
click at [33, 141] on html "Sequence Dashboard Clients Coaching Workouts Templates Exit Coaching Settings T…" at bounding box center [336, 156] width 672 height 312
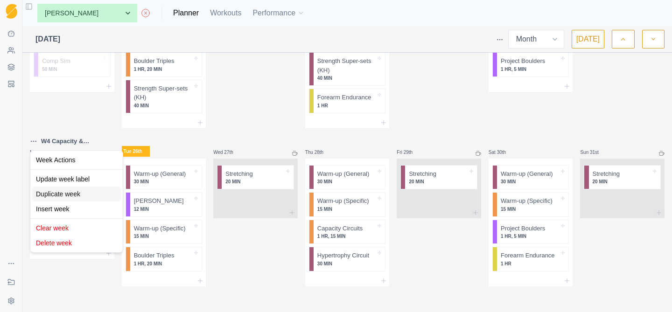
click at [64, 194] on div "Duplicate week" at bounding box center [76, 194] width 89 height 15
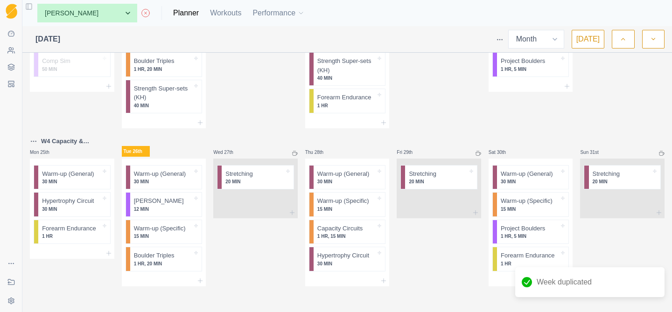
click at [34, 141] on html "Sequence Dashboard Clients Coaching Workouts Templates Exit Coaching Settings T…" at bounding box center [336, 156] width 672 height 312
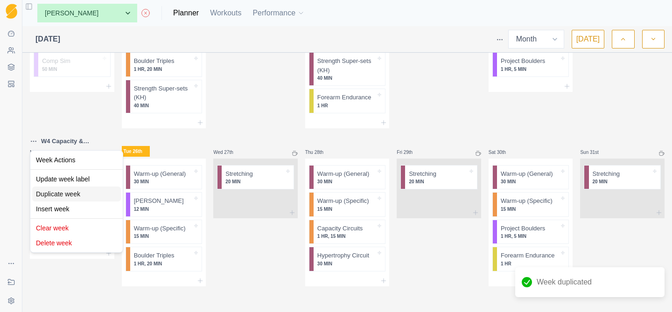
click at [55, 192] on div "Duplicate week" at bounding box center [76, 194] width 89 height 15
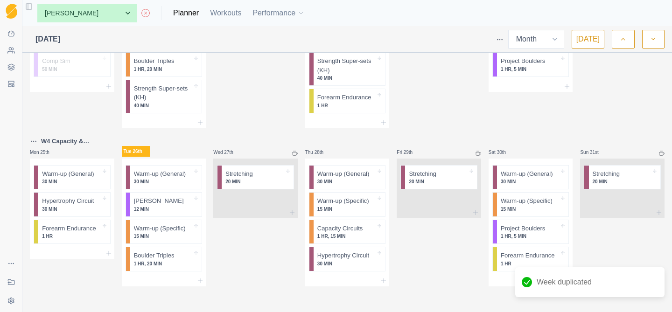
click at [651, 41] on icon "button" at bounding box center [653, 39] width 7 height 9
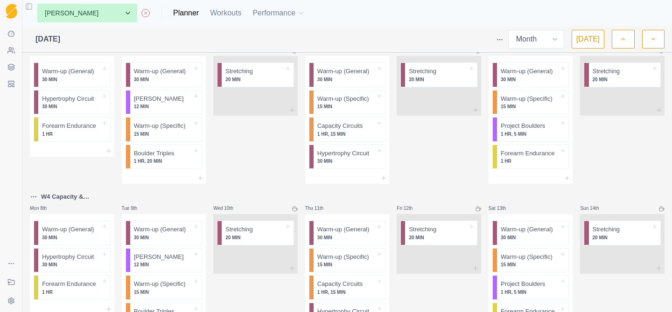
scroll to position [0, 0]
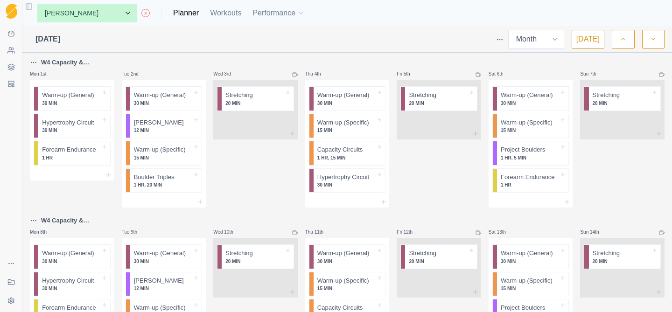
click at [47, 62] on p "W4 Capacity & Endurance (copy)" at bounding box center [77, 62] width 73 height 9
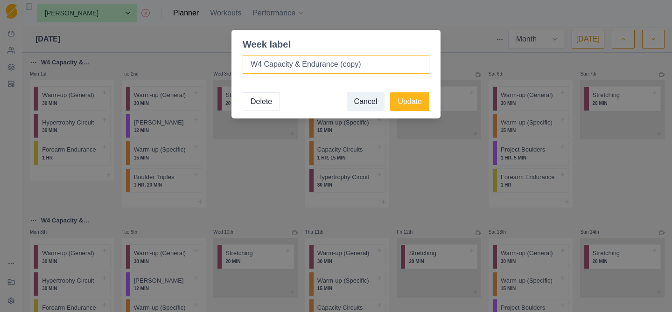
click at [262, 67] on input "W4 Capacity & Endurance (copy)" at bounding box center [336, 64] width 187 height 19
drag, startPoint x: 368, startPoint y: 63, endPoint x: 340, endPoint y: 65, distance: 28.6
click at [340, 65] on input "W5 Capacity & Endurance (copy)" at bounding box center [336, 64] width 187 height 19
type input "W5 Capacity & Endurance"
click at [412, 106] on button "Update" at bounding box center [409, 101] width 39 height 19
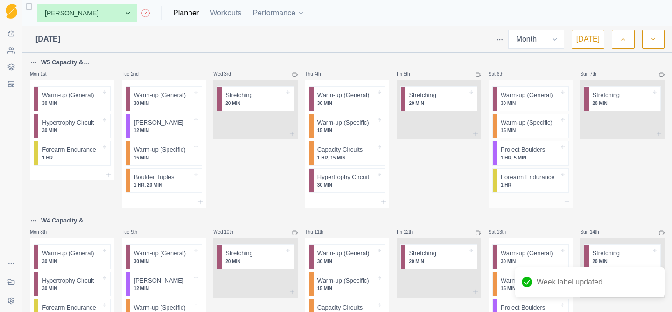
click at [519, 159] on p "1 HR, 5 MIN" at bounding box center [530, 158] width 58 height 7
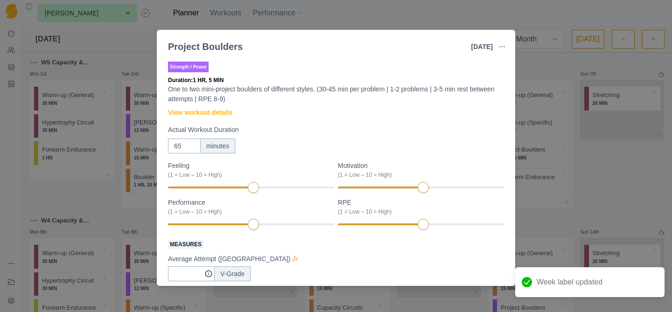
click at [626, 184] on div "Project Boulders 6 Sep 2025 Link To Goal View Workout Metrics Edit Original Wor…" at bounding box center [336, 156] width 672 height 312
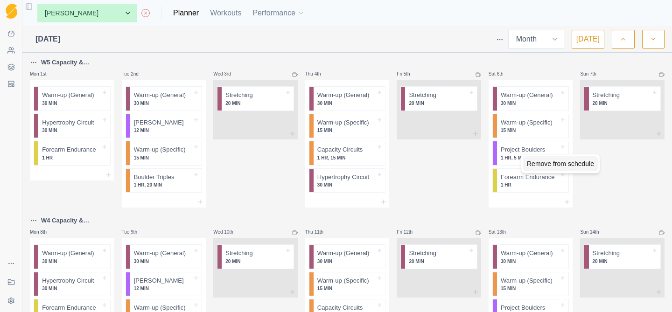
click at [537, 165] on div "Remove from schedule" at bounding box center [560, 163] width 75 height 15
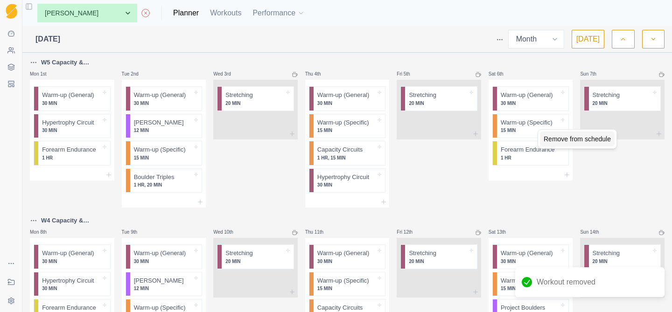
click at [543, 134] on div "Remove from schedule" at bounding box center [577, 139] width 75 height 15
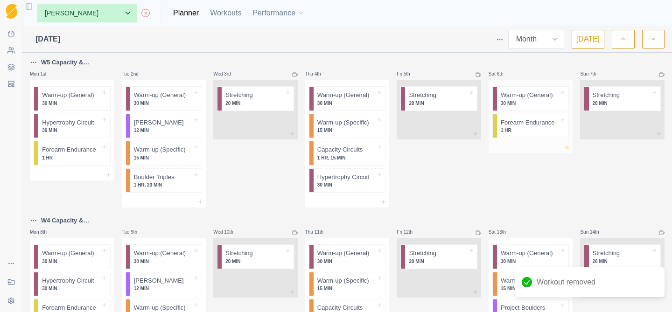
click at [569, 148] on icon at bounding box center [566, 147] width 7 height 7
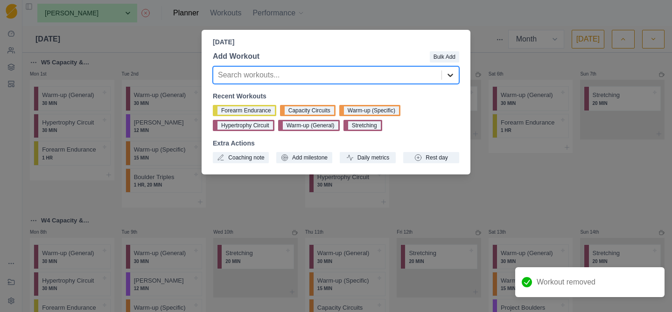
click at [451, 74] on icon at bounding box center [450, 74] width 9 height 9
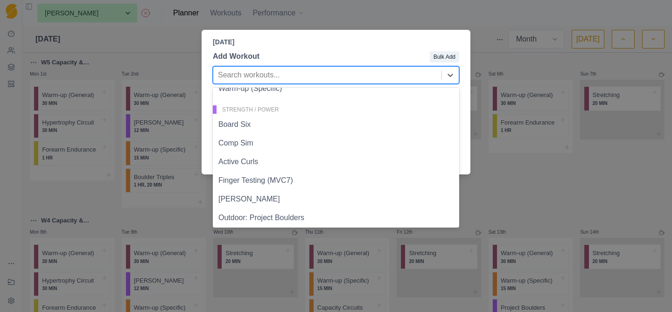
scroll to position [316, 0]
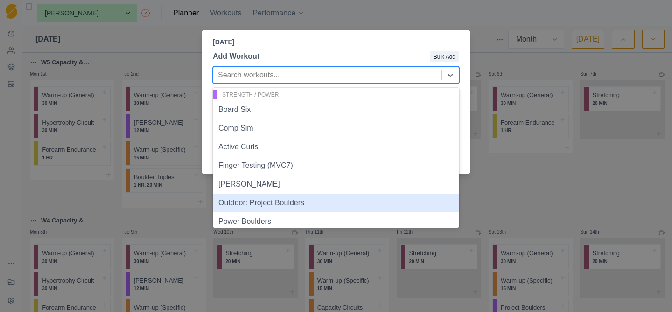
click at [321, 199] on div "Outdoor: Project Boulders" at bounding box center [336, 203] width 246 height 19
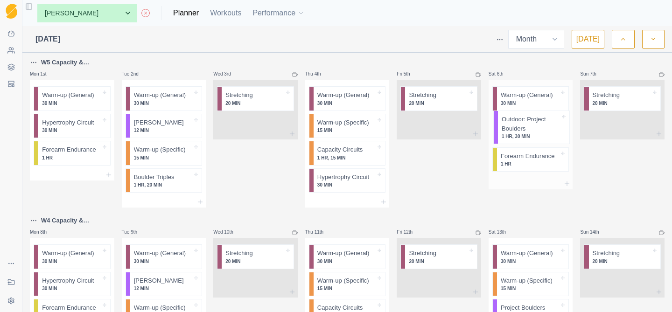
drag, startPoint x: 528, startPoint y: 162, endPoint x: 529, endPoint y: 127, distance: 35.0
click at [529, 127] on div "Warm-up (General) 30 MIN Forearm Endurance 1 HR Outdoor: Project Boulders 1 HR,…" at bounding box center [531, 129] width 84 height 99
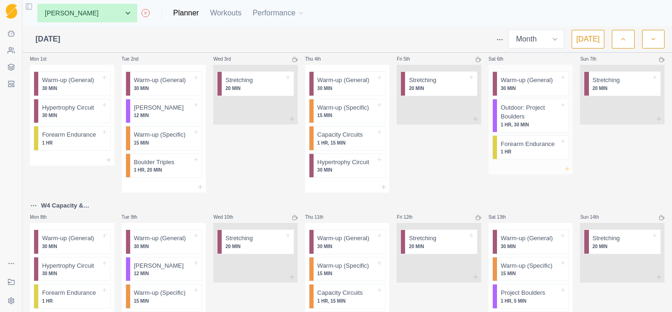
click at [569, 169] on line at bounding box center [567, 169] width 4 height 0
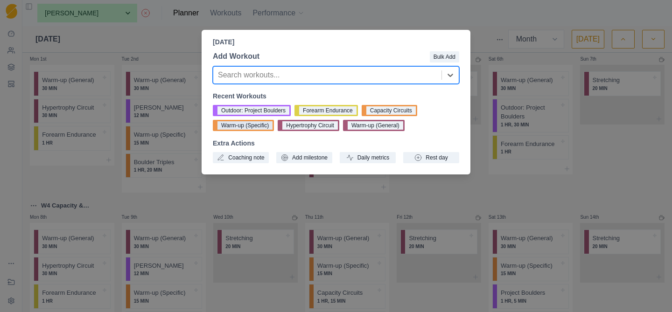
click at [254, 125] on button "Warm-up (Specific)" at bounding box center [243, 125] width 61 height 11
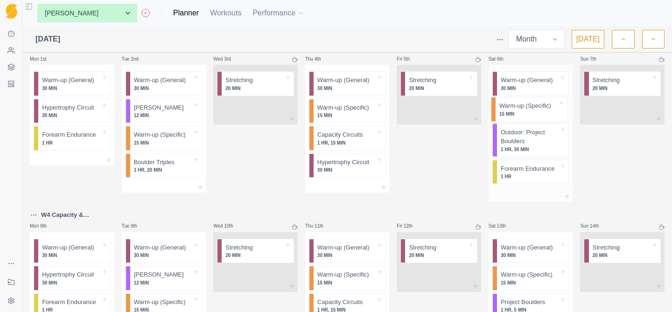
drag, startPoint x: 517, startPoint y: 174, endPoint x: 516, endPoint y: 106, distance: 68.2
click at [516, 106] on div "Warm-up (General) 30 MIN Outdoor: Project Boulders 1 HR, 30 MIN Forearm Enduran…" at bounding box center [531, 128] width 84 height 126
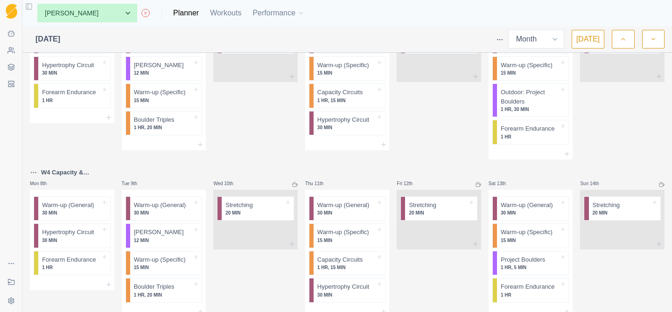
scroll to position [60, 0]
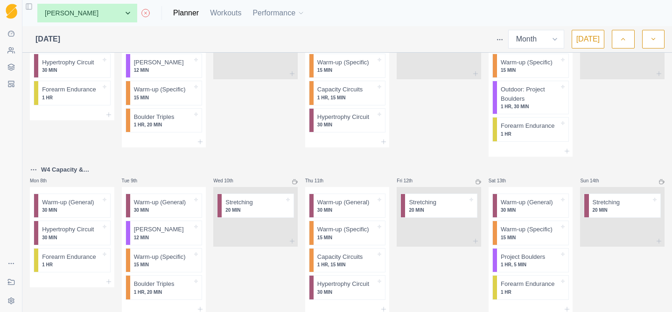
click at [53, 169] on p "W4 Capacity & Endurance (copy)" at bounding box center [77, 169] width 73 height 9
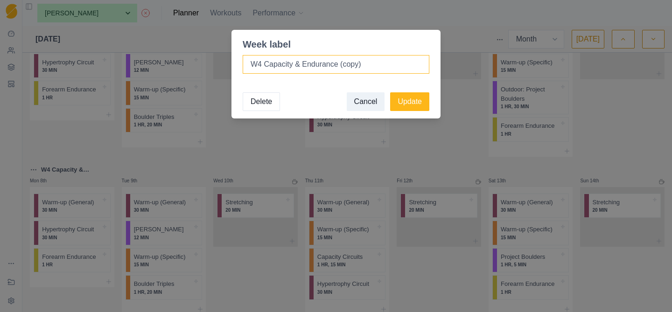
drag, startPoint x: 383, startPoint y: 67, endPoint x: 340, endPoint y: 65, distance: 42.5
click at [340, 65] on input "W4 Capacity & Endurance (copy)" at bounding box center [336, 64] width 187 height 19
click at [261, 64] on input "W4 Capacity & Endurance" at bounding box center [336, 64] width 187 height 19
type input "W6 Capacity & Endurance"
click at [410, 101] on button "Update" at bounding box center [409, 101] width 39 height 19
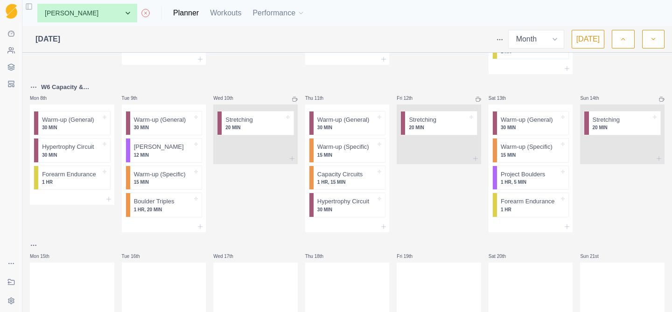
scroll to position [144, 0]
click at [92, 15] on select "None Craig Fletcher Demo (Matt) Kyle Honan Martin Hadley" at bounding box center [87, 13] width 100 height 19
select select "None"
click at [37, 4] on select "None Craig Fletcher Demo (Matt) Kyle Honan Martin Hadley" at bounding box center [87, 13] width 100 height 19
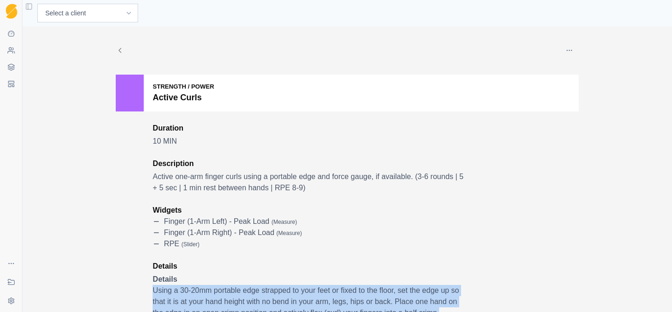
scroll to position [190, 0]
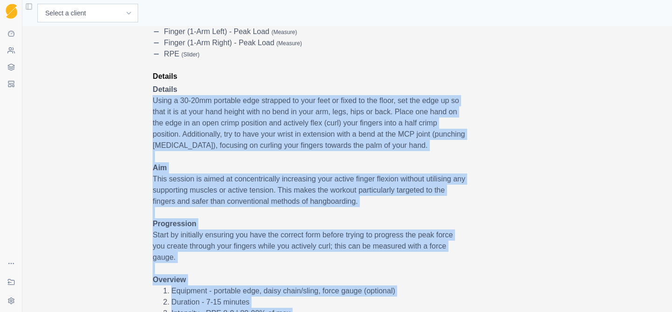
click at [91, 233] on div "Edit Duplicate Add to this client Select a client to enable add Delete Strength…" at bounding box center [347, 169] width 650 height 286
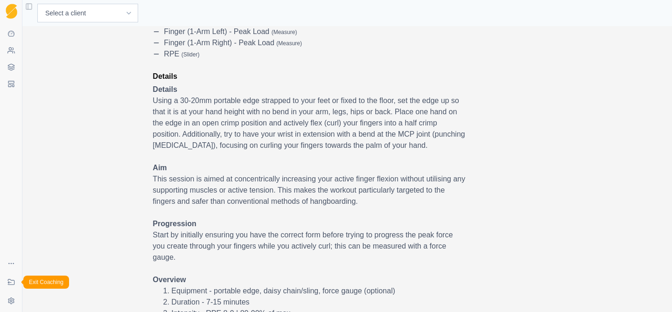
click at [13, 282] on icon at bounding box center [10, 282] width 7 height 7
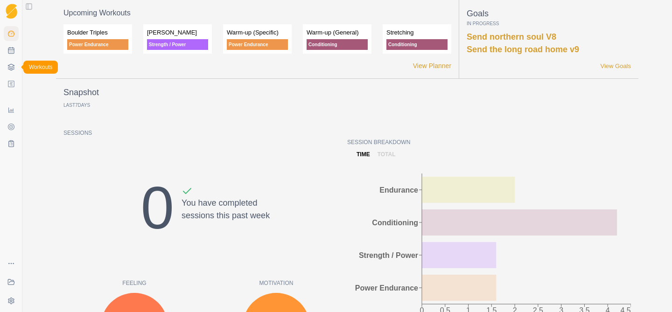
click at [10, 63] on icon at bounding box center [10, 66] width 7 height 7
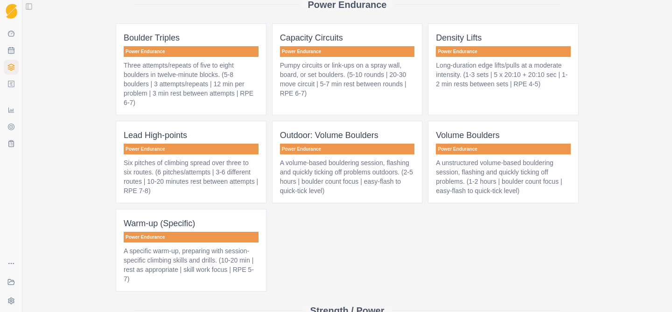
scroll to position [377, 0]
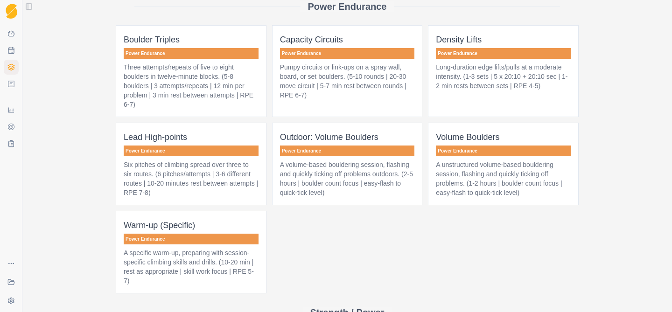
click at [225, 105] on p "Three attempts/repeats of five to eight boulders in twelve-minute blocks. (5-8 …" at bounding box center [191, 86] width 135 height 47
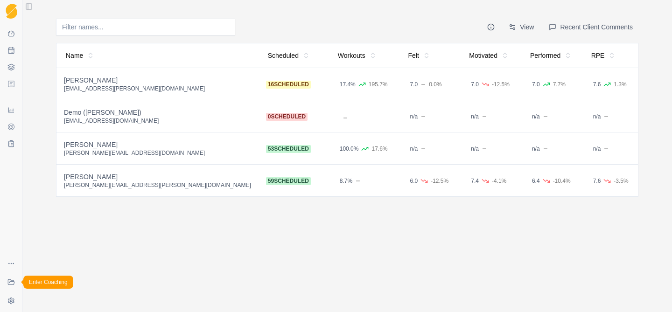
click at [8, 283] on icon at bounding box center [11, 282] width 6 height 5
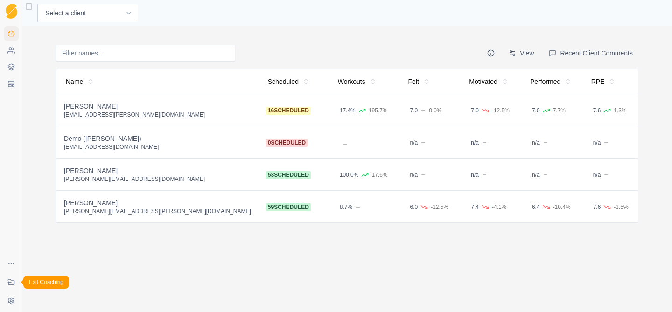
click at [8, 283] on icon at bounding box center [10, 282] width 7 height 7
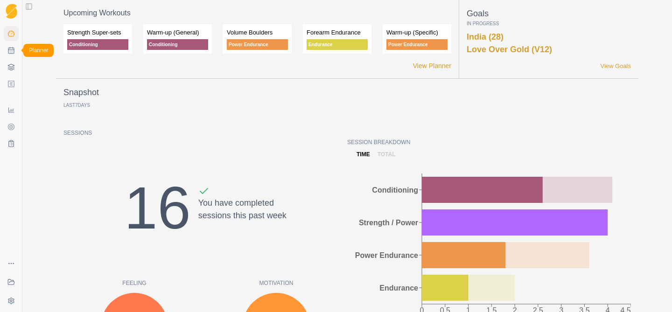
click at [10, 50] on icon at bounding box center [10, 50] width 7 height 7
select select "month"
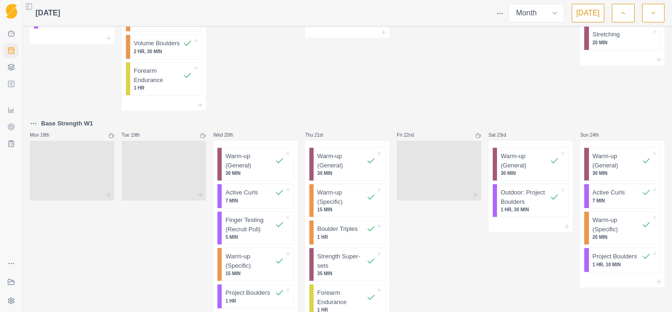
scroll to position [803, 0]
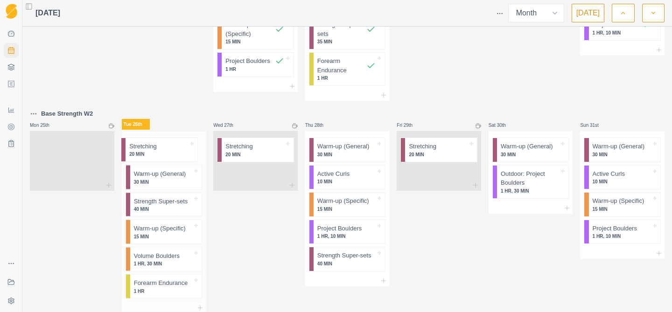
drag, startPoint x: 64, startPoint y: 148, endPoint x: 157, endPoint y: 147, distance: 92.9
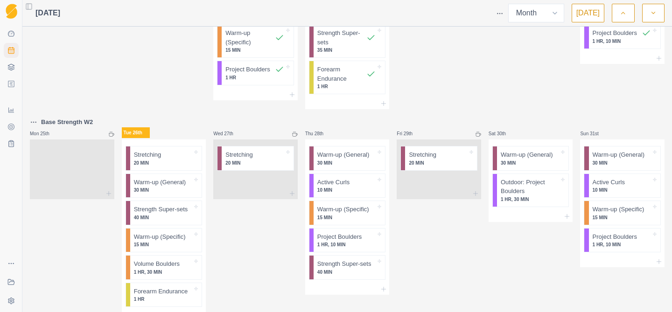
scroll to position [830, 0]
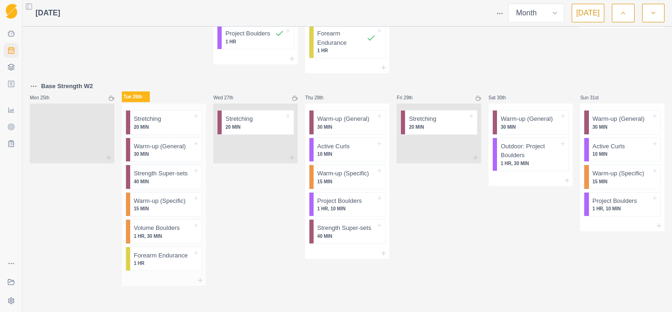
click at [161, 236] on p "1 HR, 30 MIN" at bounding box center [163, 236] width 58 height 7
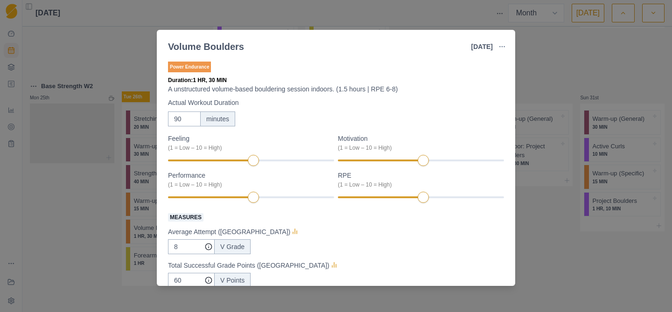
click at [60, 222] on div "Volume Boulders [DATE] Link To Goal View Workout Metrics Edit Original Workout …" at bounding box center [336, 156] width 672 height 312
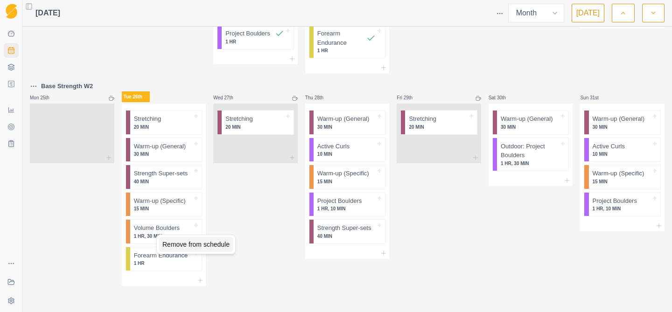
click at [187, 243] on div "Remove from schedule" at bounding box center [196, 244] width 75 height 15
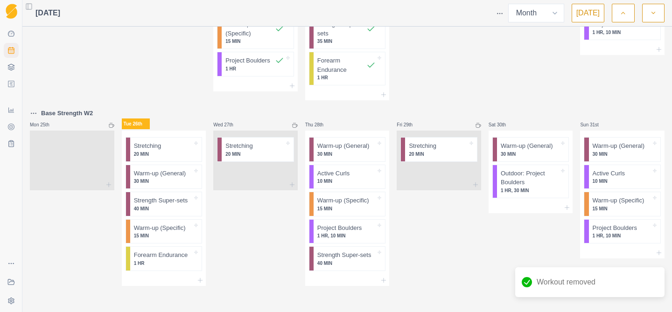
scroll to position [803, 0]
click at [201, 279] on icon at bounding box center [200, 280] width 7 height 7
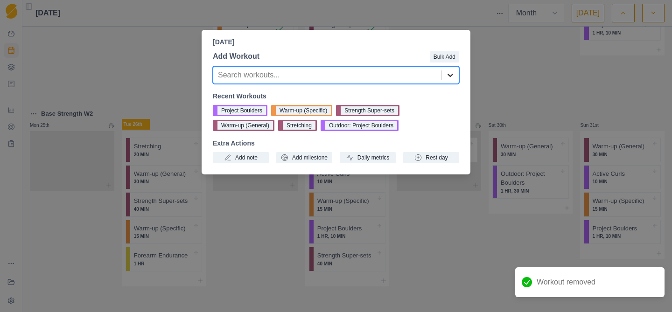
click at [454, 76] on icon at bounding box center [450, 74] width 9 height 9
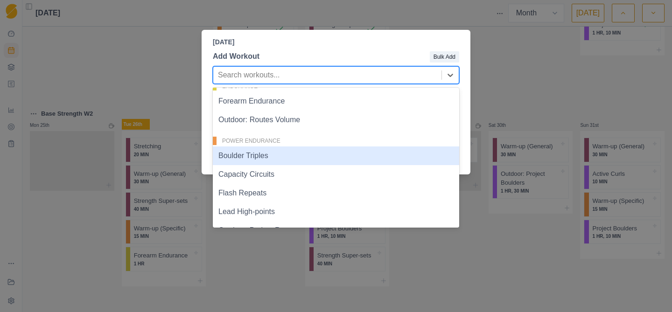
scroll to position [182, 0]
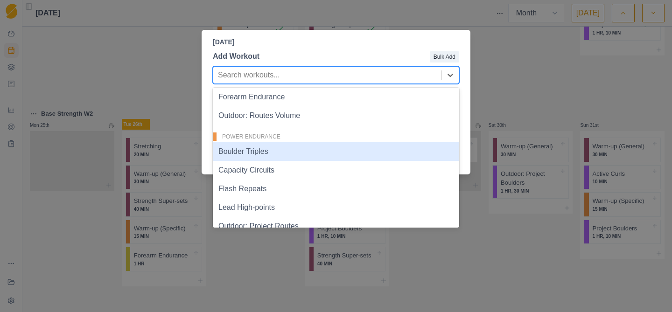
click at [305, 156] on div "Boulder Triples" at bounding box center [336, 151] width 246 height 19
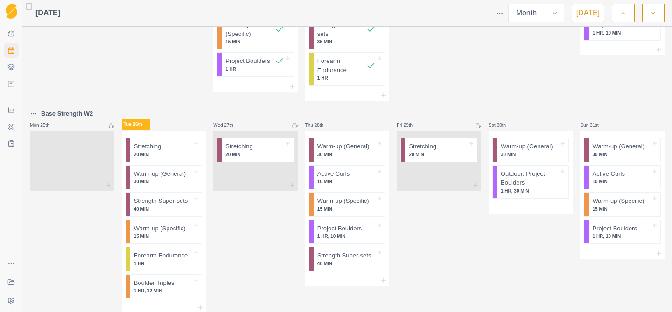
scroll to position [830, 0]
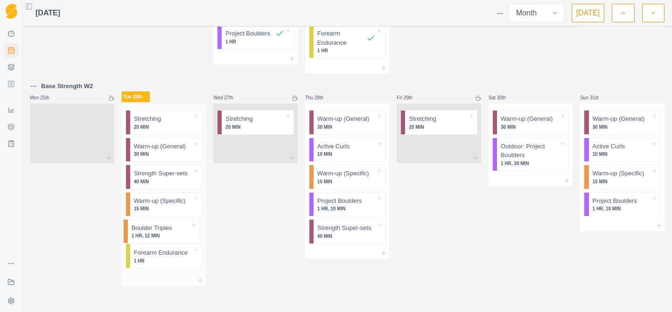
drag, startPoint x: 151, startPoint y: 263, endPoint x: 149, endPoint y: 229, distance: 33.7
click at [149, 229] on div "Stretching 20 MIN Warm-up (General) 30 MIN Strength Super-sets 40 MIN Warm-up (…" at bounding box center [164, 189] width 84 height 171
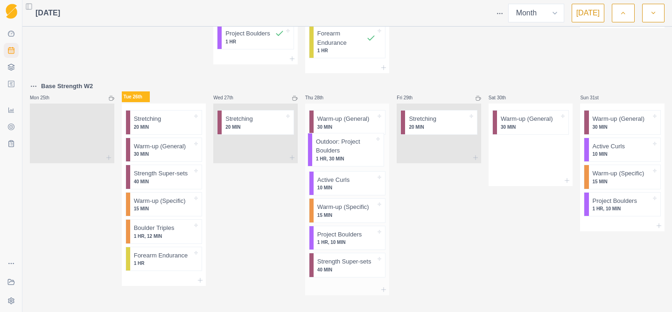
drag, startPoint x: 533, startPoint y: 157, endPoint x: 343, endPoint y: 153, distance: 190.1
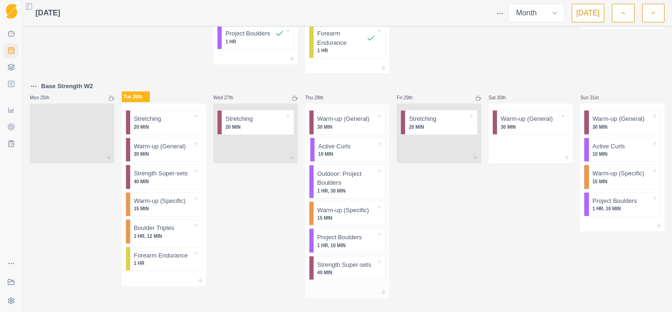
drag, startPoint x: 338, startPoint y: 186, endPoint x: 339, endPoint y: 148, distance: 38.8
click at [339, 148] on div "Warm-up (General) 30 MIN Outdoor: Project Boulders 1 HR, 30 MIN Active Curls 10…" at bounding box center [347, 195] width 84 height 183
drag, startPoint x: 336, startPoint y: 218, endPoint x: 523, endPoint y: 155, distance: 198.0
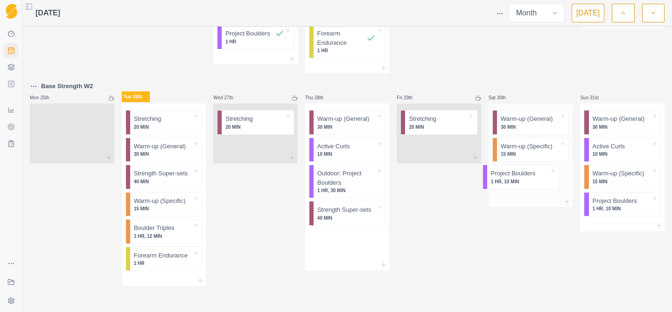
drag, startPoint x: 354, startPoint y: 212, endPoint x: 531, endPoint y: 176, distance: 180.3
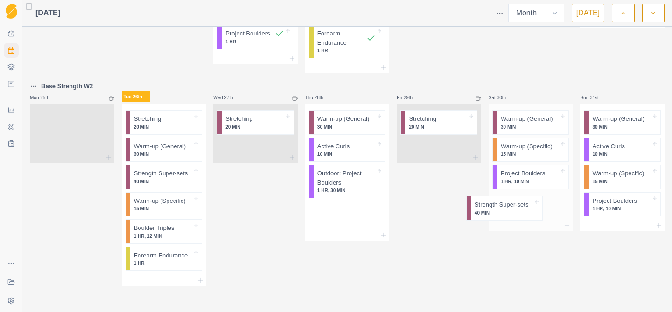
drag, startPoint x: 346, startPoint y: 219, endPoint x: 526, endPoint y: 214, distance: 179.3
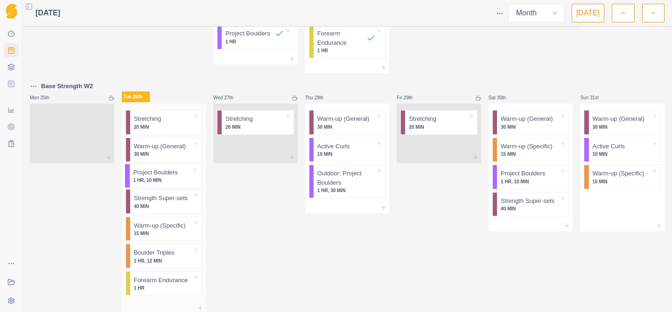
drag, startPoint x: 613, startPoint y: 209, endPoint x: 143, endPoint y: 180, distance: 470.6
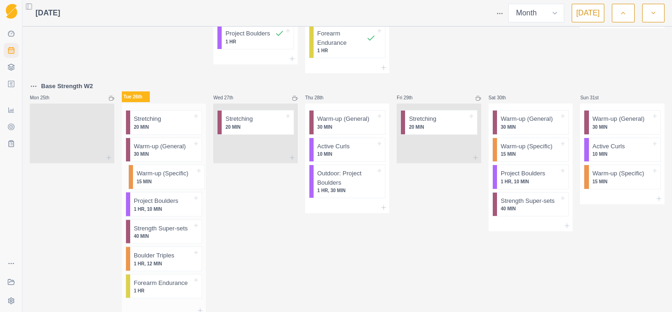
drag, startPoint x: 147, startPoint y: 232, endPoint x: 149, endPoint y: 175, distance: 57.9
click at [149, 175] on div "Stretching 20 MIN Warm-up (General) 30 MIN Project Boulders 1 HR, 10 MIN Streng…" at bounding box center [164, 205] width 84 height 202
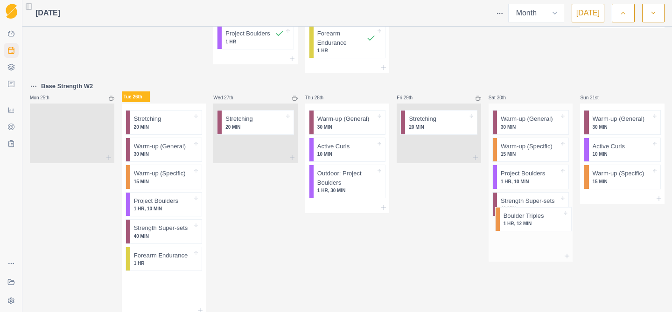
scroll to position [831, 0]
drag, startPoint x: 156, startPoint y: 262, endPoint x: 621, endPoint y: 201, distance: 469.0
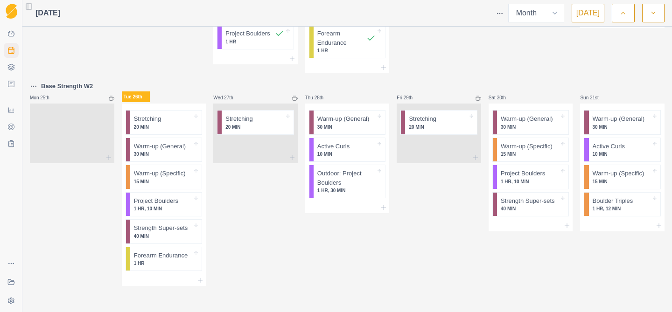
scroll to position [830, 0]
drag, startPoint x: 163, startPoint y: 260, endPoint x: 629, endPoint y: 231, distance: 466.3
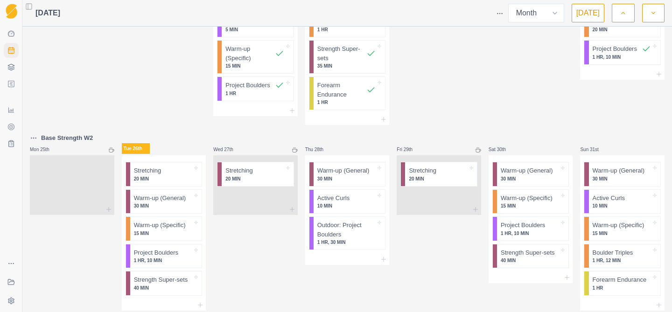
scroll to position [803, 0]
